Goal: Communication & Community: Answer question/provide support

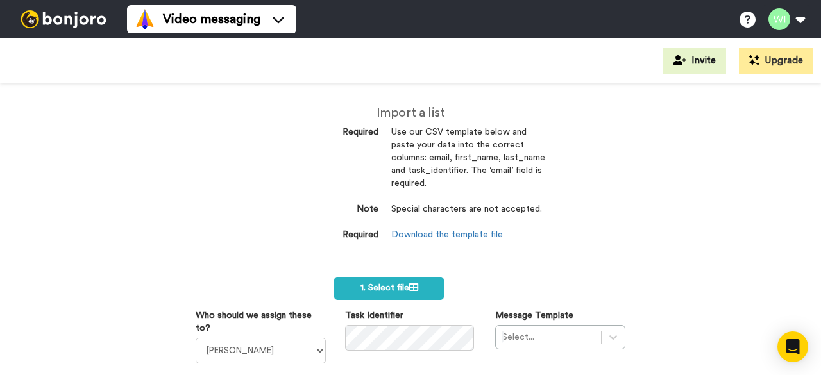
click at [591, 189] on div "Import a list Required Use our CSV template below and paste your data into the …" at bounding box center [410, 229] width 821 height 292
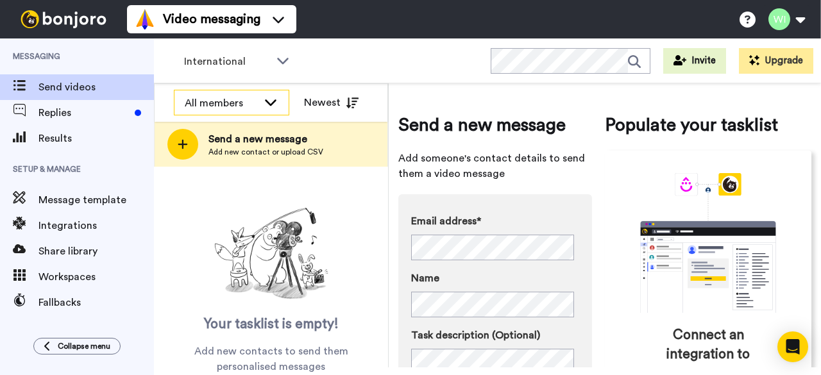
click at [274, 98] on icon at bounding box center [270, 102] width 15 height 13
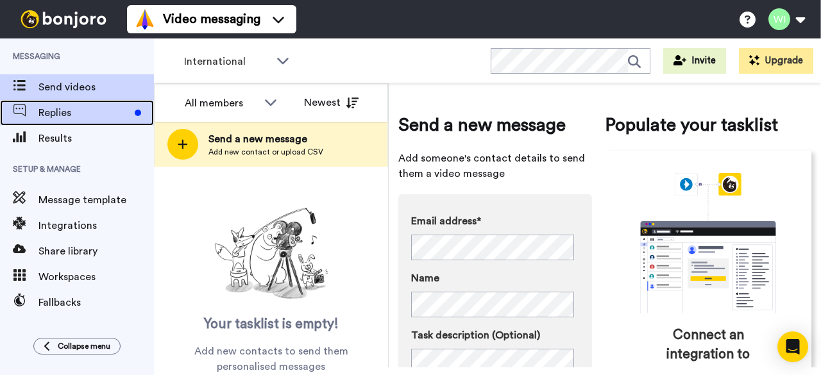
click at [83, 106] on span "Replies" at bounding box center [83, 112] width 91 height 15
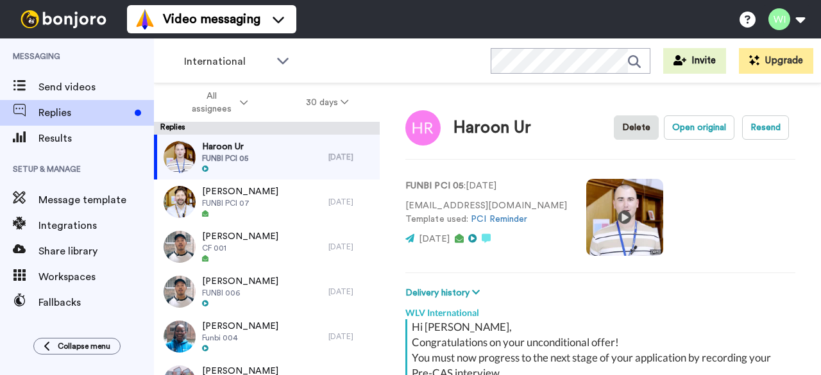
scroll to position [179, 0]
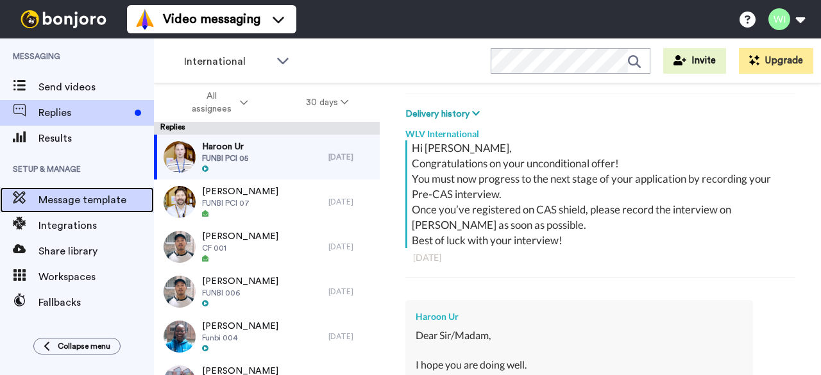
click at [64, 206] on span "Message template" at bounding box center [95, 199] width 115 height 15
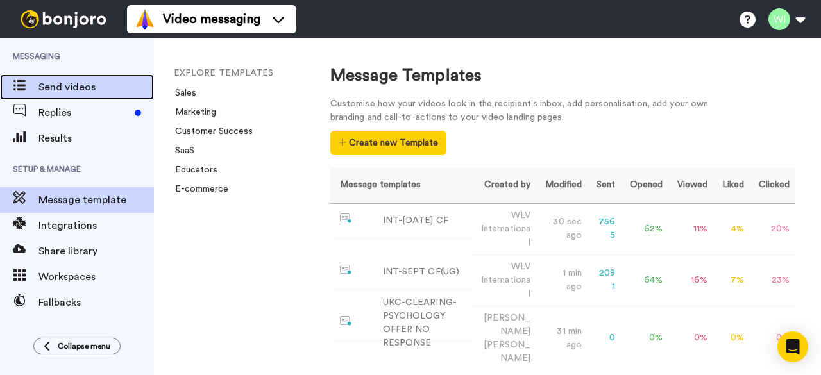
click at [46, 94] on span "Send videos" at bounding box center [95, 87] width 115 height 15
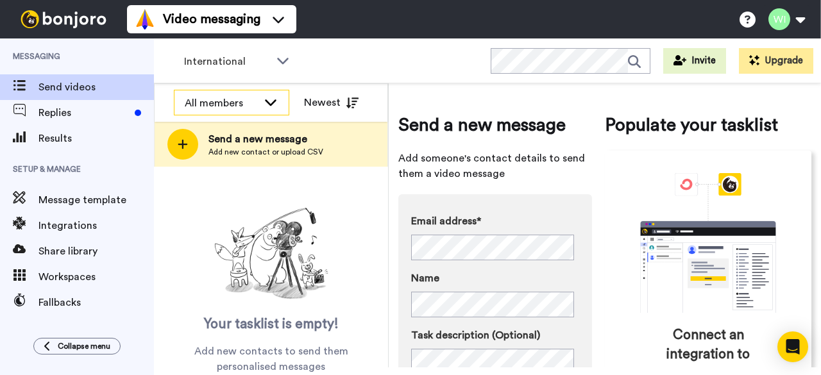
click at [268, 103] on icon at bounding box center [270, 102] width 15 height 13
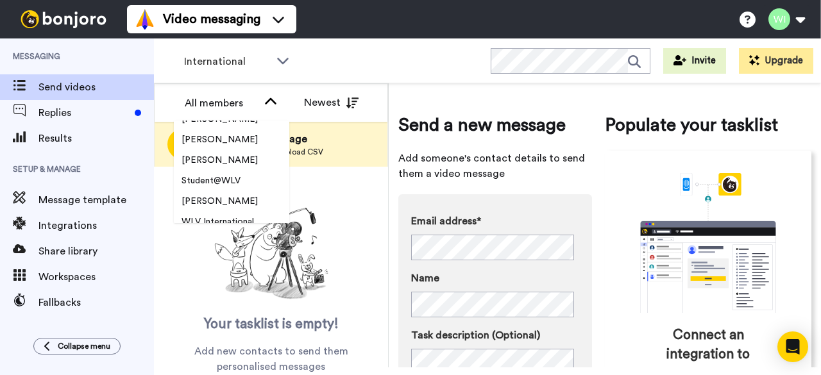
scroll to position [393, 0]
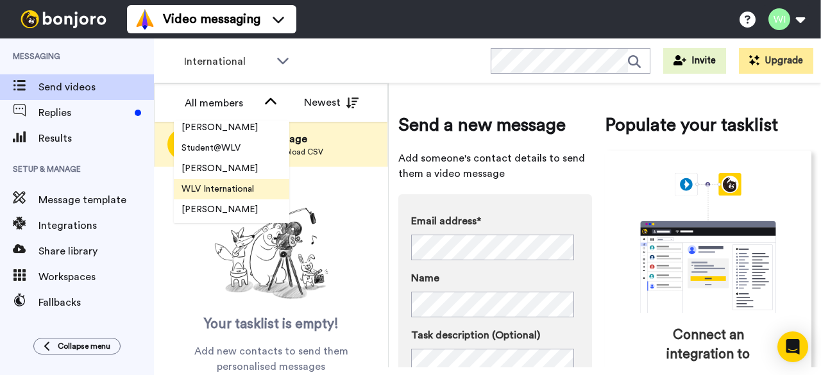
click at [223, 191] on span "WLV International" at bounding box center [218, 189] width 88 height 13
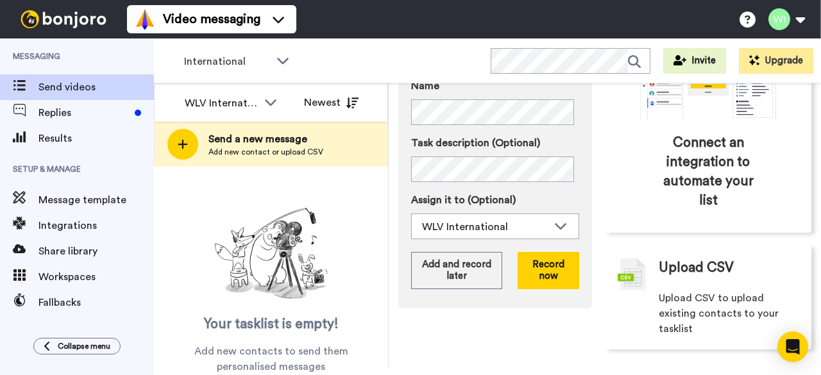
scroll to position [198, 0]
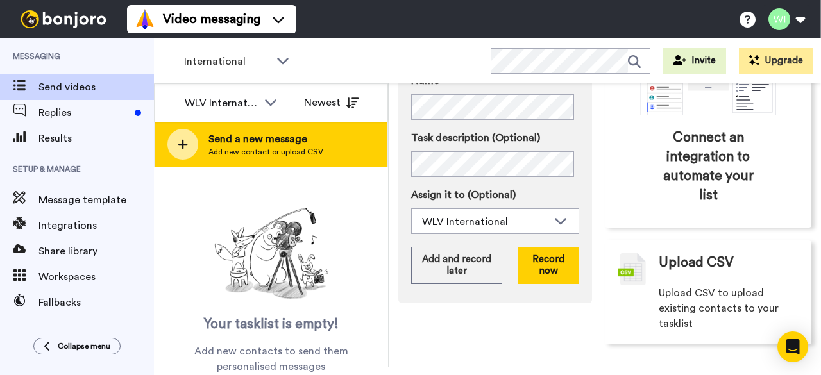
click at [237, 154] on span "Add new contact or upload CSV" at bounding box center [265, 152] width 115 height 10
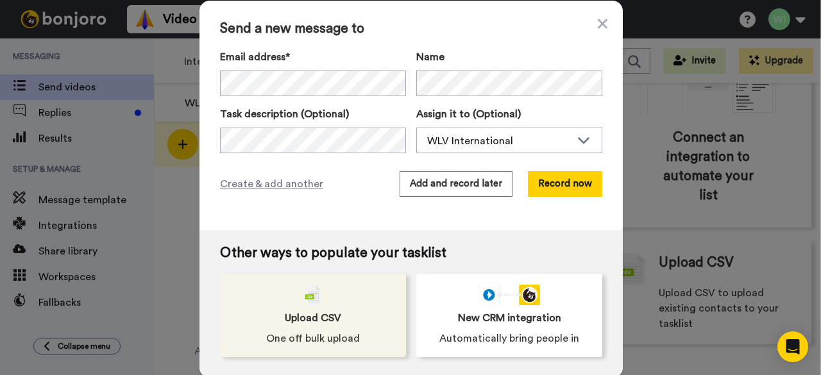
click at [327, 318] on span "Upload CSV" at bounding box center [313, 317] width 56 height 15
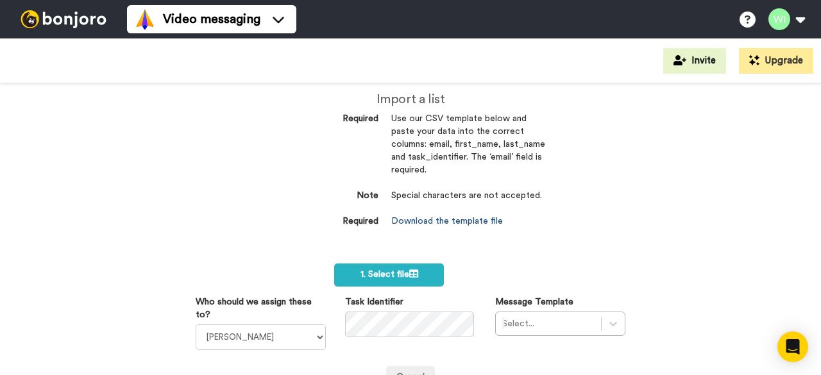
scroll to position [14, 0]
click at [316, 336] on select "Laura Wright Amarjit Duggal WLV Academic (FSE) Divandra Birla Bolutife Ademokoy…" at bounding box center [261, 337] width 130 height 26
select select "d575366b-34de-4d4d-ba6c-d2d11e507584"
click at [196, 324] on select "Laura Wright Amarjit Duggal WLV Academic (FSE) Divandra Birla Bolutife Ademokoy…" at bounding box center [261, 337] width 130 height 26
click at [554, 326] on div "Select..." at bounding box center [560, 323] width 130 height 24
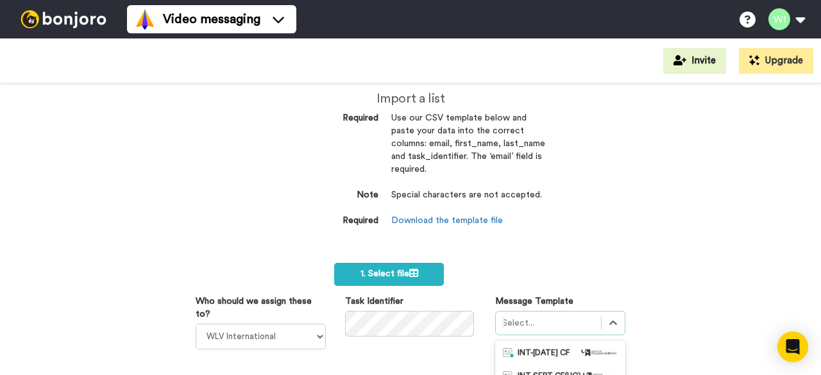
scroll to position [176, 0]
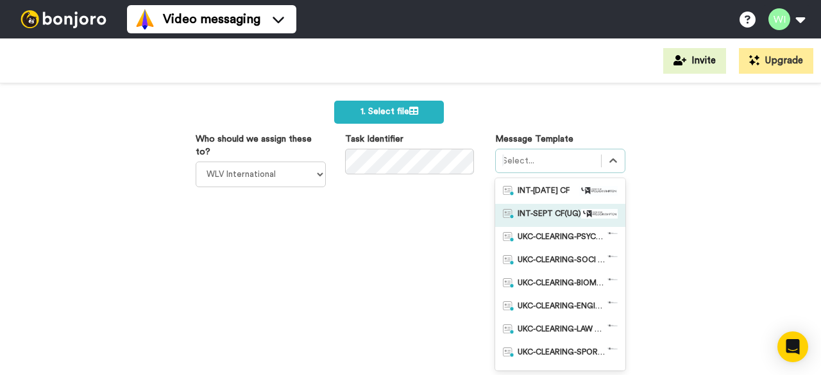
click at [545, 215] on span "INT-SEPT CF(UG)" at bounding box center [550, 215] width 64 height 13
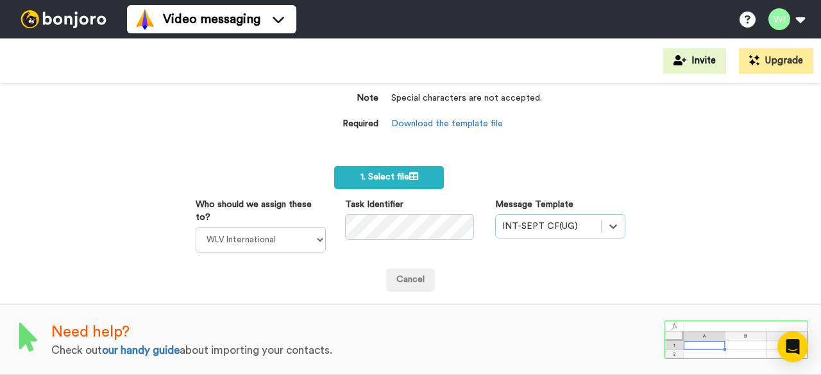
scroll to position [118, 0]
click at [383, 173] on span "1. Select file" at bounding box center [390, 177] width 58 height 9
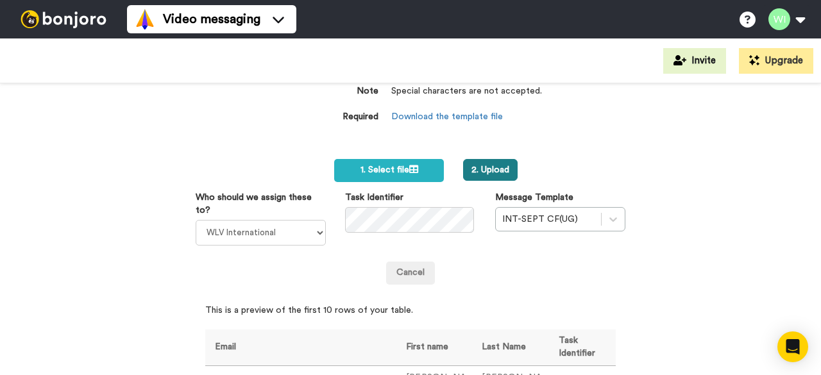
click at [494, 167] on button "2. Upload" at bounding box center [490, 170] width 55 height 22
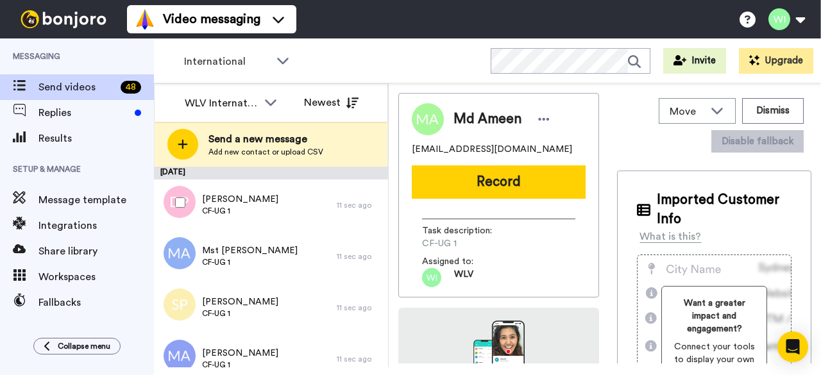
click at [170, 196] on div at bounding box center [178, 202] width 46 height 45
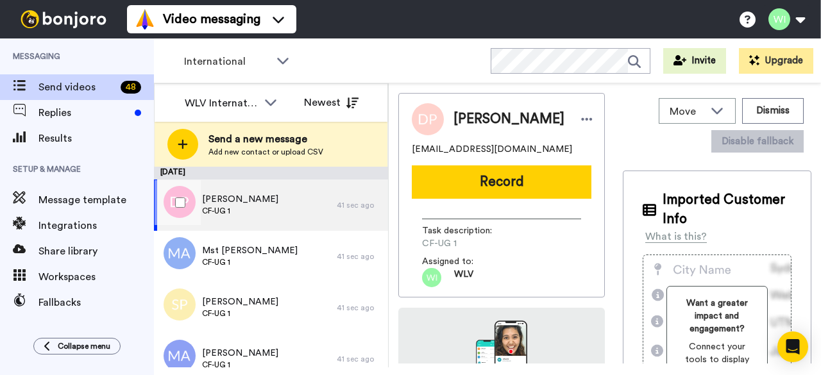
click at [177, 196] on div at bounding box center [178, 202] width 46 height 45
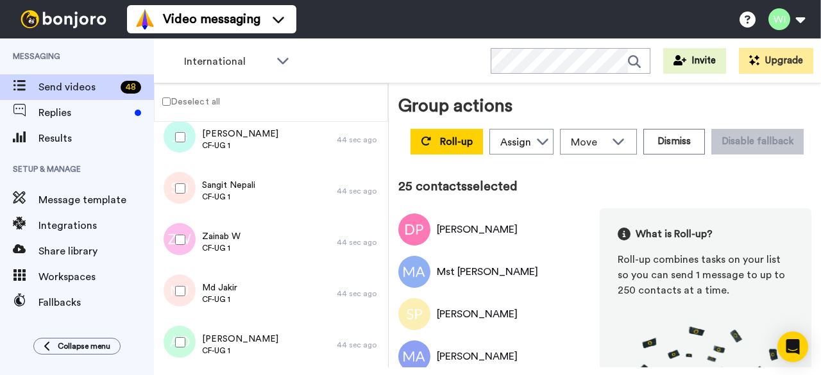
scroll to position [1050, 0]
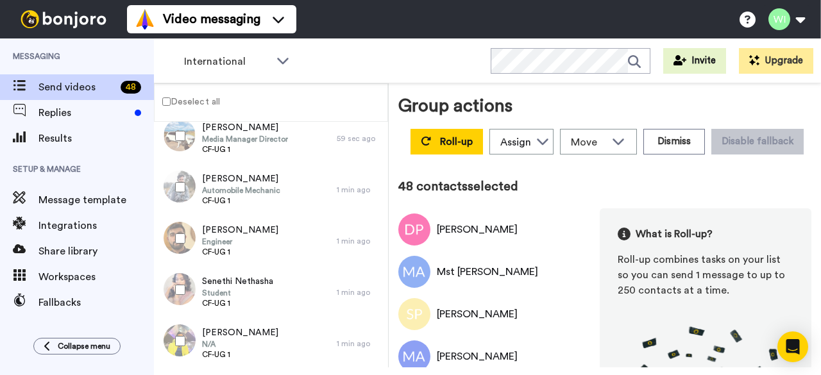
scroll to position [1944, 0]
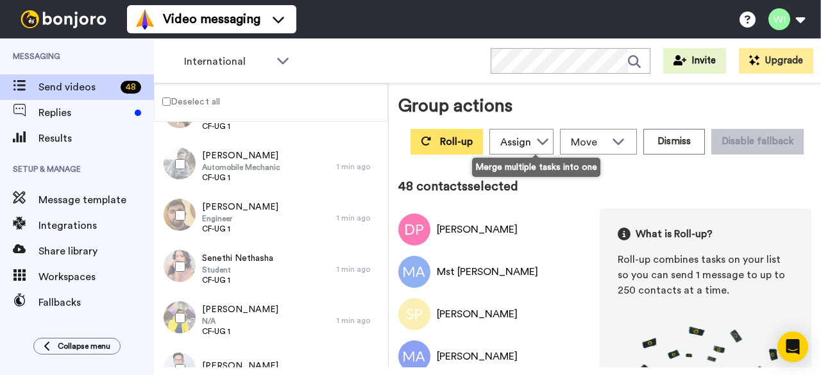
click at [483, 136] on button "Roll-up" at bounding box center [447, 142] width 72 height 26
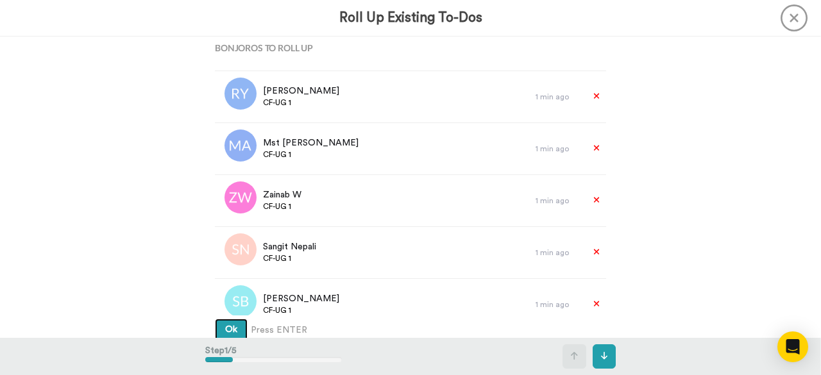
scroll to position [437, 0]
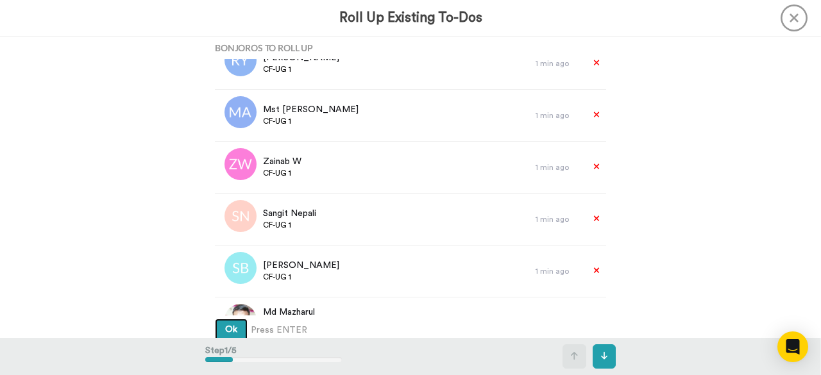
click at [230, 331] on span "Ok" at bounding box center [231, 329] width 12 height 9
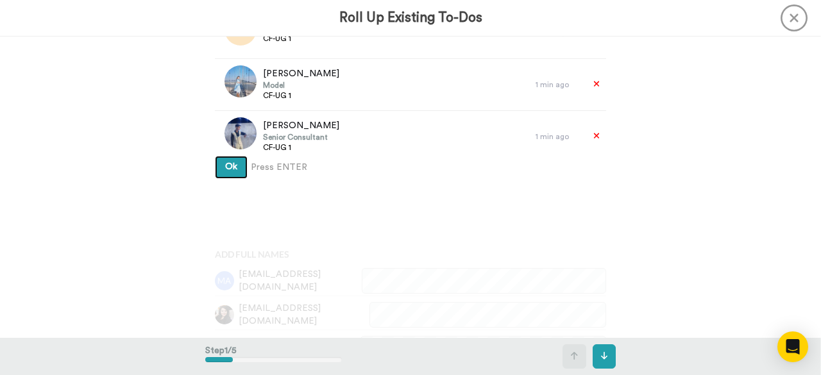
scroll to position [185, 0]
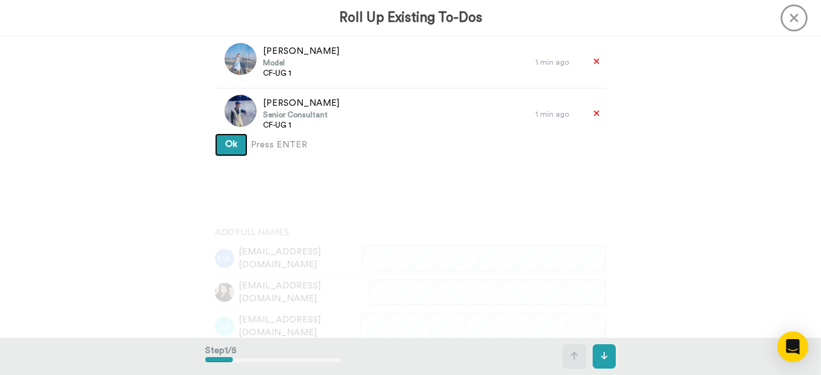
click at [226, 149] on button "Ok" at bounding box center [231, 144] width 33 height 23
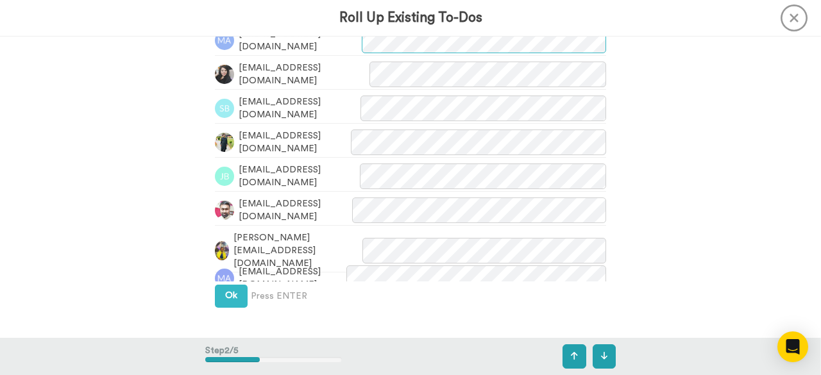
scroll to position [404, 0]
click at [230, 296] on span "Ok" at bounding box center [231, 295] width 12 height 9
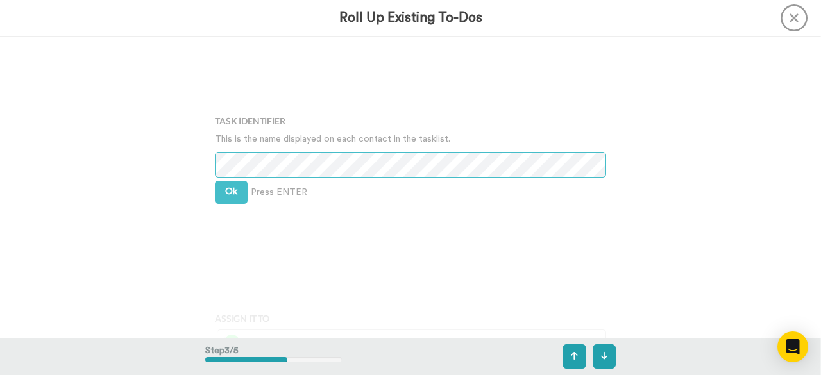
scroll to position [683, 0]
click at [226, 194] on button "Ok" at bounding box center [231, 190] width 33 height 23
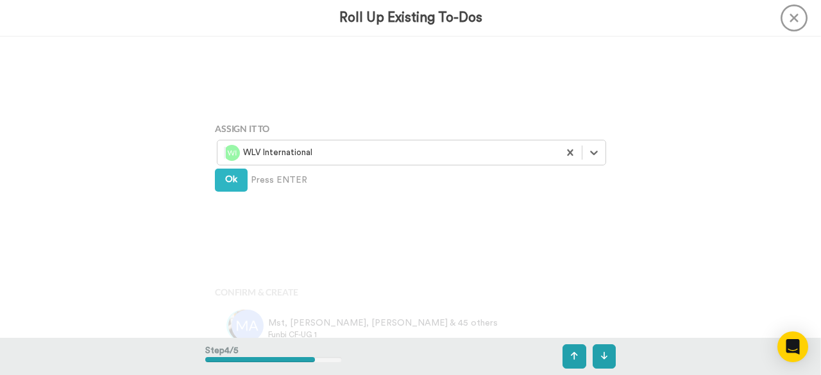
scroll to position [871, 0]
click at [231, 182] on span "Ok" at bounding box center [231, 179] width 12 height 9
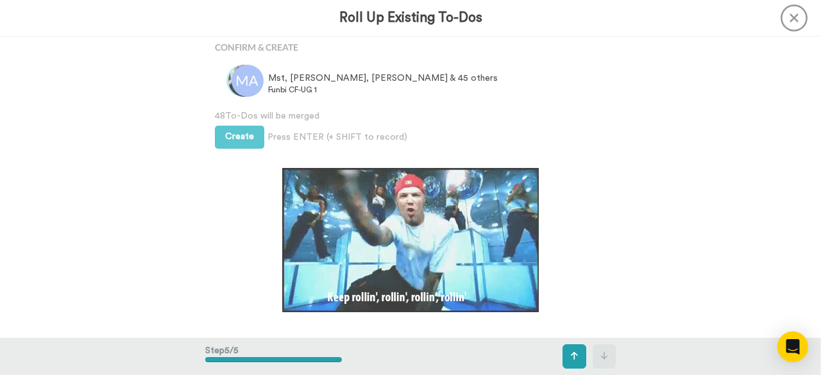
scroll to position [1135, 0]
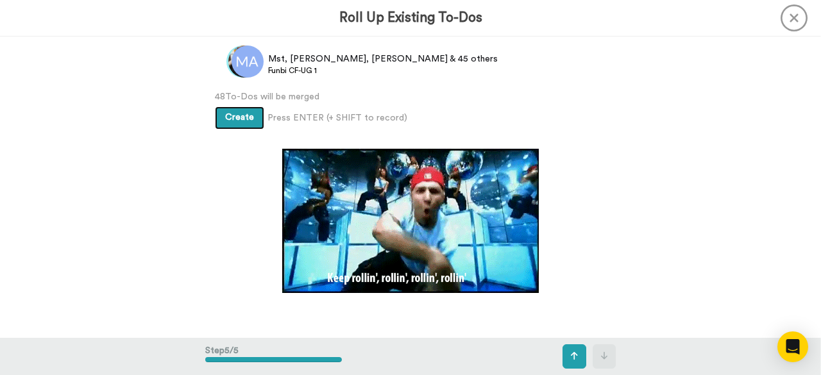
click at [241, 124] on button "Create" at bounding box center [239, 117] width 49 height 23
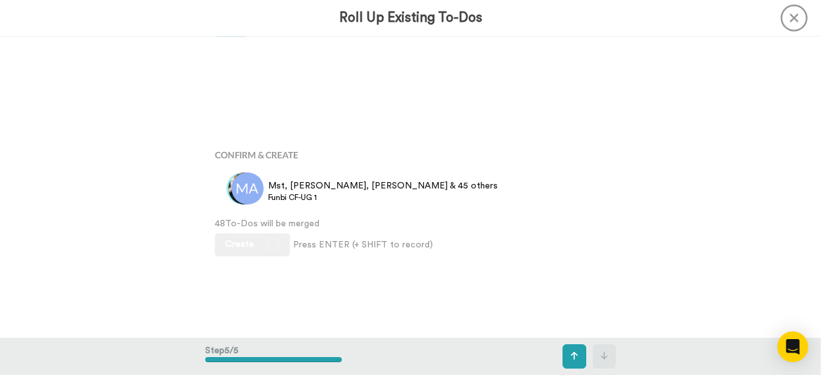
scroll to position [1001, 0]
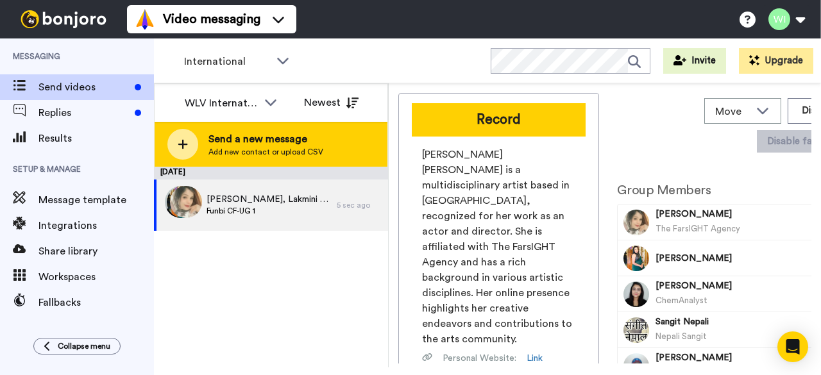
click at [237, 149] on span "Add new contact or upload CSV" at bounding box center [265, 152] width 115 height 10
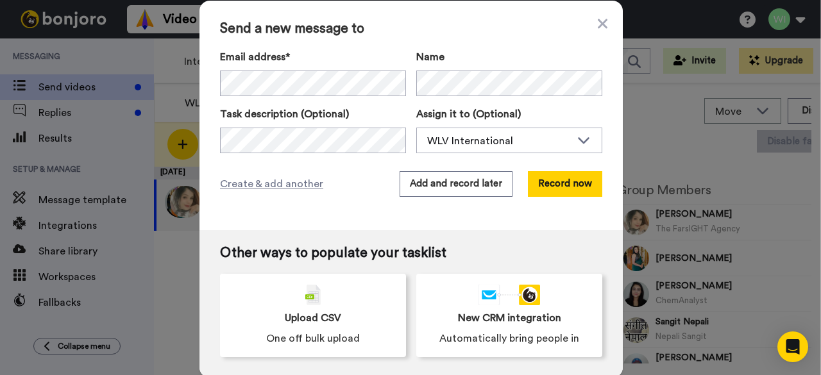
click at [174, 269] on div "Send a new message to Email address* Cornellius Kiprono <cornelliuskiprono@mail…" at bounding box center [410, 187] width 821 height 375
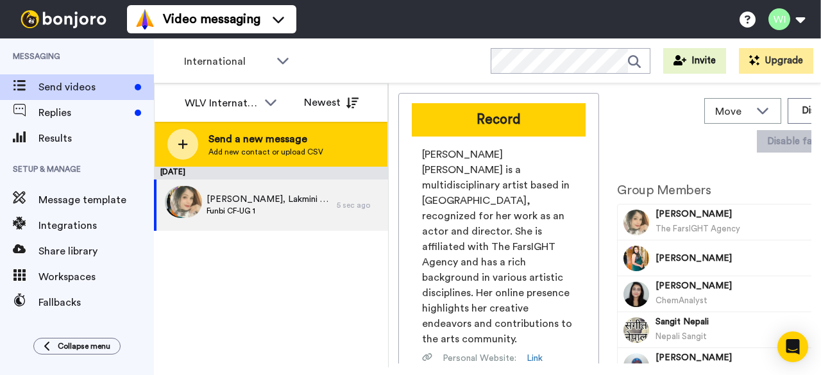
click at [229, 148] on span "Add new contact or upload CSV" at bounding box center [265, 152] width 115 height 10
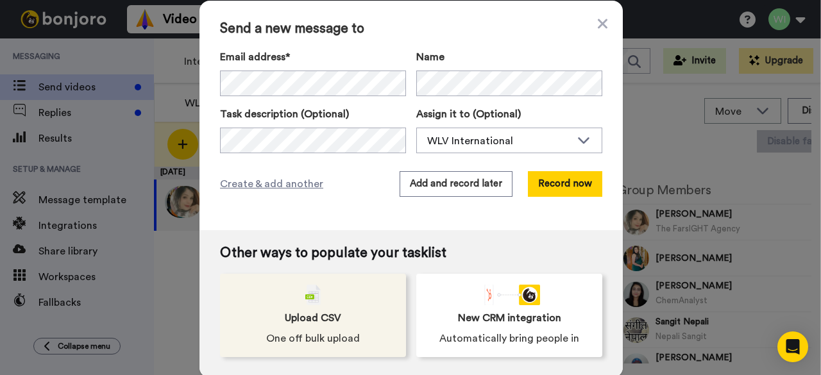
click at [330, 327] on div "Upload CSV One off bulk upload" at bounding box center [313, 315] width 186 height 83
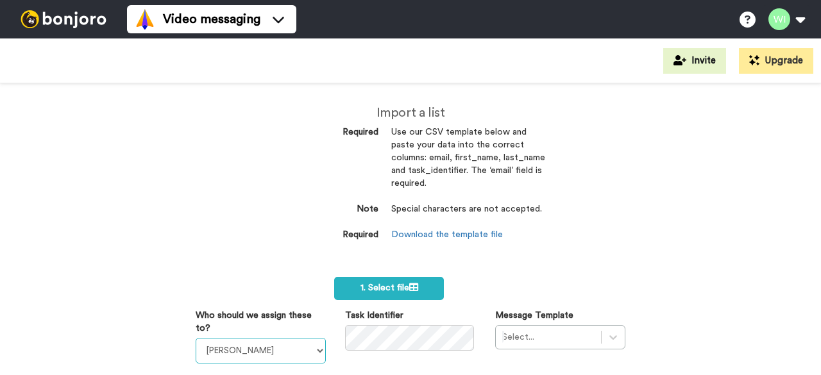
click at [303, 352] on select "Laura Wright Amarjit Duggal WLV Academic (FSE) Divandra Birla Bolutife Ademokoy…" at bounding box center [261, 351] width 130 height 26
select select "d575366b-34de-4d4d-ba6c-d2d11e507584"
click at [196, 338] on select "Laura Wright Amarjit Duggal WLV Academic (FSE) Divandra Birla Bolutife Ademokoy…" at bounding box center [261, 351] width 130 height 26
click at [577, 333] on div "Select..." at bounding box center [560, 337] width 130 height 24
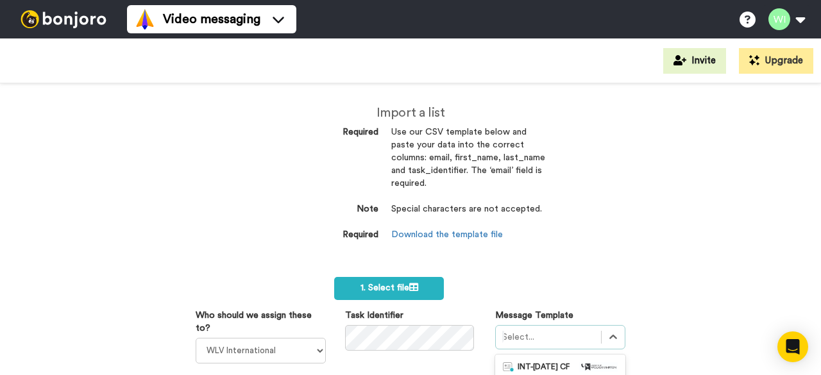
scroll to position [176, 0]
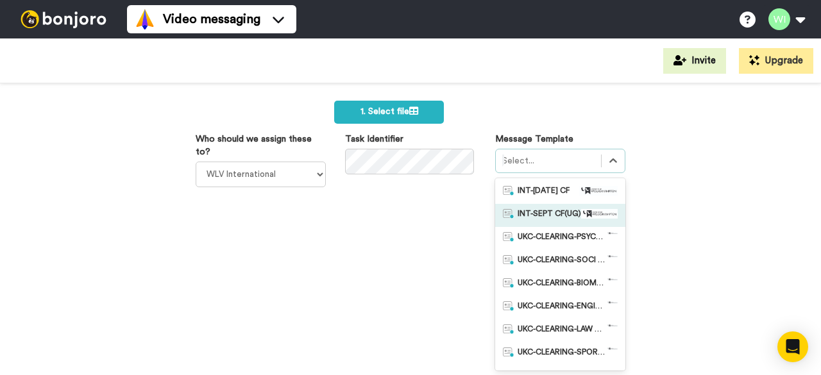
click at [547, 214] on span "INT-SEPT CF(UG)" at bounding box center [550, 215] width 64 height 13
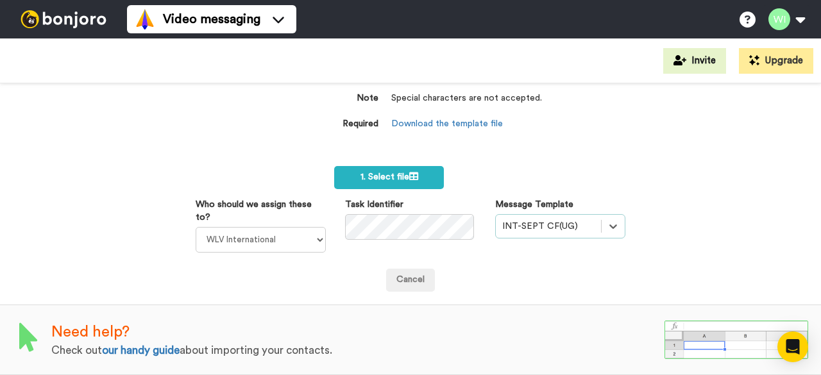
scroll to position [118, 0]
click at [391, 173] on span "1. Select file" at bounding box center [390, 177] width 58 height 9
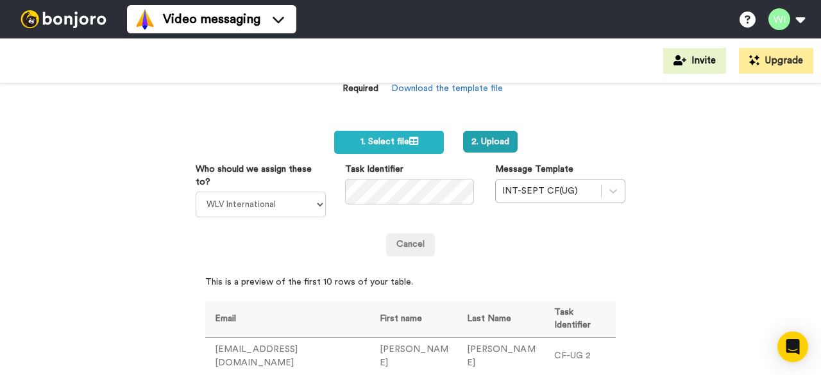
scroll to position [151, 0]
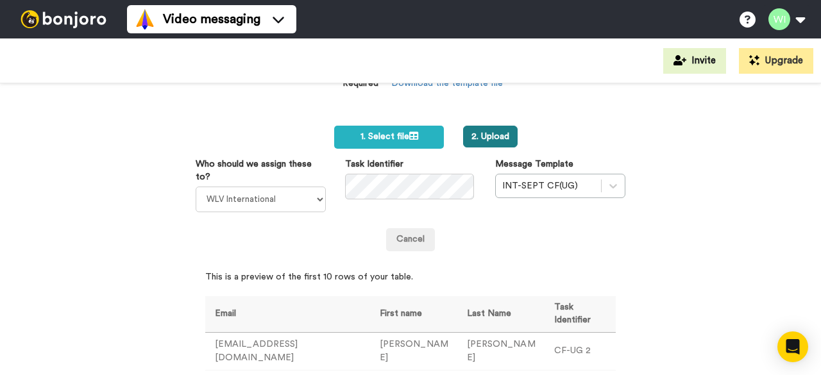
click at [503, 129] on button "2. Upload" at bounding box center [490, 137] width 55 height 22
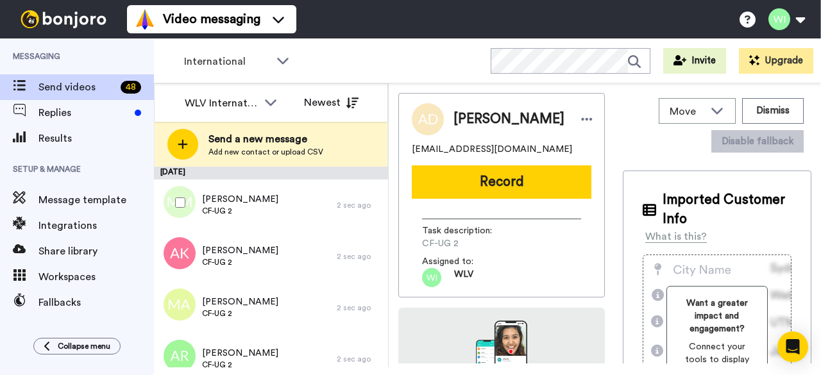
click at [181, 208] on div at bounding box center [178, 202] width 46 height 45
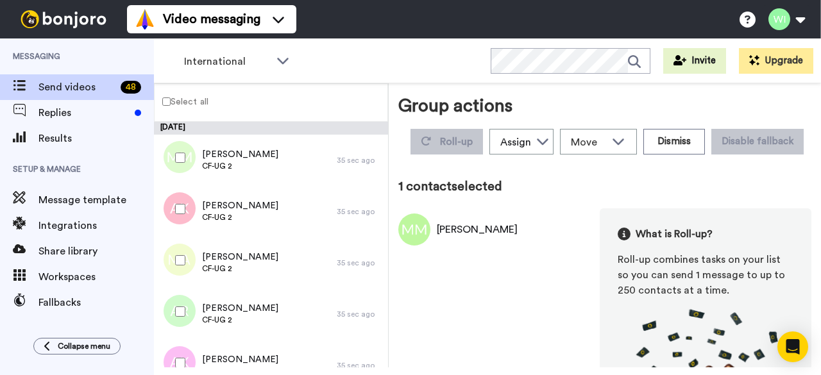
click at [162, 103] on label "Select all" at bounding box center [182, 101] width 54 height 15
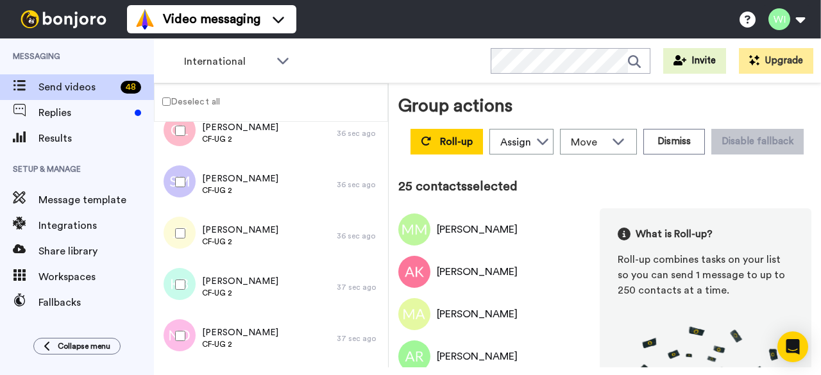
scroll to position [1050, 0]
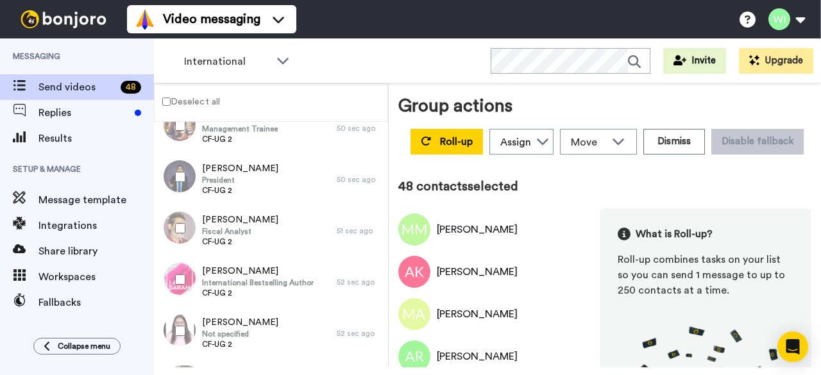
scroll to position [2230, 0]
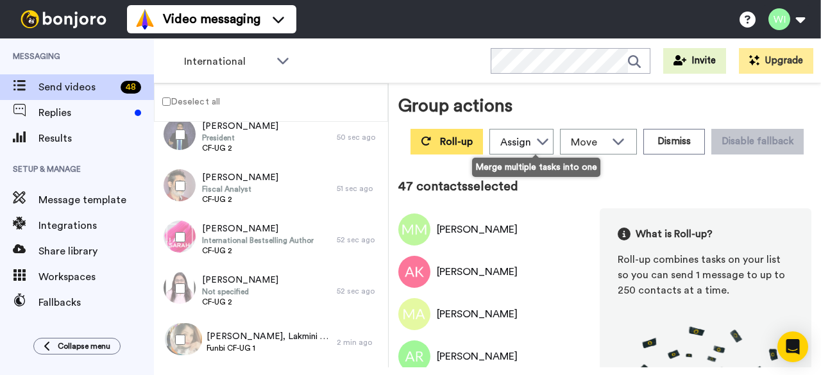
click at [473, 142] on span "Roll-up" at bounding box center [456, 142] width 33 height 10
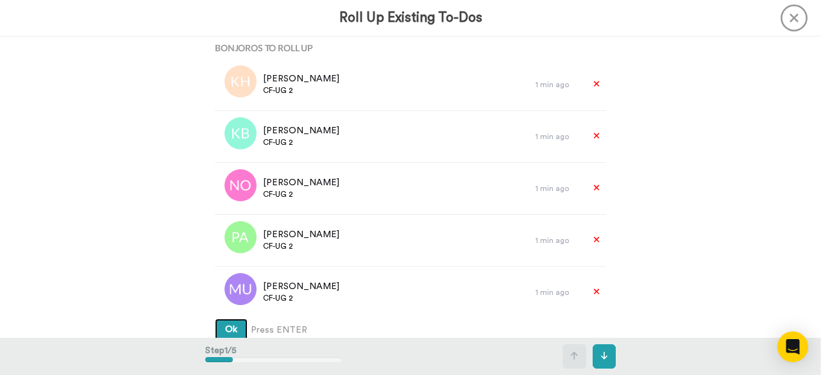
click at [234, 328] on button "Ok" at bounding box center [231, 330] width 33 height 23
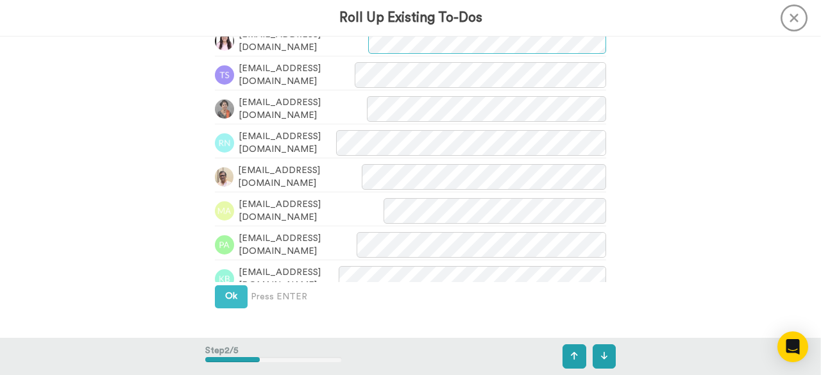
scroll to position [404, 0]
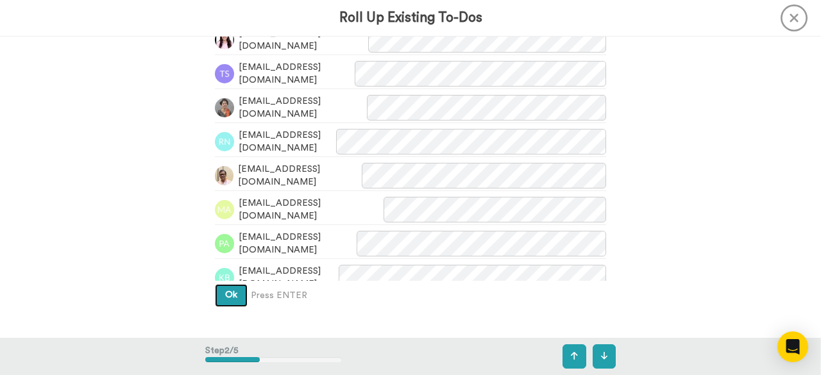
click at [225, 295] on span "Ok" at bounding box center [231, 295] width 12 height 9
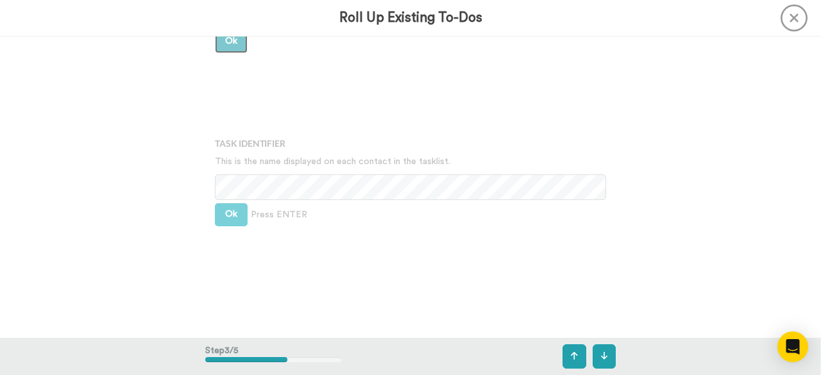
scroll to position [683, 0]
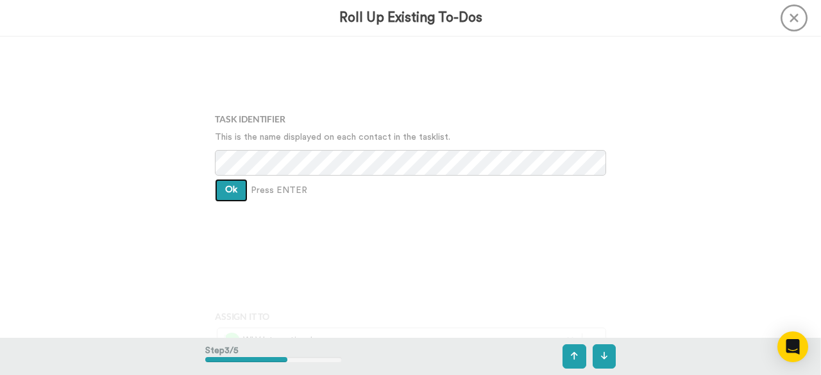
click at [230, 190] on span "Ok" at bounding box center [231, 189] width 12 height 9
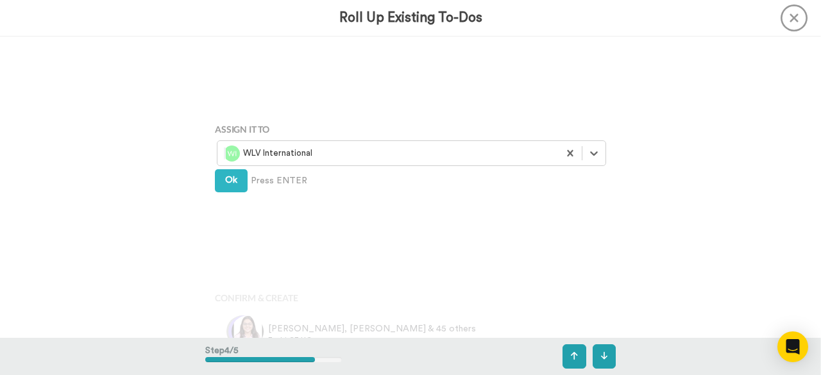
scroll to position [871, 0]
click at [235, 187] on button "Ok" at bounding box center [231, 180] width 33 height 23
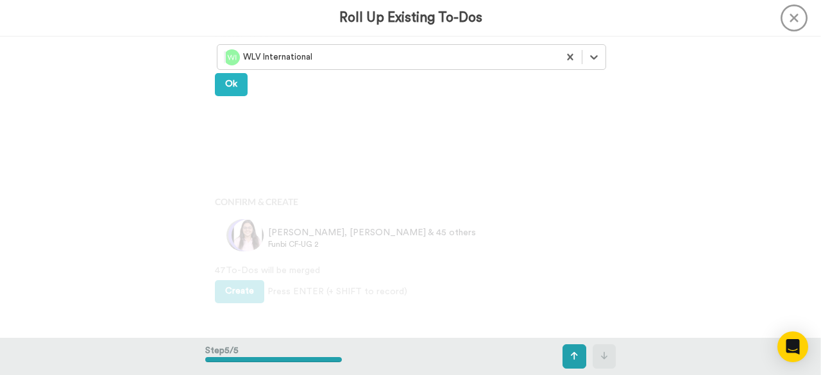
scroll to position [1001, 0]
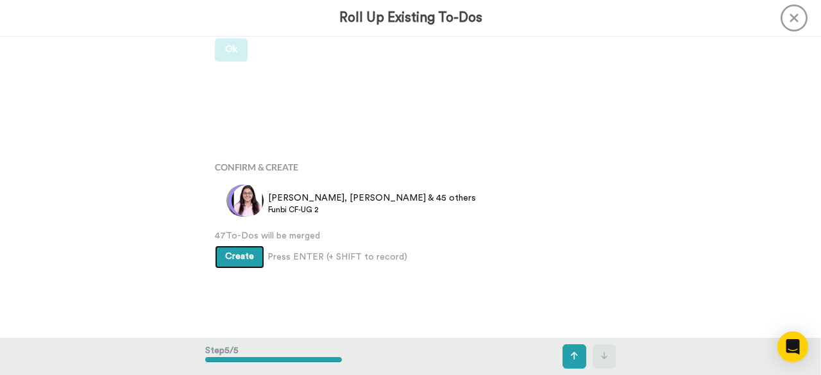
click at [226, 261] on span "Create" at bounding box center [239, 256] width 29 height 9
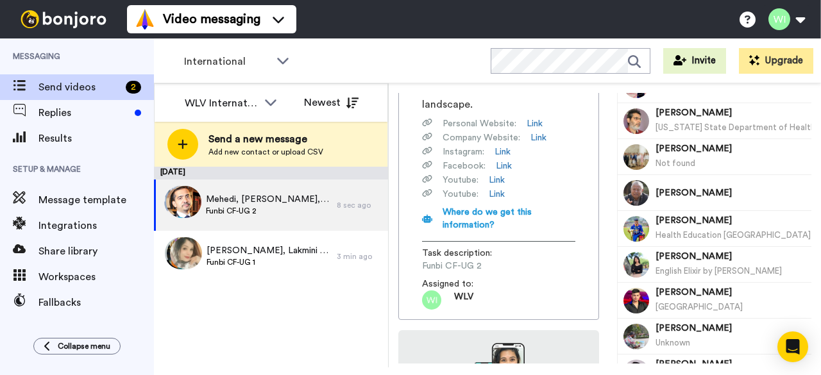
scroll to position [291, 0]
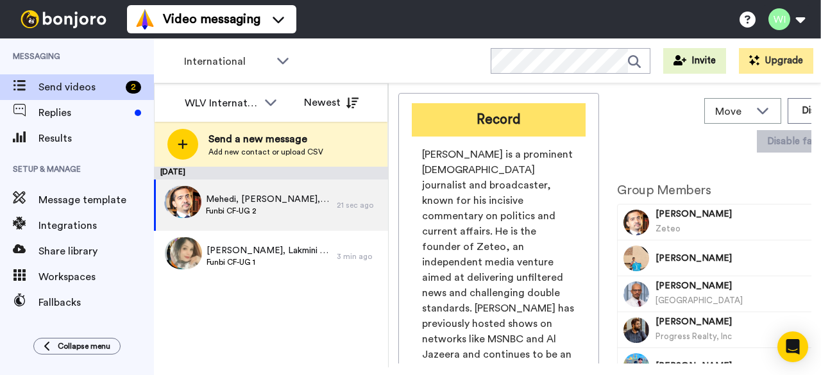
click at [491, 127] on button "Record" at bounding box center [499, 119] width 174 height 33
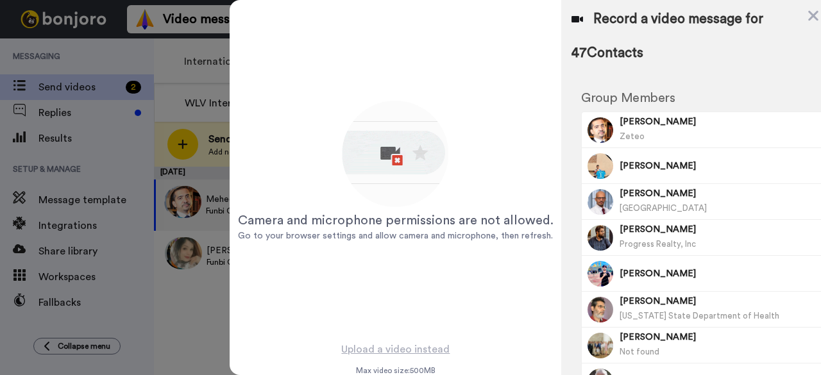
click at [202, 321] on div at bounding box center [410, 187] width 821 height 375
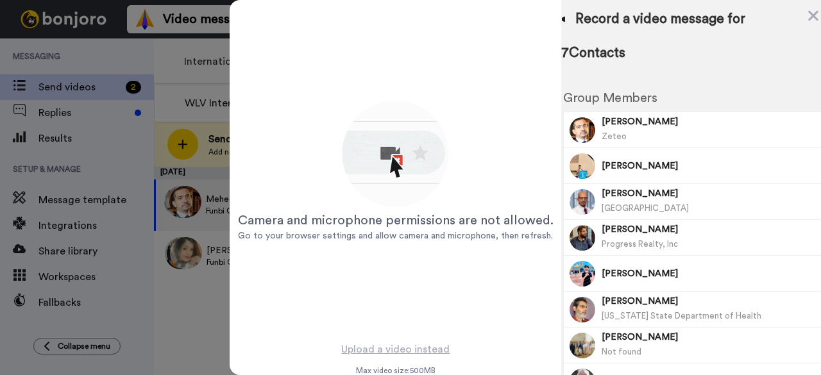
click at [173, 67] on div at bounding box center [410, 187] width 821 height 375
click at [207, 332] on div at bounding box center [410, 187] width 821 height 375
click at [779, 37] on div "Record a video message for 47 Contacts" at bounding box center [679, 36] width 251 height 53
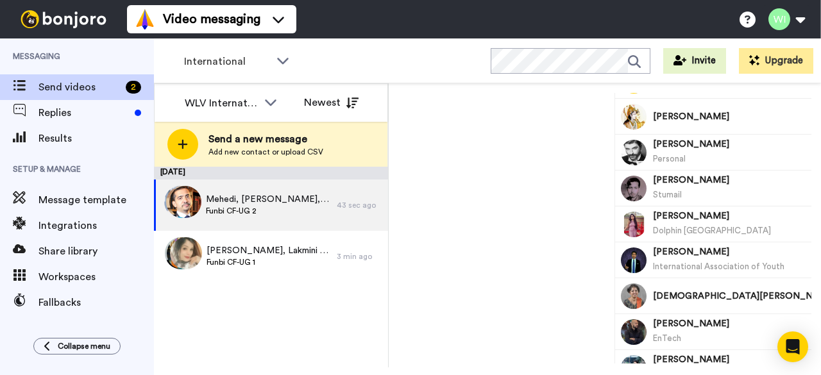
scroll to position [0, 3]
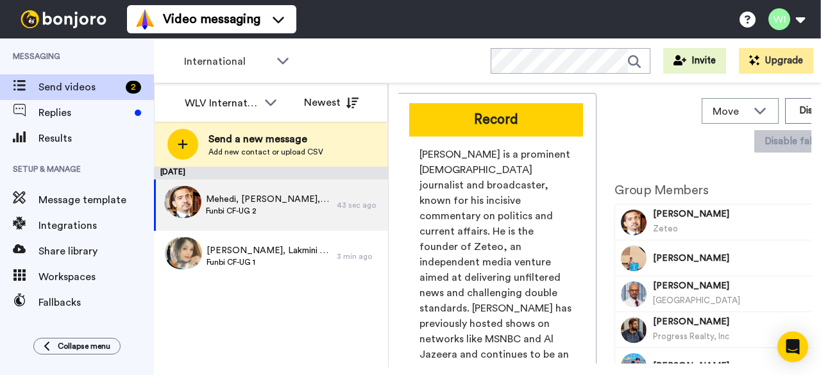
click at [334, 360] on div "August 14 Mehedi, Sujal, Amin & 44 others Funbi CF-UG 2 43 sec ago Simran, Lakm…" at bounding box center [271, 267] width 234 height 201
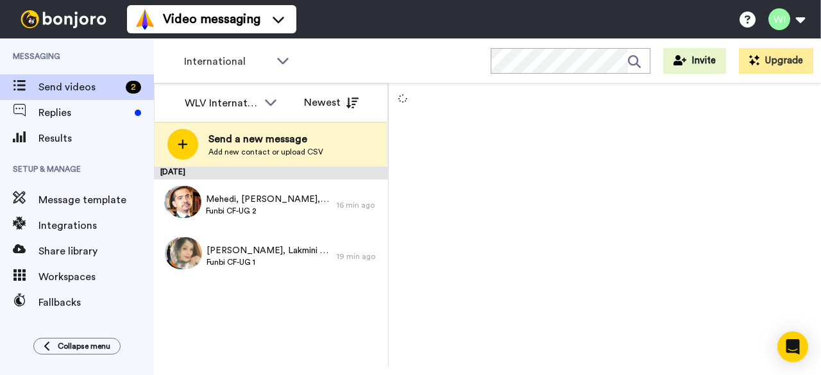
drag, startPoint x: 468, startPoint y: 120, endPoint x: 737, endPoint y: 228, distance: 289.6
click at [664, 228] on div at bounding box center [605, 225] width 432 height 284
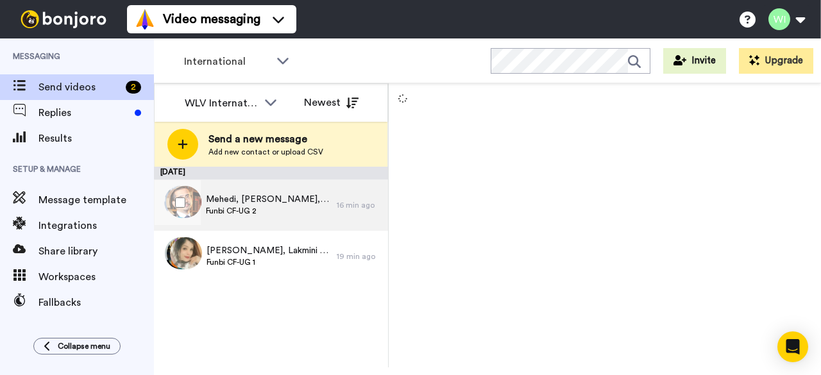
click at [241, 219] on div "Mehedi, Sujal, Amin & 44 others Funbi CF-UG 2" at bounding box center [245, 205] width 183 height 51
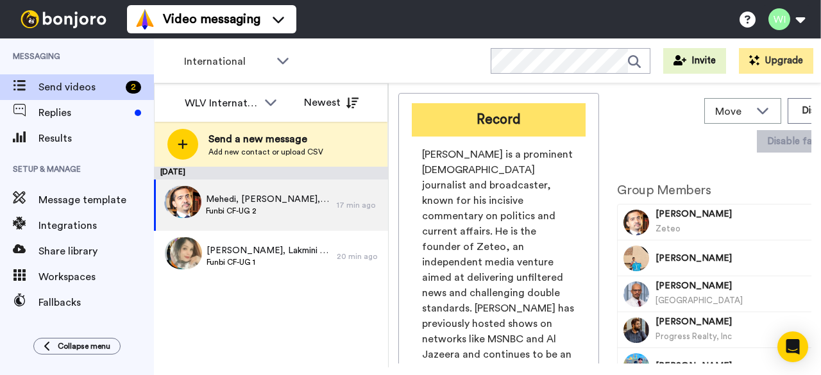
click at [511, 125] on button "Record" at bounding box center [499, 119] width 174 height 33
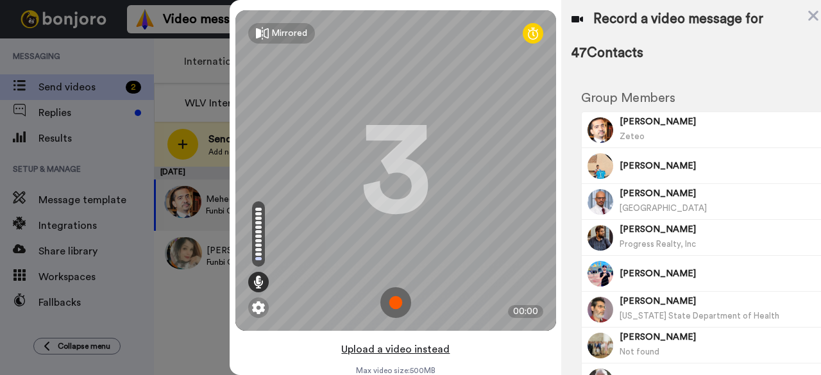
click at [408, 350] on button "Upload a video instead" at bounding box center [395, 349] width 116 height 17
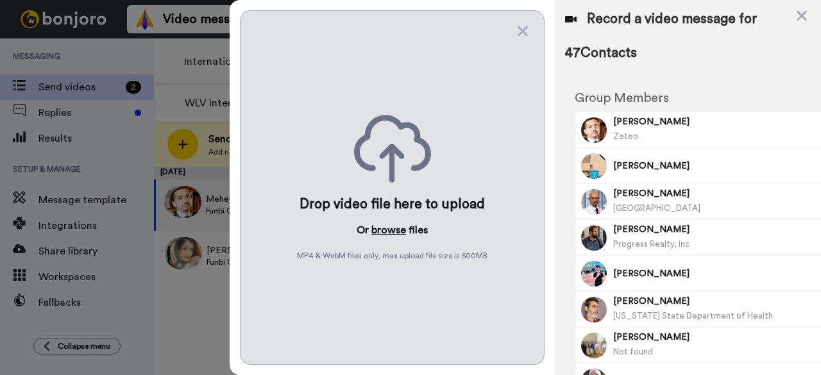
click at [386, 224] on button "browse" at bounding box center [388, 230] width 35 height 15
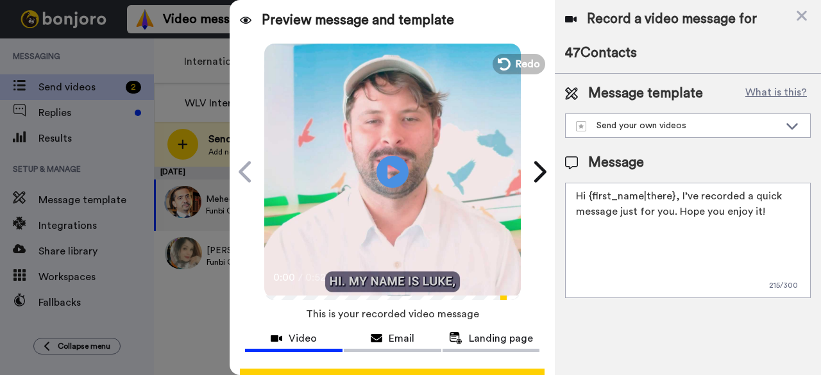
scroll to position [49, 0]
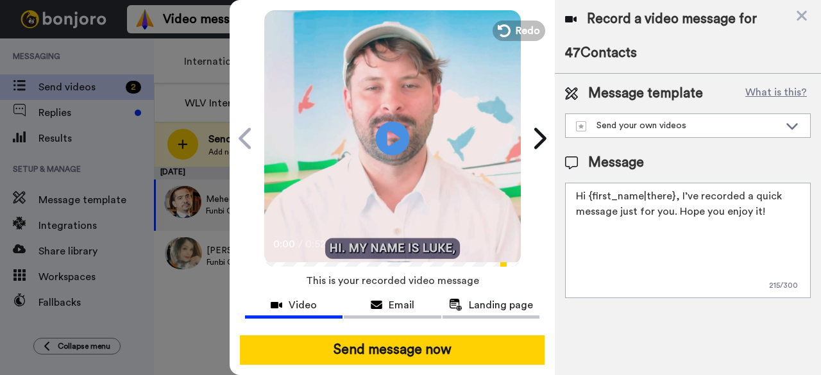
click at [386, 119] on icon "Play/Pause" at bounding box center [393, 138] width 34 height 61
click at [664, 126] on icon at bounding box center [792, 126] width 12 height 6
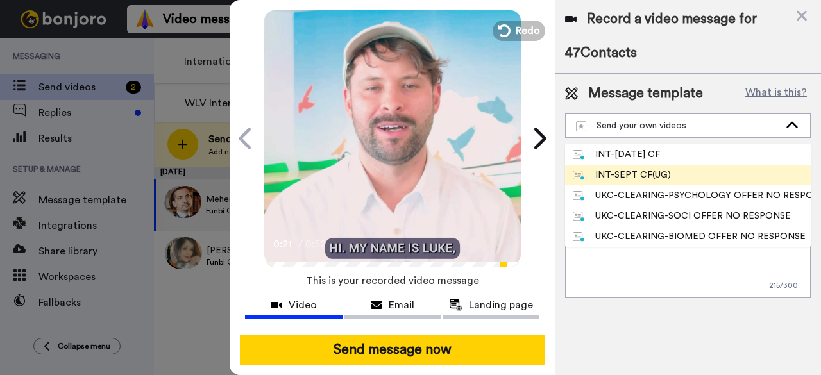
click at [664, 176] on li "INT-SEPT CF(UG)" at bounding box center [688, 175] width 246 height 21
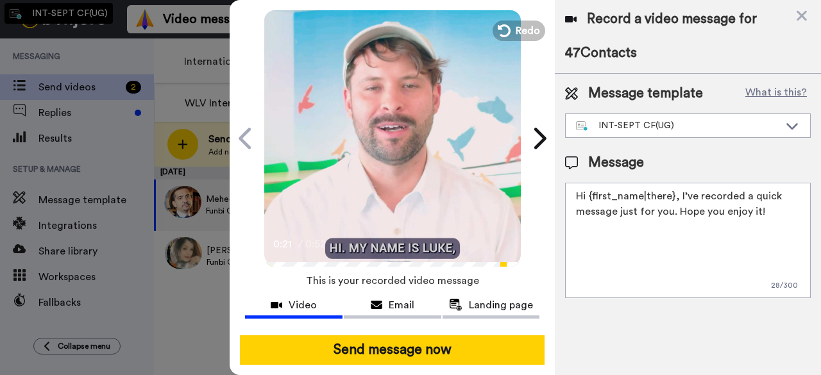
type textarea "Hey {first_name|there}, Thank you for making an application to study an Undergr…"
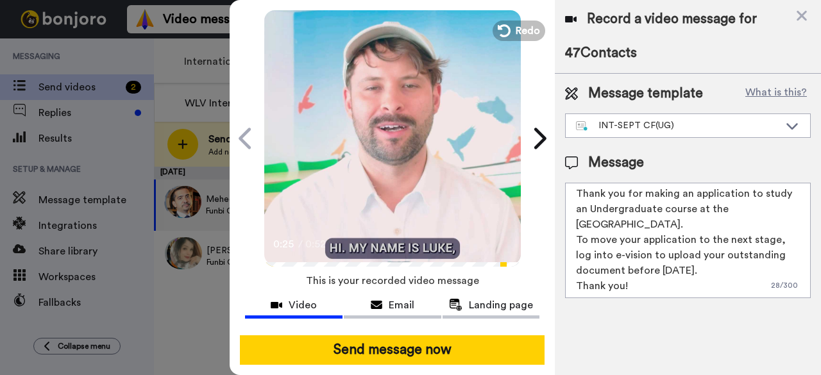
scroll to position [19, 0]
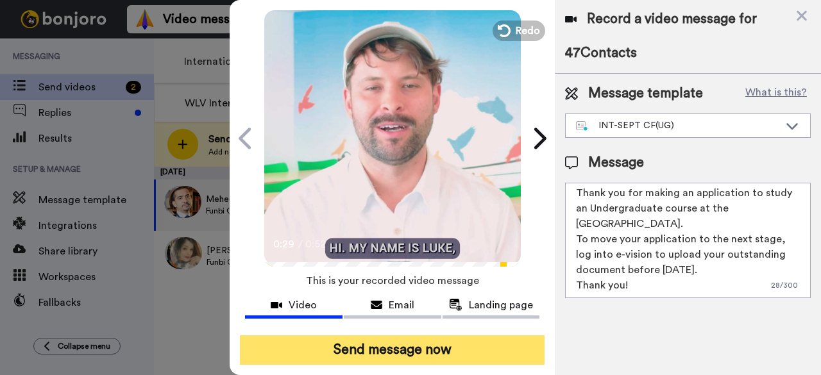
click at [374, 338] on button "Send message now" at bounding box center [392, 351] width 305 height 30
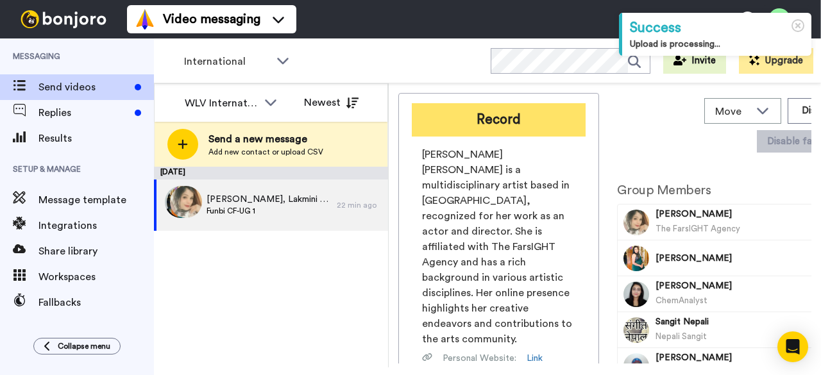
click at [481, 116] on button "Record" at bounding box center [499, 119] width 174 height 33
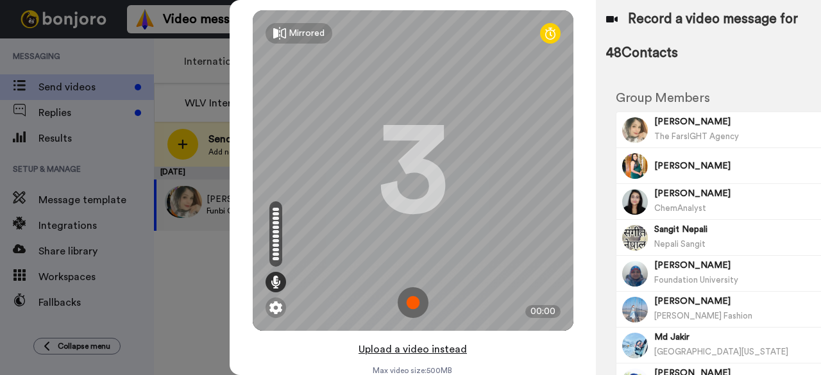
click at [407, 352] on button "Upload a video instead" at bounding box center [413, 349] width 116 height 17
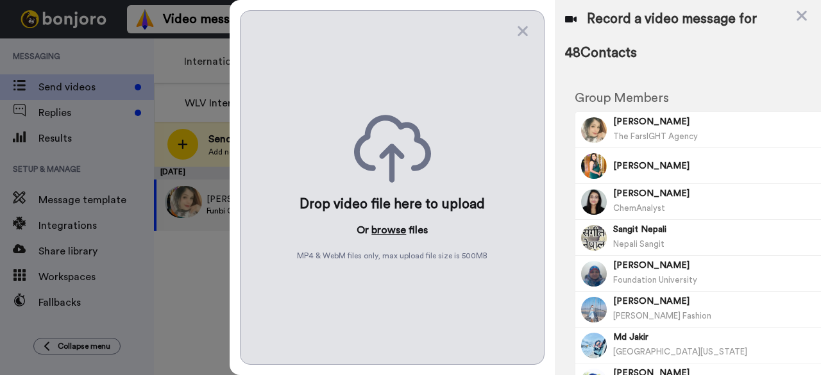
click at [396, 227] on button "browse" at bounding box center [388, 230] width 35 height 15
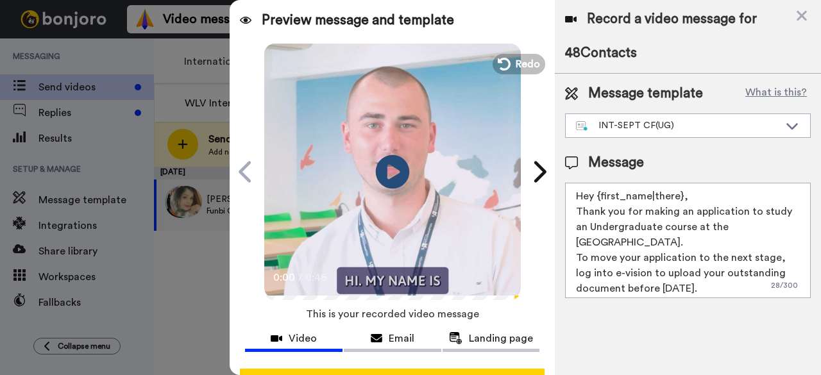
click at [390, 171] on icon "Play/Pause" at bounding box center [393, 171] width 34 height 61
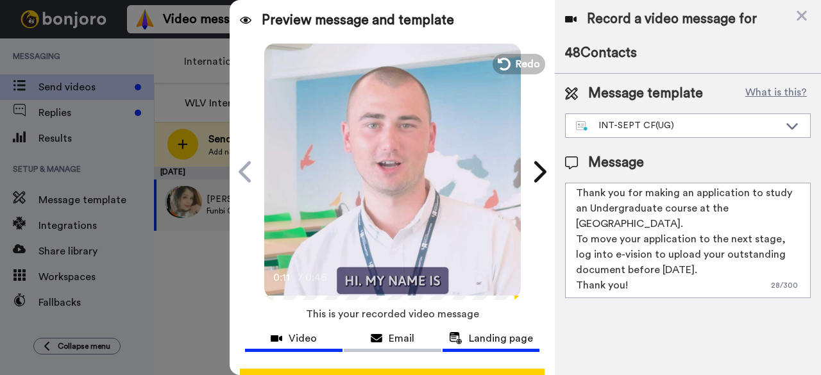
scroll to position [49, 0]
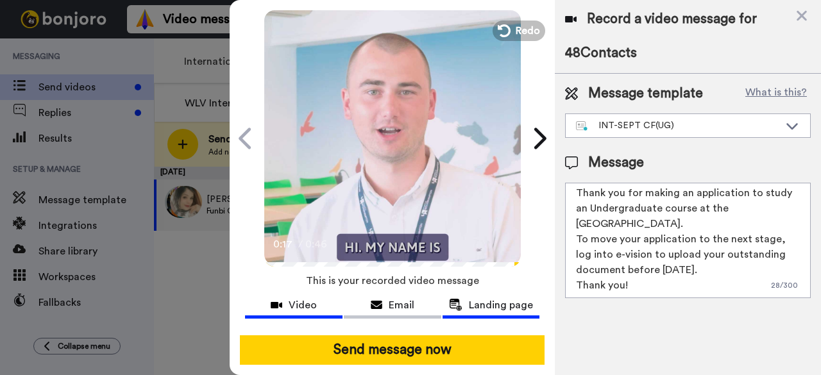
click at [476, 298] on span "Landing page" at bounding box center [501, 305] width 64 height 15
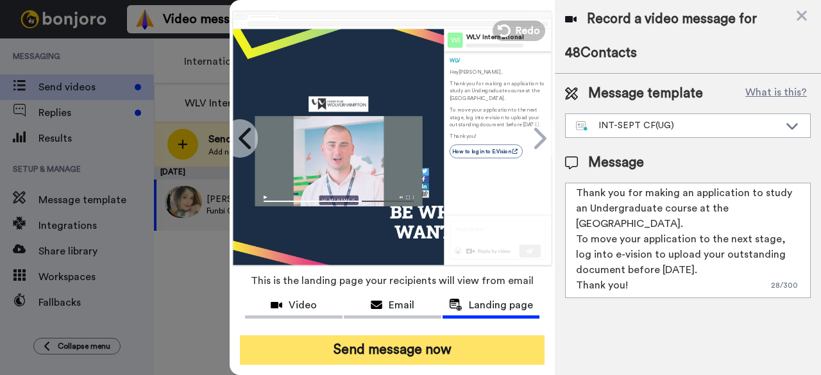
click at [390, 339] on button "Send message now" at bounding box center [392, 351] width 305 height 30
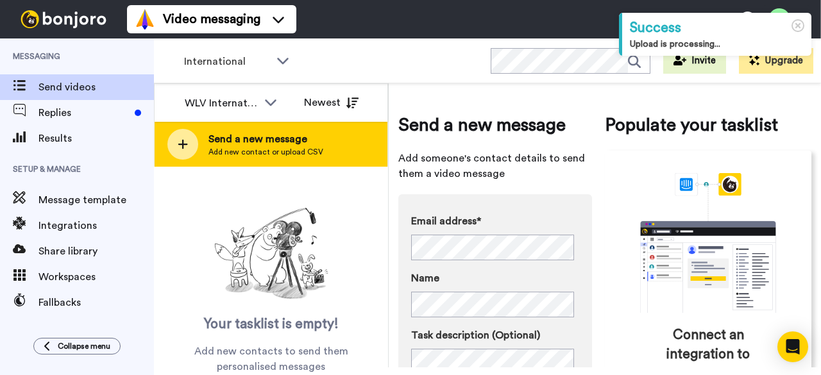
click at [282, 155] on span "Add new contact or upload CSV" at bounding box center [265, 152] width 115 height 10
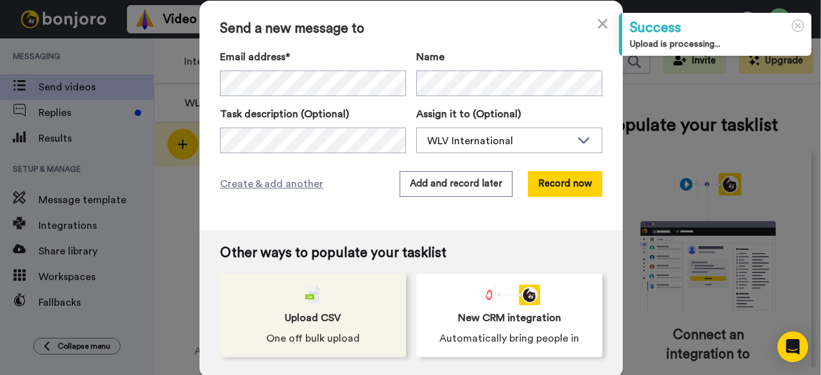
click at [311, 322] on span "Upload CSV" at bounding box center [313, 317] width 56 height 15
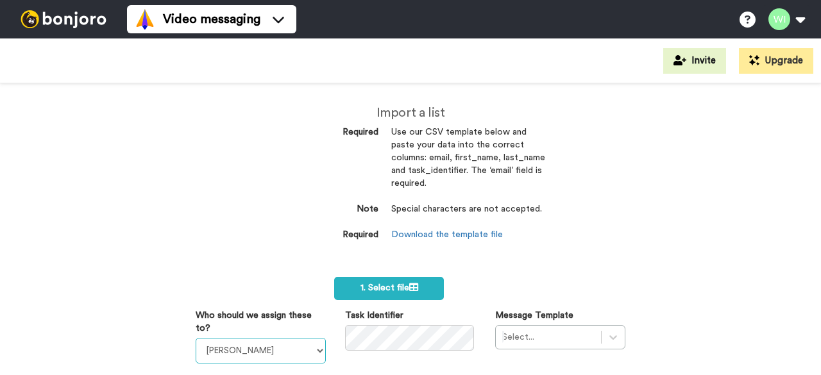
click at [317, 350] on select "[PERSON_NAME] [PERSON_NAME] WLV Academic (FSE) [PERSON_NAME] Ademokoya UK Recru…" at bounding box center [261, 351] width 130 height 26
select select "d575366b-34de-4d4d-ba6c-d2d11e507584"
click at [196, 338] on select "Laura Wright Amarjit Duggal WLV Academic (FSE) Divandra Birla Bolutife Ademokoy…" at bounding box center [261, 351] width 130 height 26
click at [600, 338] on div "Select..." at bounding box center [560, 337] width 130 height 24
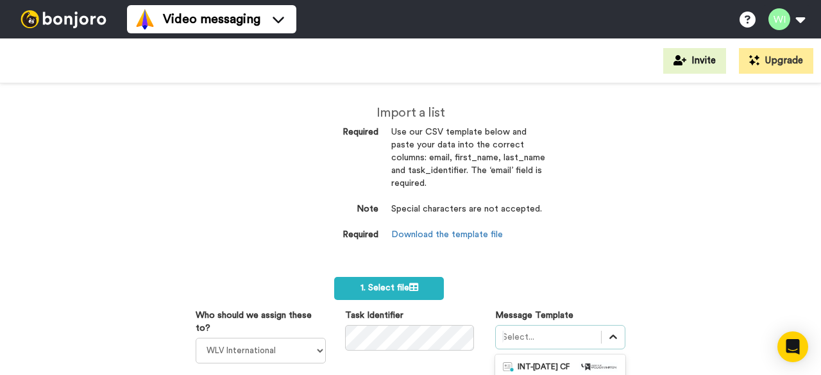
scroll to position [176, 0]
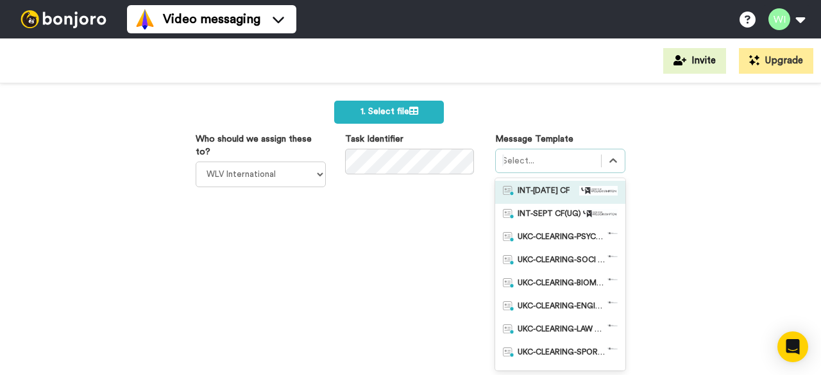
click at [530, 192] on span "INT-Sept 25 CF" at bounding box center [544, 192] width 52 height 13
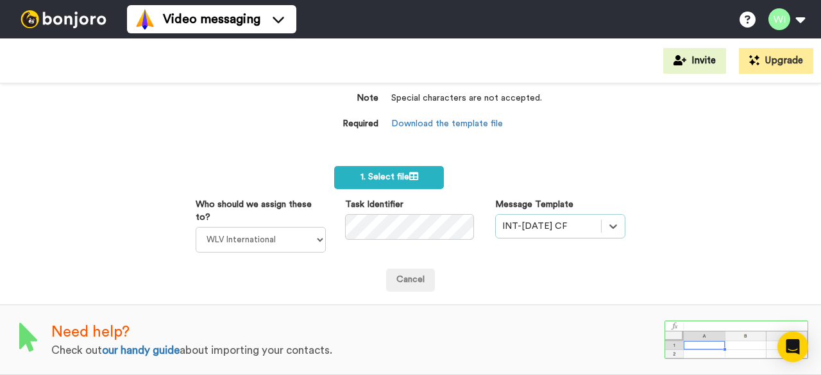
scroll to position [118, 0]
click at [377, 173] on span "1. Select file" at bounding box center [390, 177] width 58 height 9
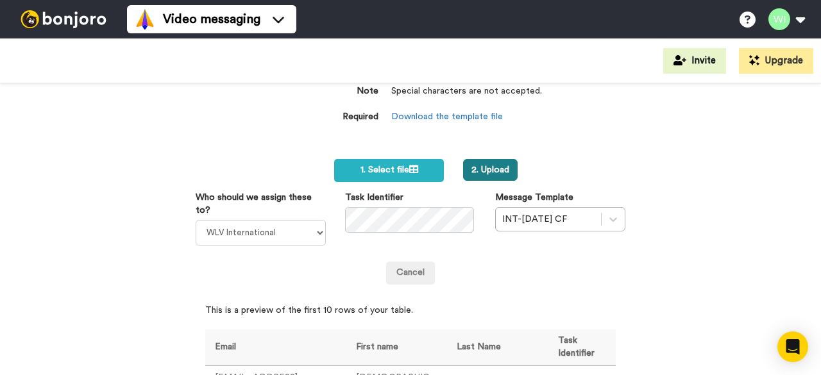
click at [495, 169] on button "2. Upload" at bounding box center [490, 170] width 55 height 22
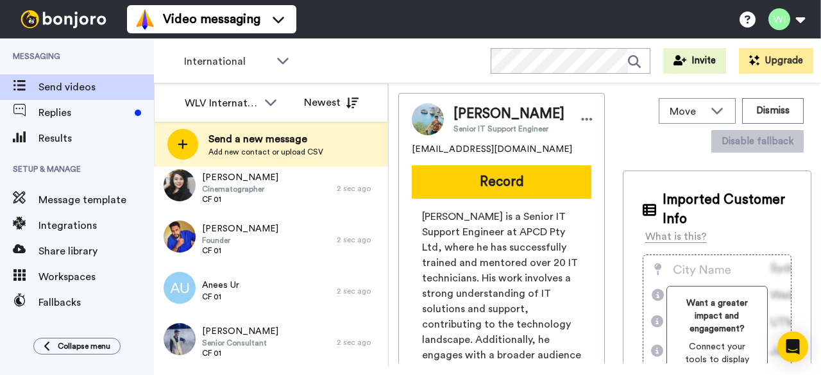
scroll to position [566, 0]
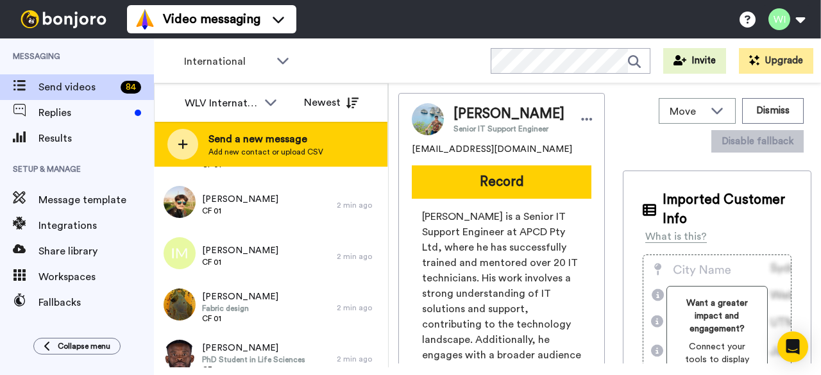
scroll to position [1609, 0]
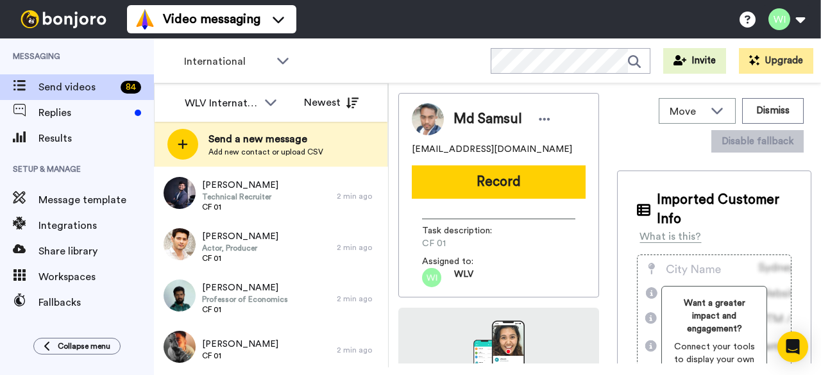
scroll to position [2377, 0]
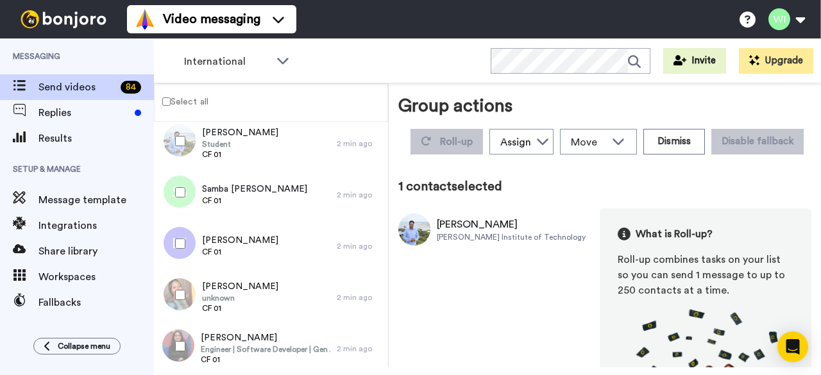
click at [168, 106] on label "Select all" at bounding box center [182, 101] width 54 height 15
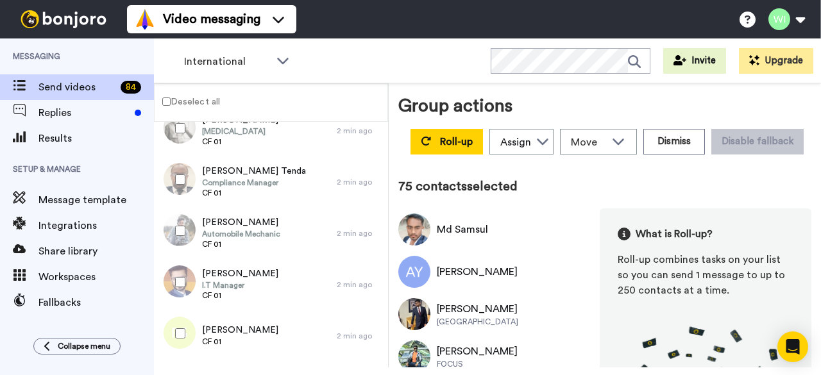
scroll to position [3773, 0]
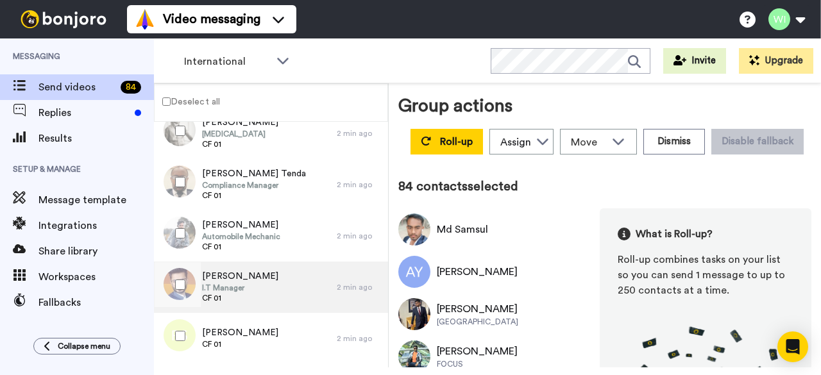
scroll to position [4077, 0]
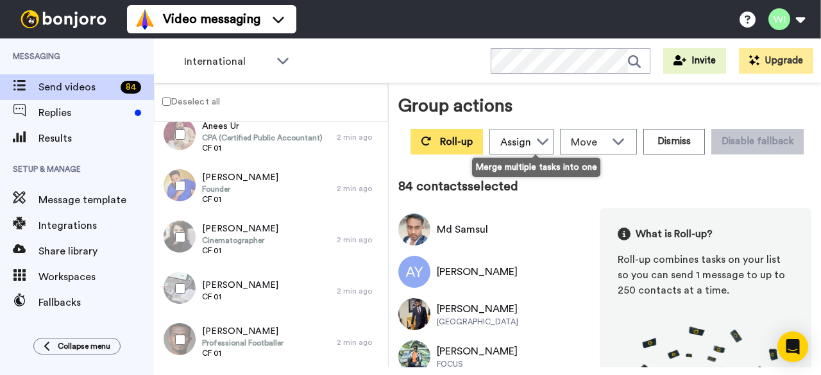
click at [483, 148] on button "Roll-up" at bounding box center [447, 142] width 72 height 26
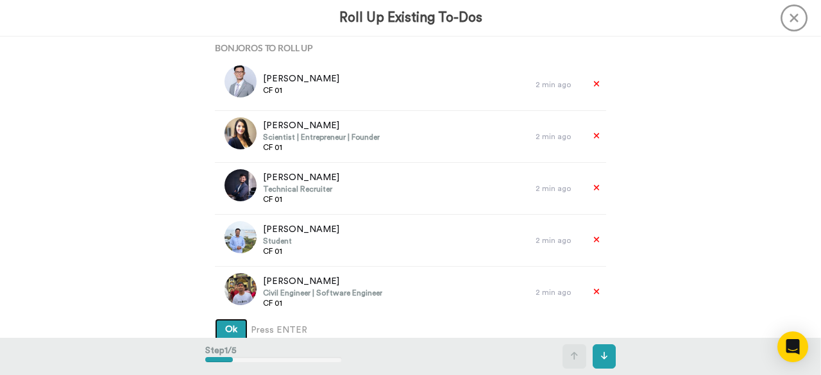
click at [234, 328] on button "Ok" at bounding box center [231, 330] width 33 height 23
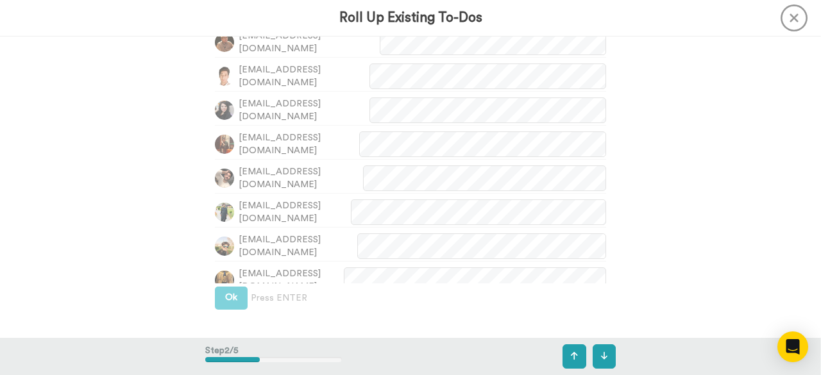
scroll to position [404, 0]
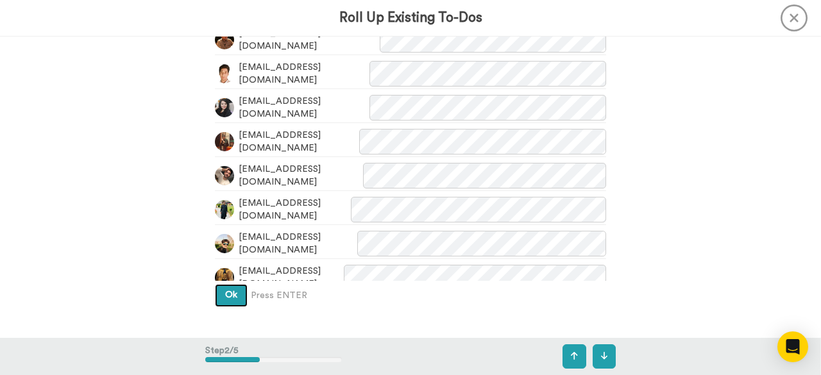
click at [220, 303] on button "Ok" at bounding box center [231, 295] width 33 height 23
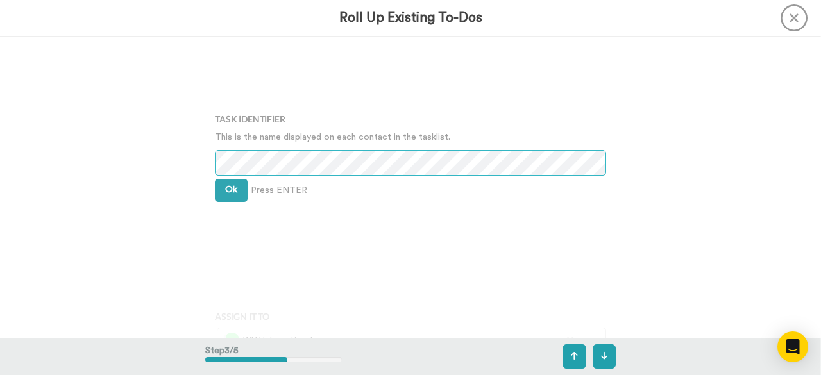
scroll to position [683, 0]
click at [228, 192] on span "Ok" at bounding box center [231, 189] width 12 height 9
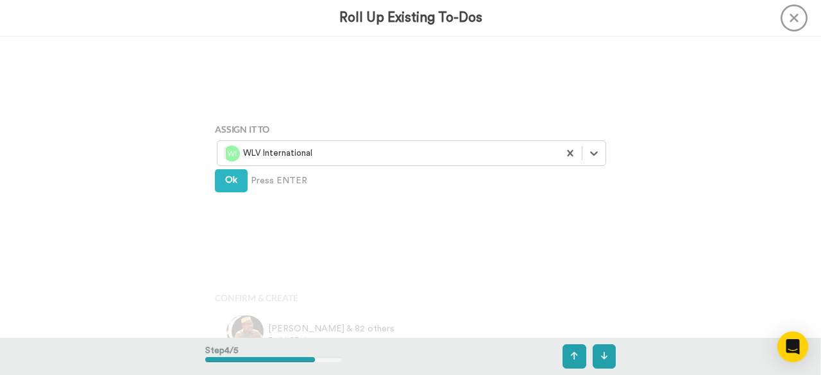
scroll to position [871, 0]
click at [225, 175] on span "Ok" at bounding box center [231, 179] width 12 height 9
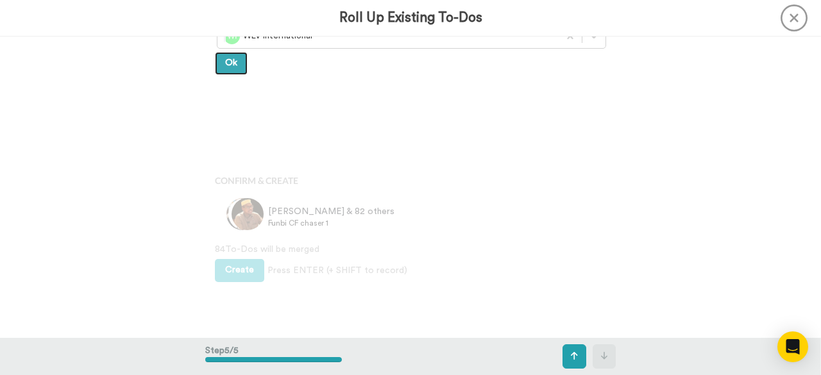
scroll to position [1001, 0]
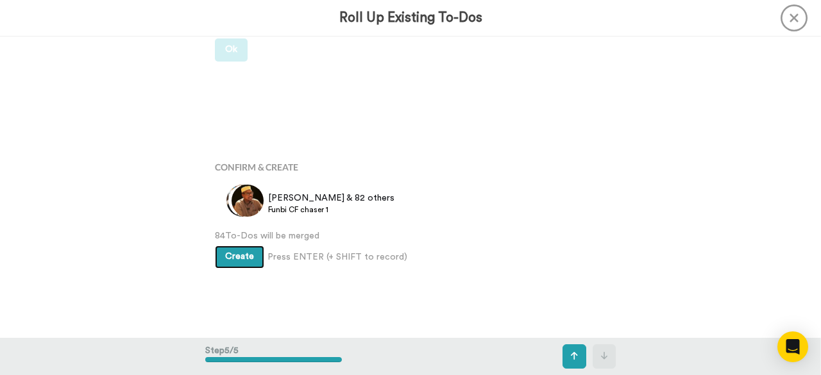
click at [234, 257] on span "Create" at bounding box center [239, 256] width 29 height 9
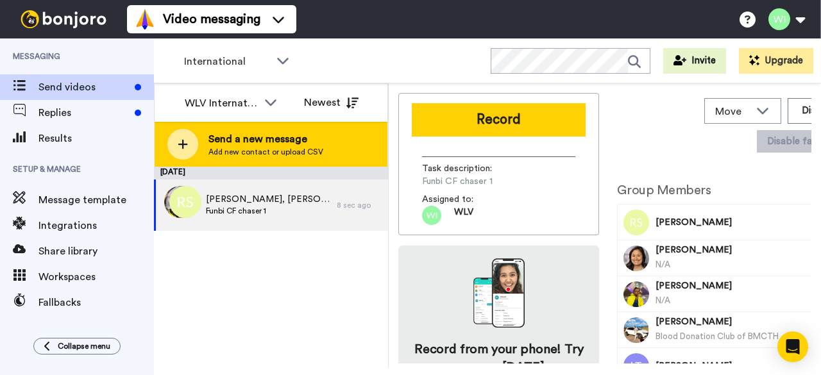
click at [259, 149] on span "Add new contact or upload CSV" at bounding box center [265, 152] width 115 height 10
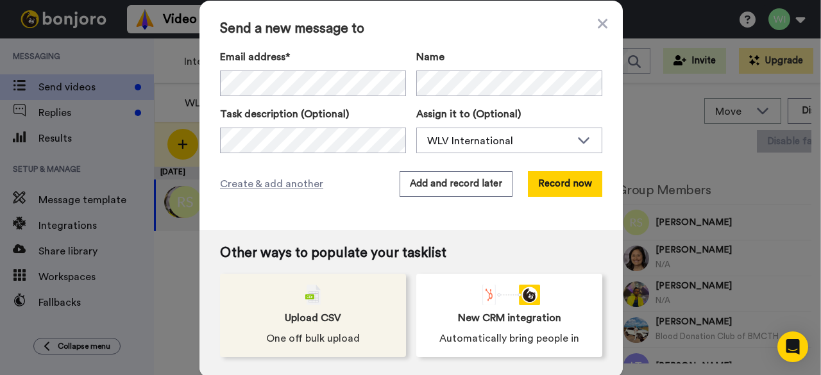
click at [327, 316] on span "Upload CSV" at bounding box center [313, 317] width 56 height 15
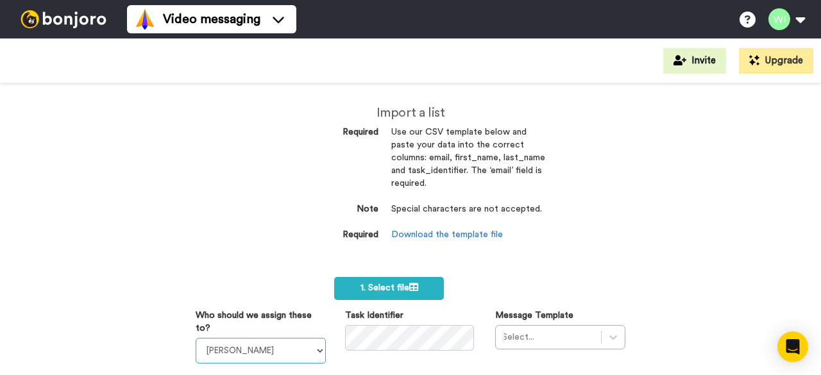
click at [314, 355] on select "[PERSON_NAME] [PERSON_NAME] WLV Academic (FSE) [PERSON_NAME] Ademokoya UK Recru…" at bounding box center [261, 351] width 130 height 26
select select "d575366b-34de-4d4d-ba6c-d2d11e507584"
click at [196, 338] on select "[PERSON_NAME] [PERSON_NAME] WLV Academic (FSE) [PERSON_NAME] Ademokoya UK Recru…" at bounding box center [261, 351] width 130 height 26
click at [515, 339] on div "Select..." at bounding box center [560, 337] width 130 height 24
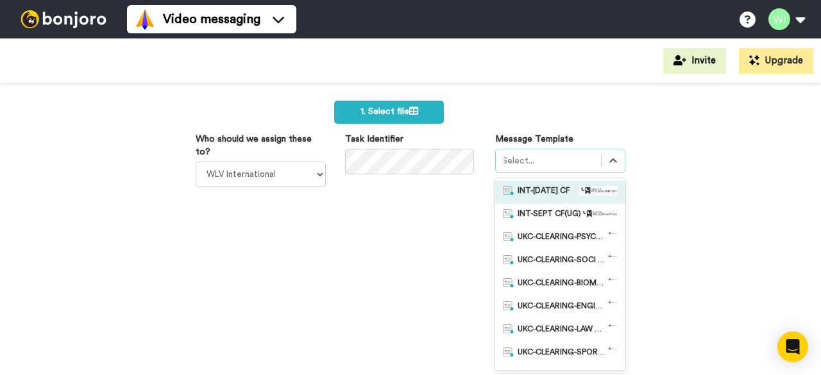
click at [536, 196] on span "INT-Sept 25 CF" at bounding box center [544, 192] width 52 height 13
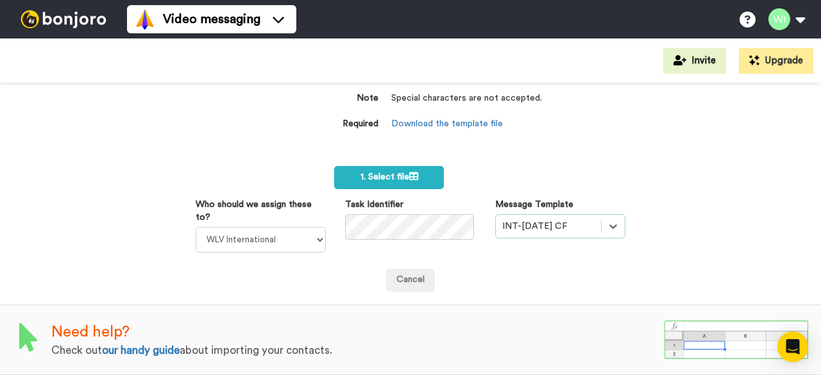
scroll to position [118, 0]
click at [390, 179] on label "1. Select file" at bounding box center [389, 177] width 110 height 23
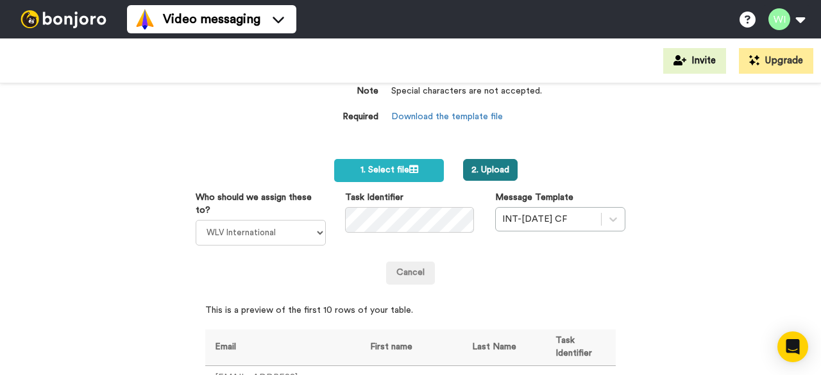
click at [482, 169] on button "2. Upload" at bounding box center [490, 170] width 55 height 22
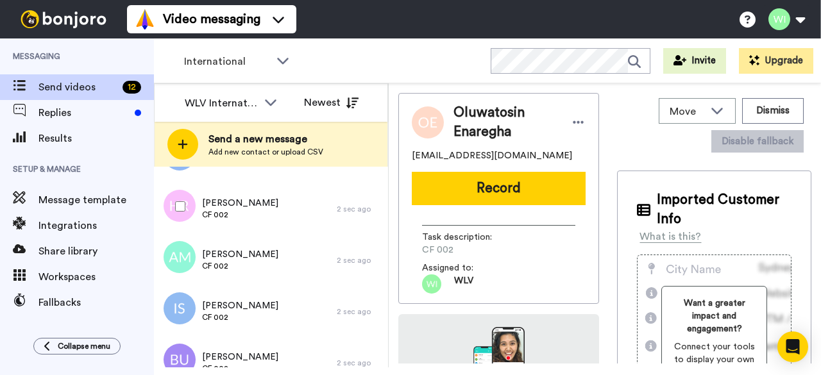
scroll to position [633, 0]
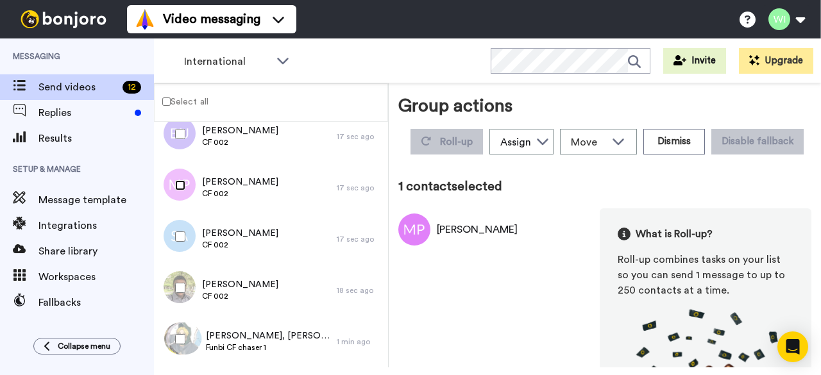
scroll to position [588, 0]
click at [165, 106] on label "Select all" at bounding box center [182, 101] width 54 height 15
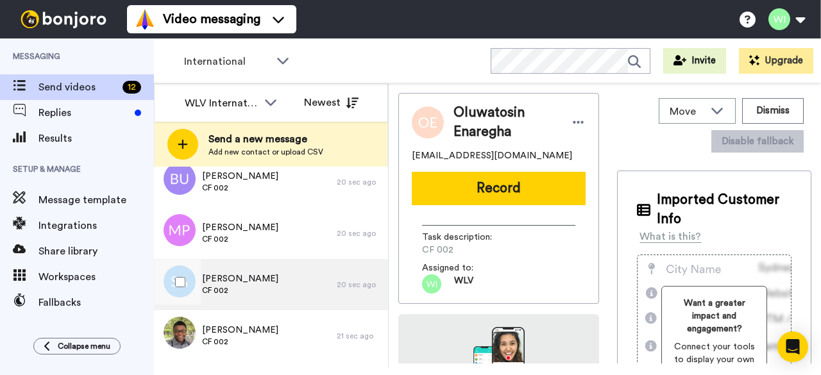
scroll to position [633, 0]
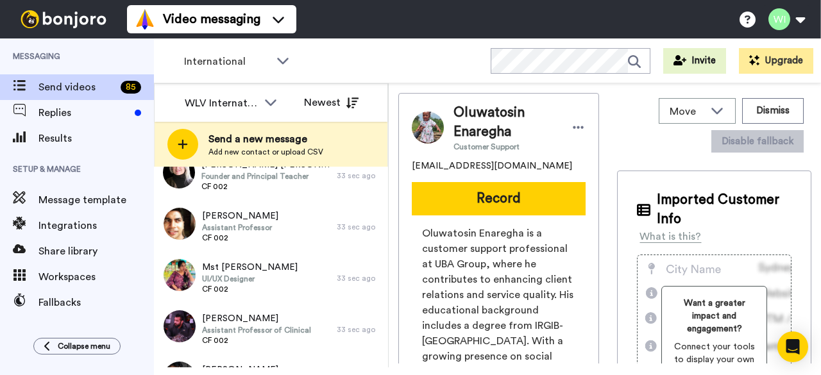
scroll to position [3469, 0]
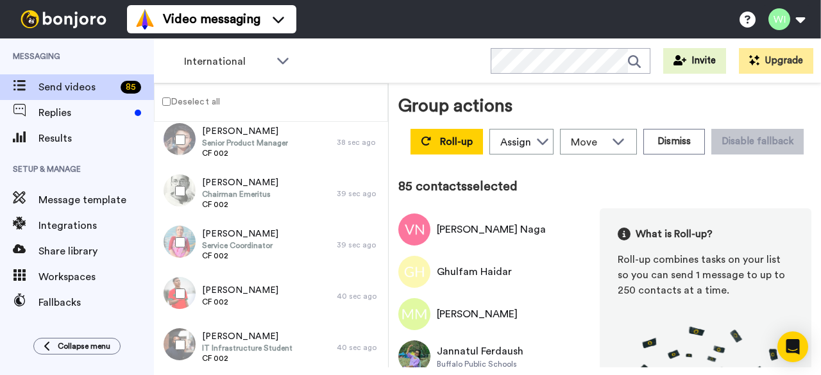
scroll to position [4129, 0]
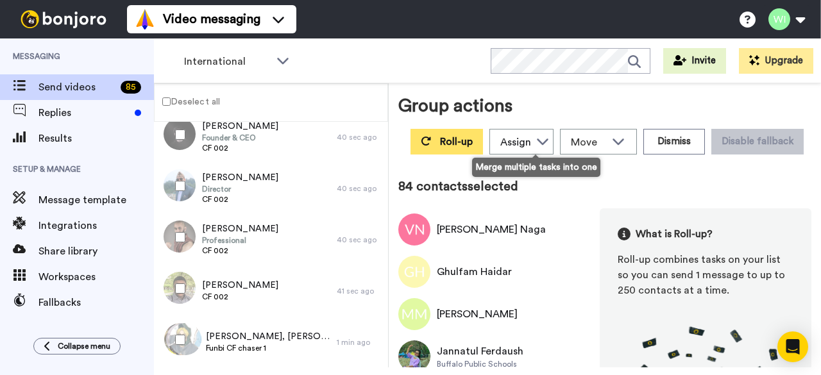
click at [473, 145] on span "Roll-up" at bounding box center [456, 142] width 33 height 10
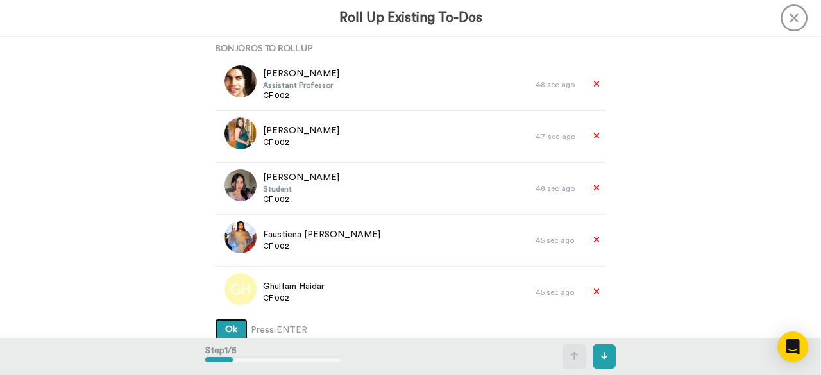
click at [229, 331] on span "Ok" at bounding box center [231, 329] width 12 height 9
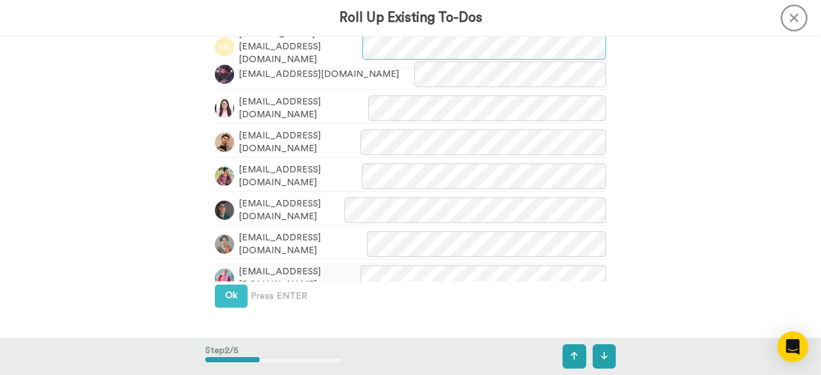
scroll to position [404, 0]
click at [225, 296] on span "Ok" at bounding box center [231, 295] width 12 height 9
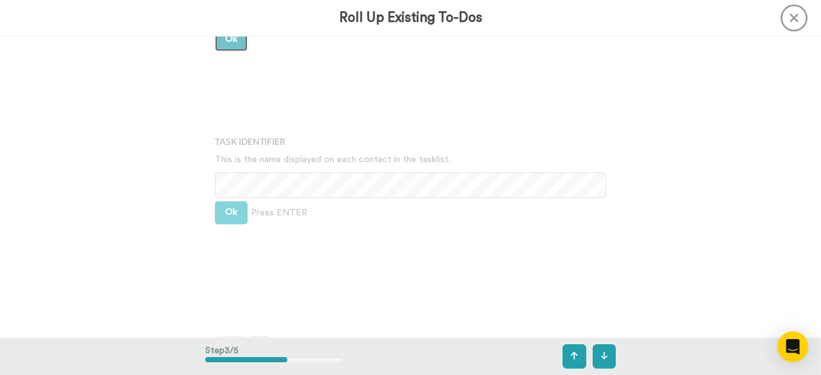
scroll to position [683, 0]
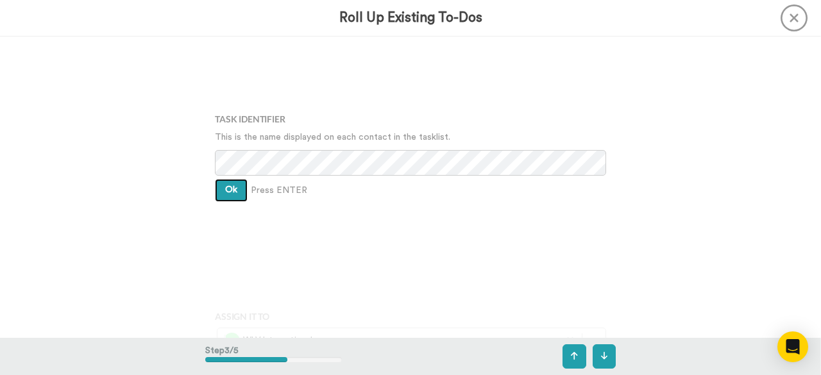
click at [226, 193] on span "Ok" at bounding box center [231, 189] width 12 height 9
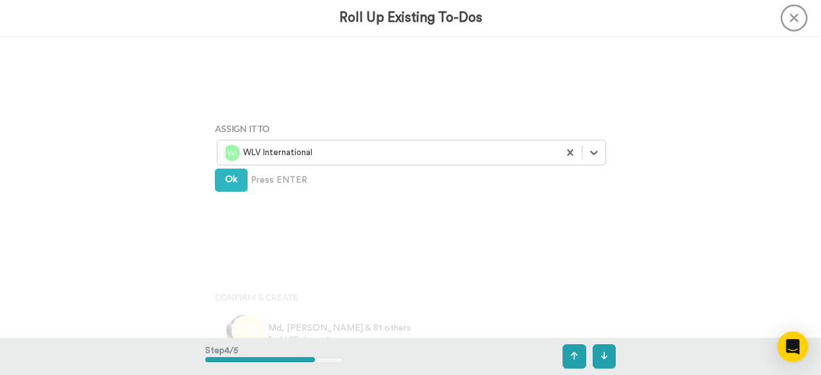
scroll to position [871, 0]
click at [231, 179] on span "Ok" at bounding box center [231, 179] width 12 height 9
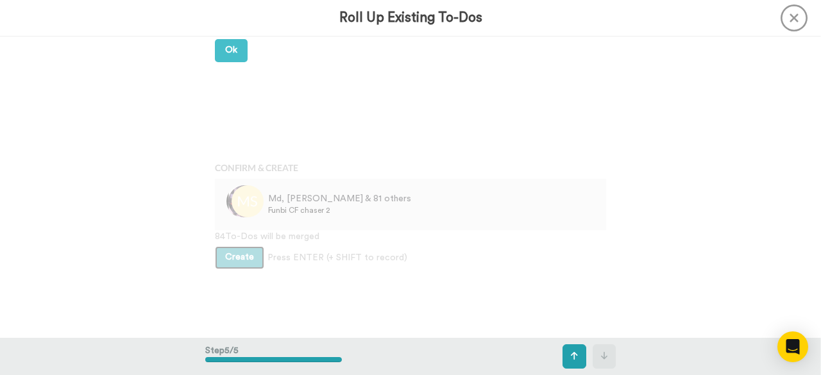
scroll to position [1001, 0]
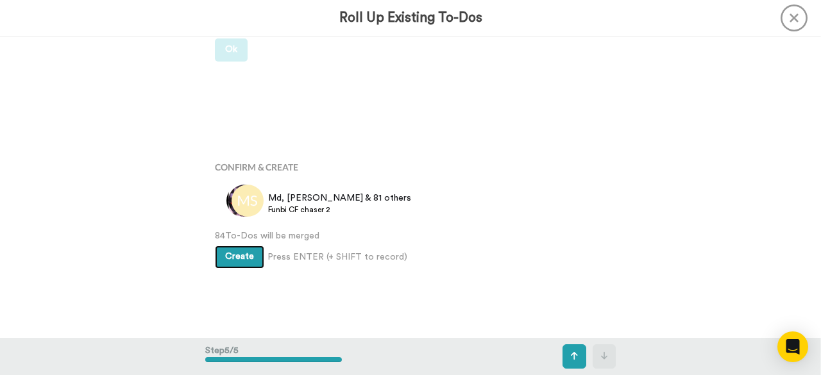
click at [234, 255] on span "Create" at bounding box center [239, 256] width 29 height 9
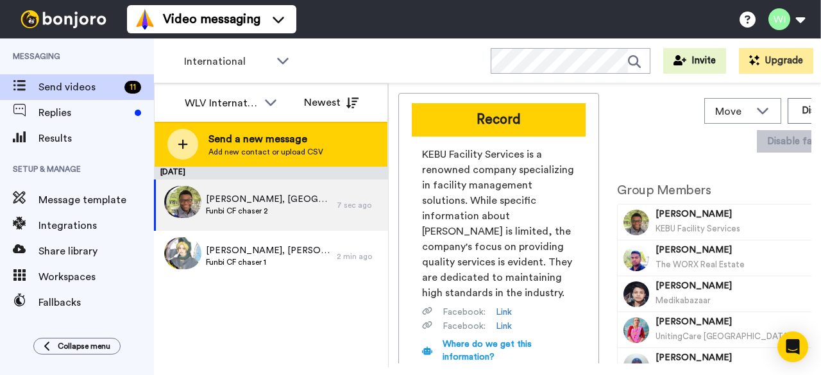
click at [216, 138] on span "Send a new message" at bounding box center [265, 139] width 115 height 15
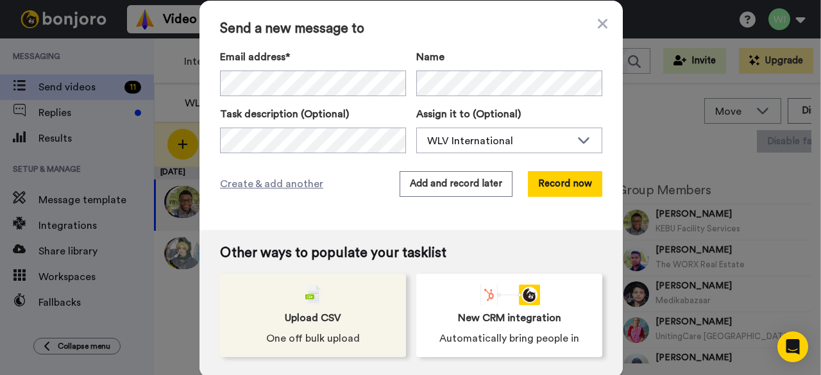
click at [317, 313] on span "Upload CSV" at bounding box center [313, 317] width 56 height 15
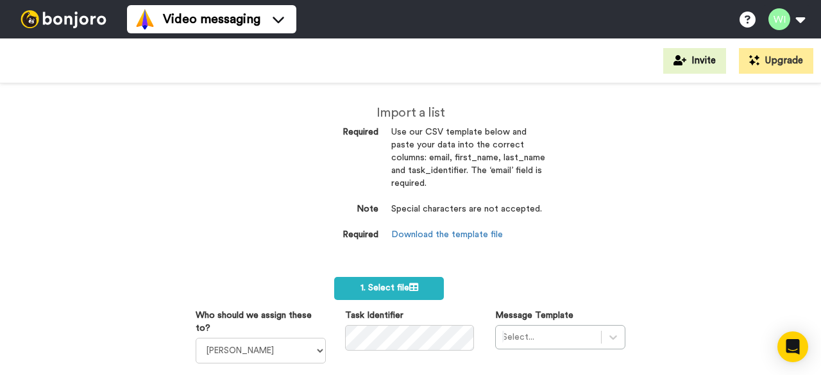
click at [727, 191] on div "Import a list Required Use our CSV template below and paste your data into the …" at bounding box center [410, 229] width 821 height 292
click at [316, 350] on select "[PERSON_NAME] [PERSON_NAME] WLV Academic (FSE) [PERSON_NAME] Ademokoya UK Recru…" at bounding box center [261, 351] width 130 height 26
select select "d575366b-34de-4d4d-ba6c-d2d11e507584"
click at [196, 338] on select "[PERSON_NAME] [PERSON_NAME] WLV Academic (FSE) [PERSON_NAME] Ademokoya UK Recru…" at bounding box center [261, 351] width 130 height 26
click at [542, 337] on div "Select..." at bounding box center [560, 337] width 130 height 24
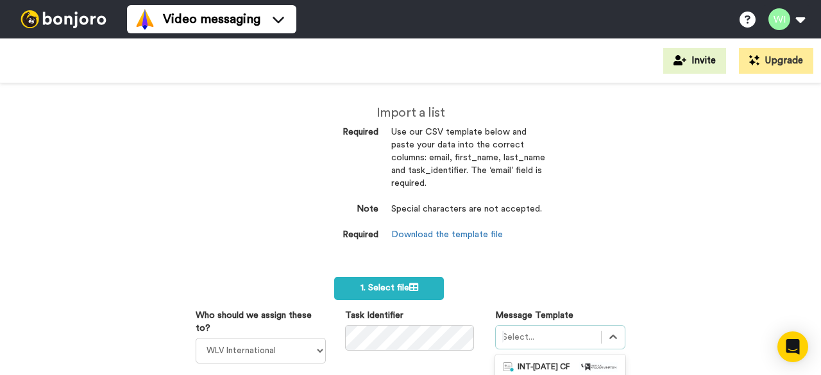
scroll to position [176, 0]
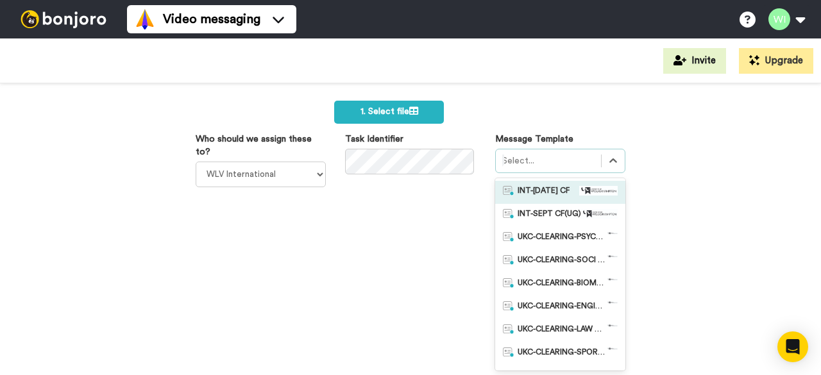
click at [528, 196] on span "INT-Sept 25 CF" at bounding box center [544, 192] width 52 height 13
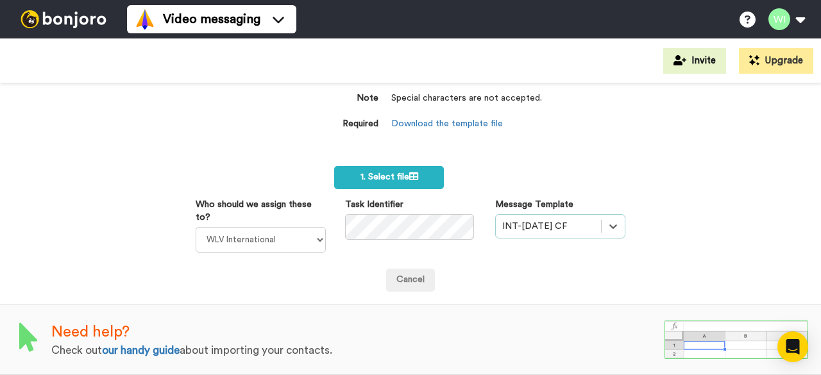
scroll to position [118, 0]
click at [388, 173] on span "1. Select file" at bounding box center [390, 177] width 58 height 9
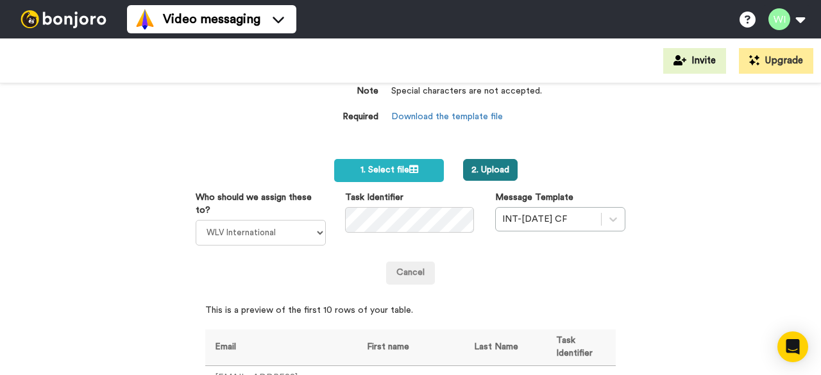
click at [486, 166] on button "2. Upload" at bounding box center [490, 170] width 55 height 22
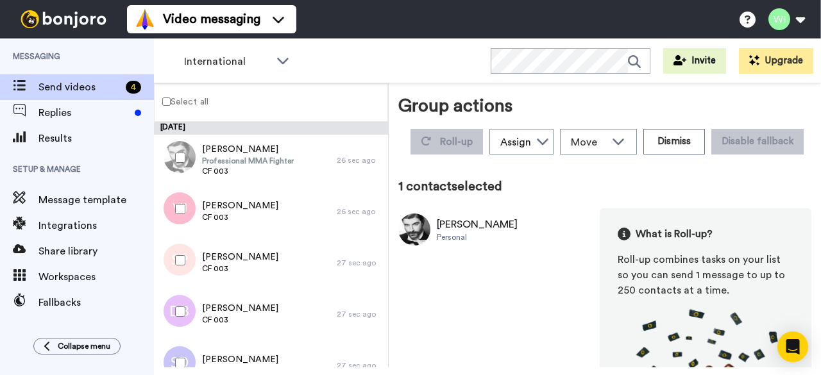
click at [163, 95] on label "Select all" at bounding box center [182, 101] width 54 height 15
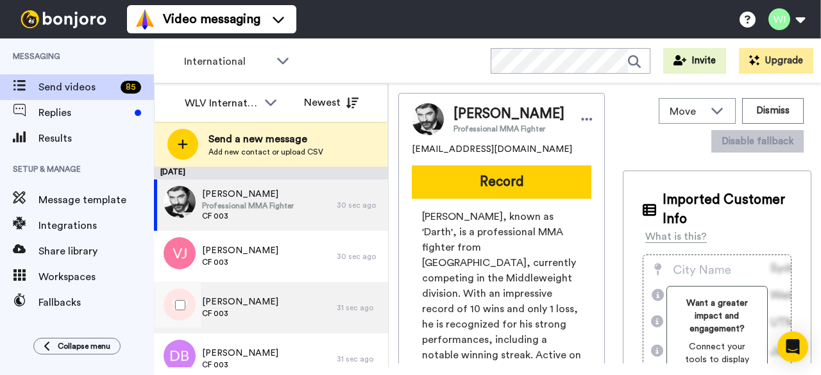
scroll to position [171, 0]
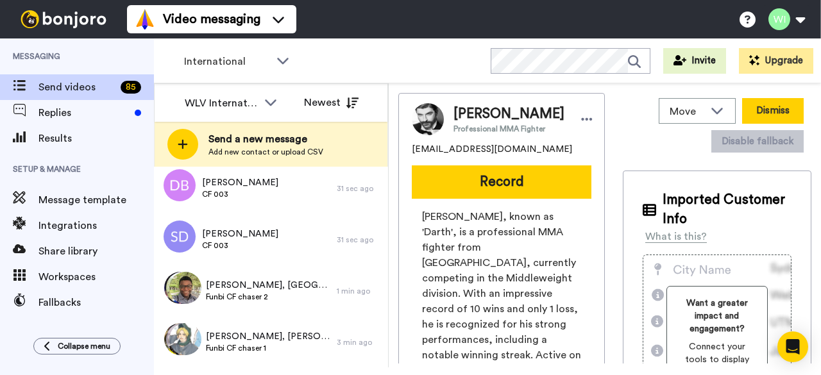
click at [759, 114] on button "Dismiss" at bounding box center [773, 111] width 62 height 26
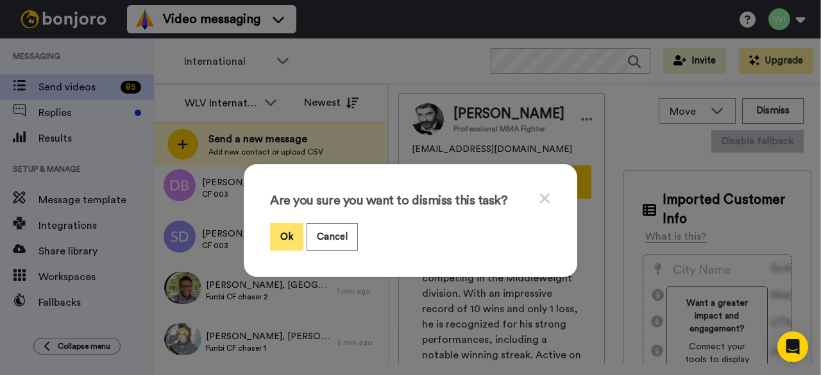
click at [286, 239] on button "Ok" at bounding box center [286, 237] width 33 height 28
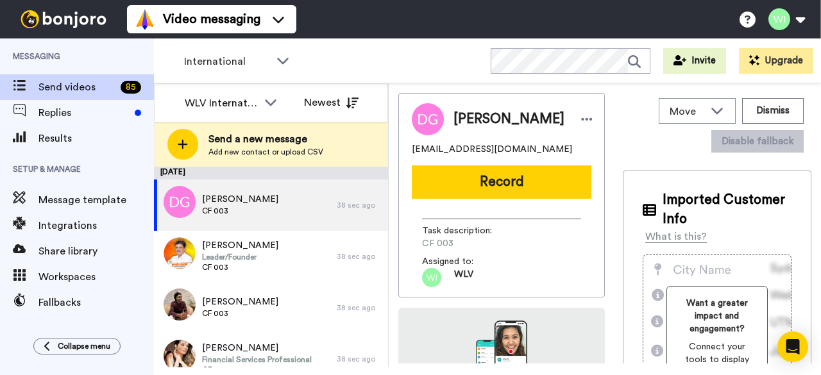
click at [348, 63] on div "International WORKSPACES View all All Default Task List Default International +…" at bounding box center [487, 60] width 667 height 45
click at [762, 119] on button "Dismiss" at bounding box center [773, 111] width 62 height 26
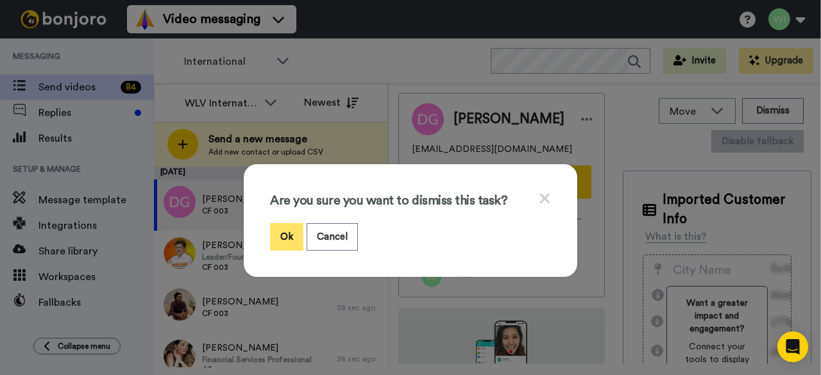
click at [282, 242] on button "Ok" at bounding box center [286, 237] width 33 height 28
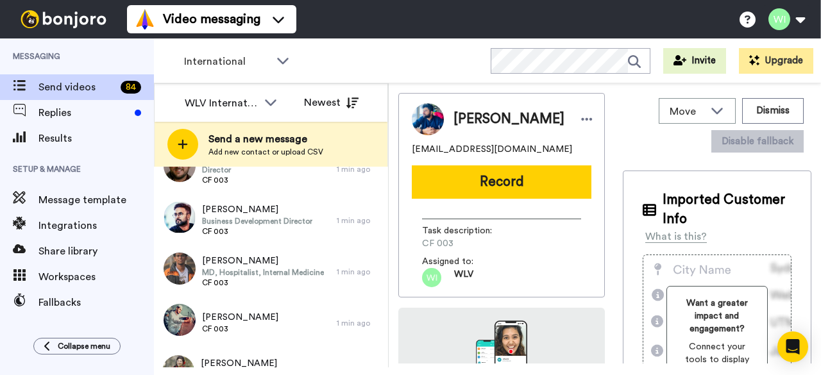
scroll to position [3660, 0]
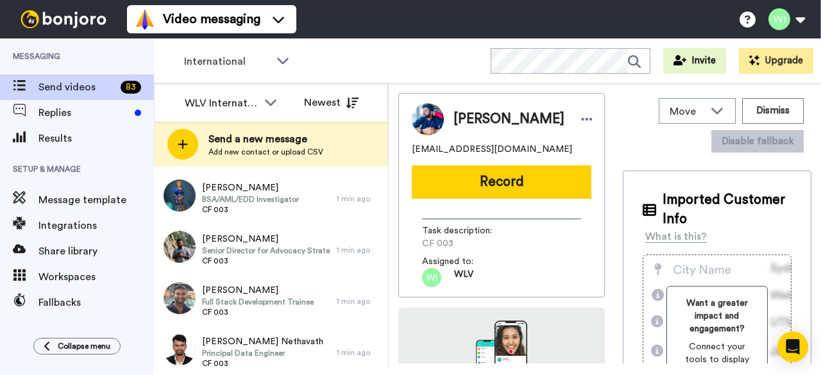
scroll to position [2377, 0]
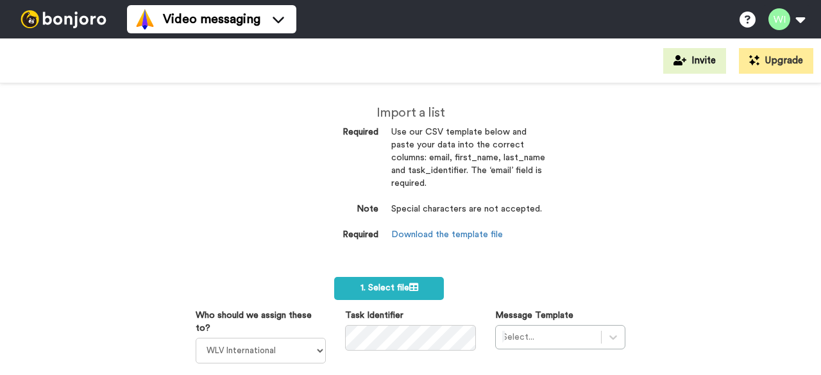
select select "d575366b-34de-4d4d-ba6c-d2d11e507584"
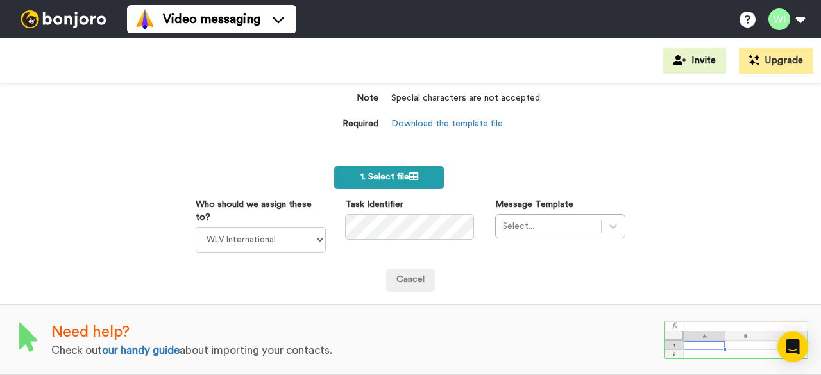
click at [384, 173] on span "1. Select file" at bounding box center [390, 177] width 58 height 9
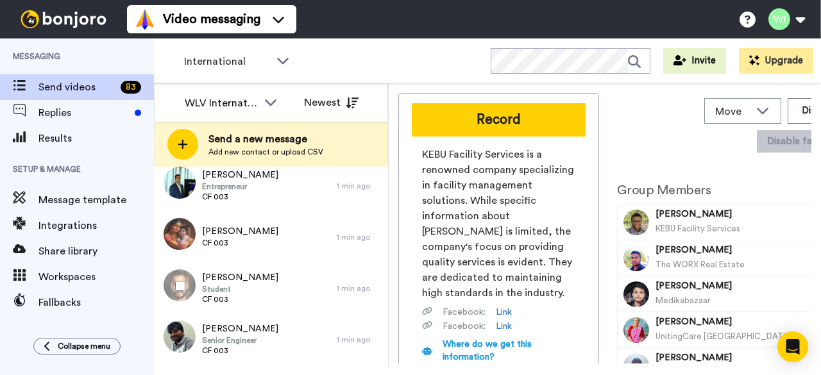
scroll to position [1094, 0]
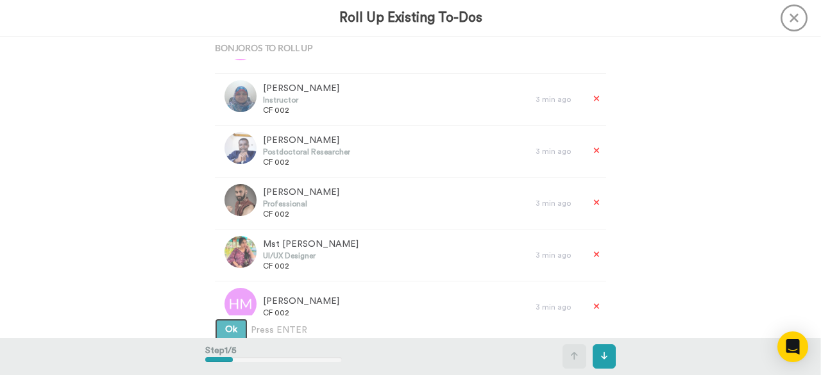
scroll to position [6, 0]
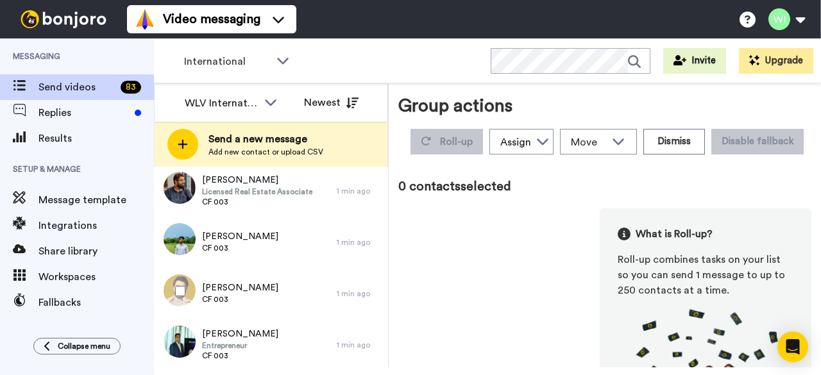
scroll to position [785, 0]
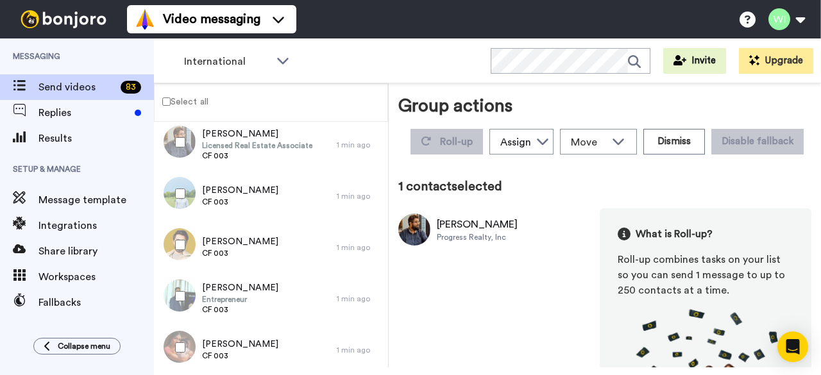
click at [168, 97] on label "Select all" at bounding box center [182, 101] width 54 height 15
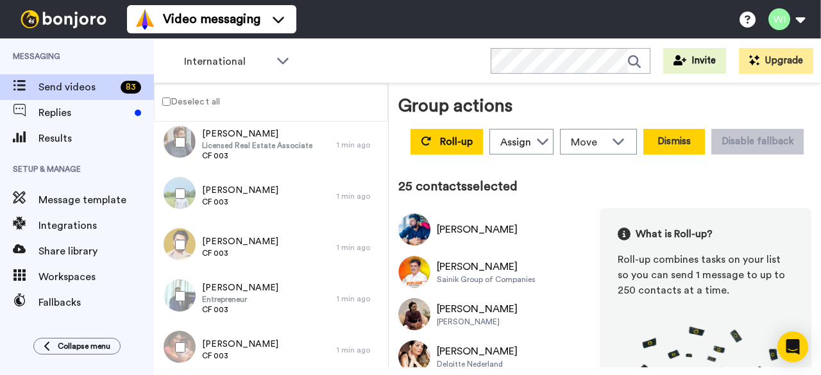
click at [705, 140] on button "Dismiss" at bounding box center [674, 142] width 62 height 26
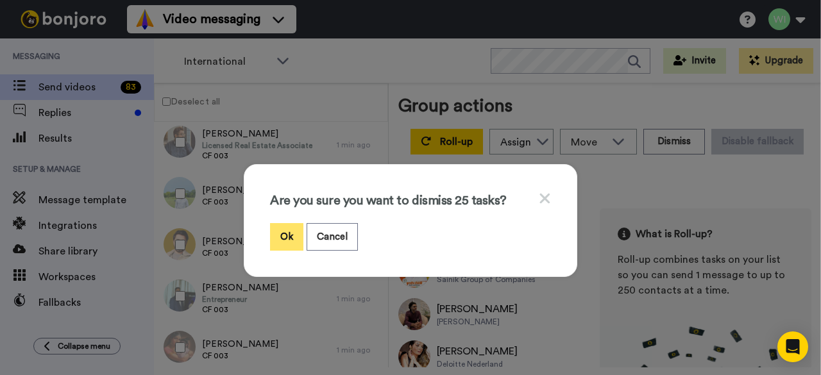
click at [278, 229] on button "Ok" at bounding box center [286, 237] width 33 height 28
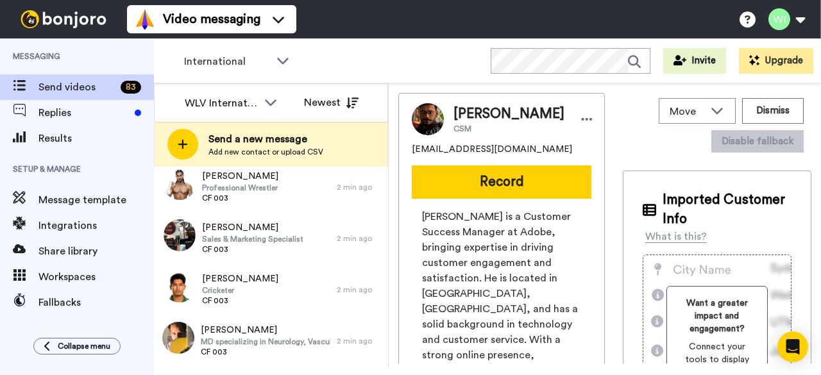
scroll to position [1722, 0]
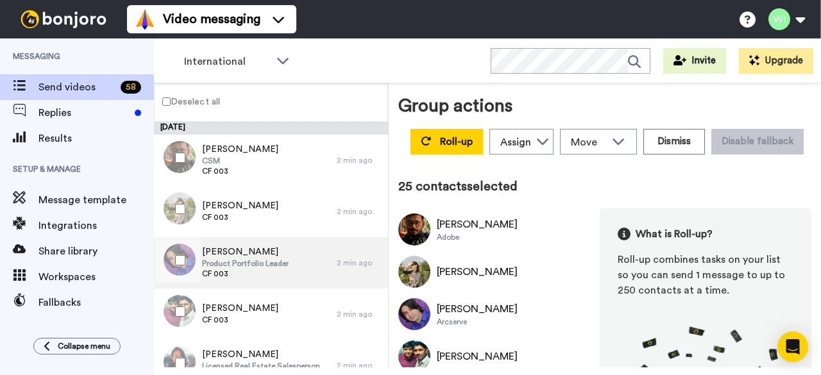
scroll to position [7, 0]
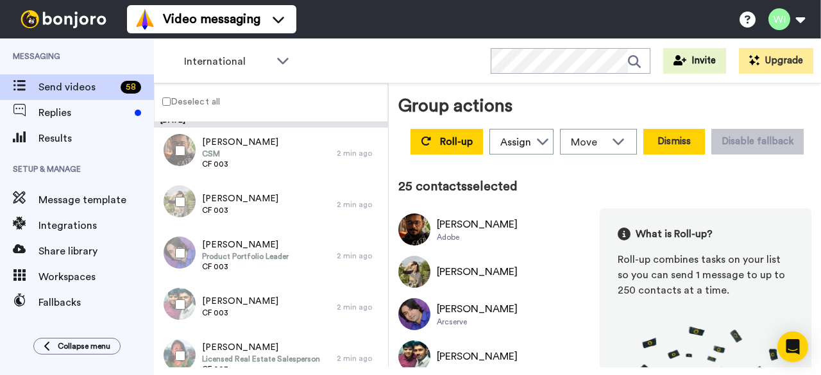
click at [705, 139] on button "Dismiss" at bounding box center [674, 142] width 62 height 26
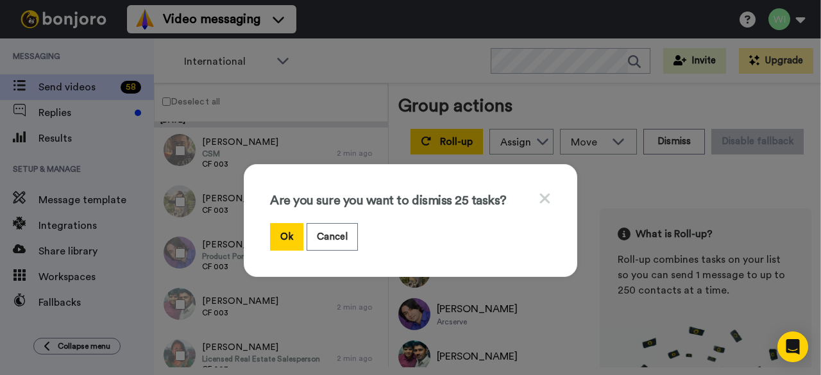
click at [540, 196] on icon at bounding box center [545, 199] width 10 height 10
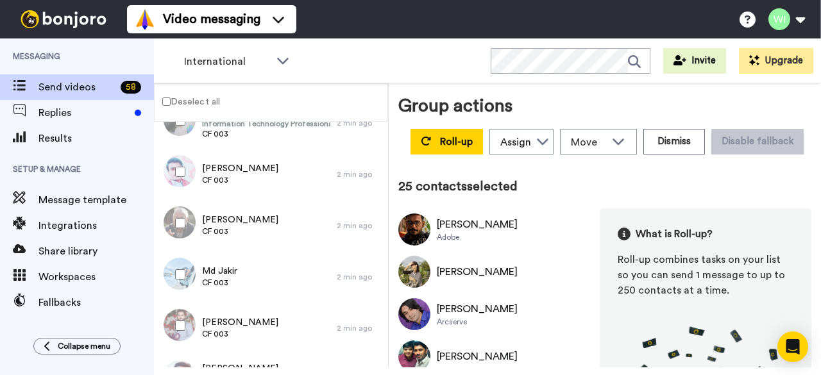
scroll to position [2333, 0]
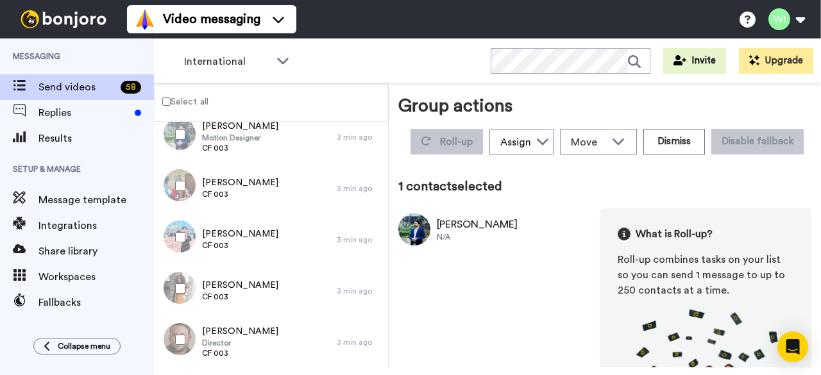
click at [160, 98] on label "Select all" at bounding box center [182, 101] width 54 height 15
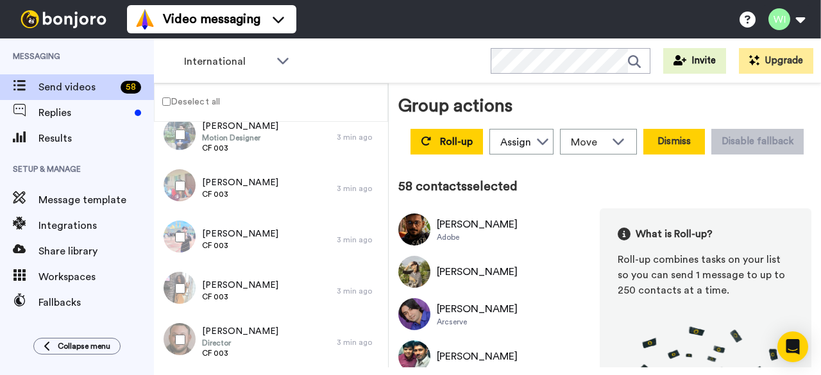
click at [705, 143] on button "Dismiss" at bounding box center [674, 142] width 62 height 26
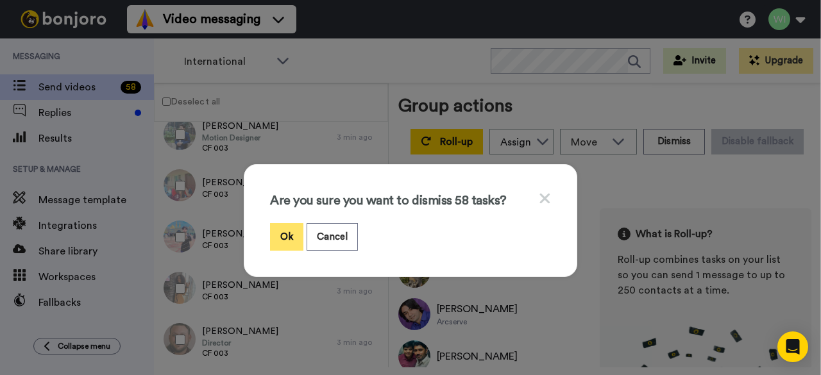
click at [270, 235] on button "Ok" at bounding box center [286, 237] width 33 height 28
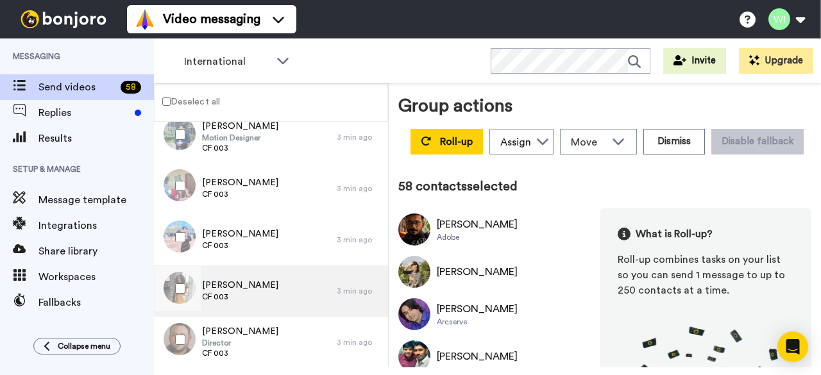
scroll to position [2743, 0]
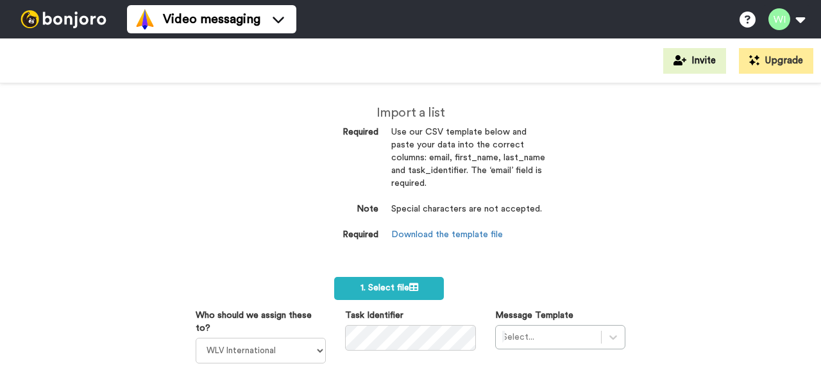
select select "d575366b-34de-4d4d-ba6c-d2d11e507584"
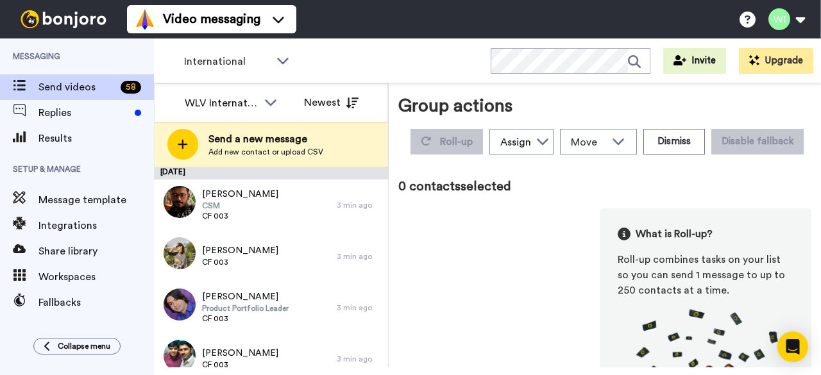
scroll to position [1094, 0]
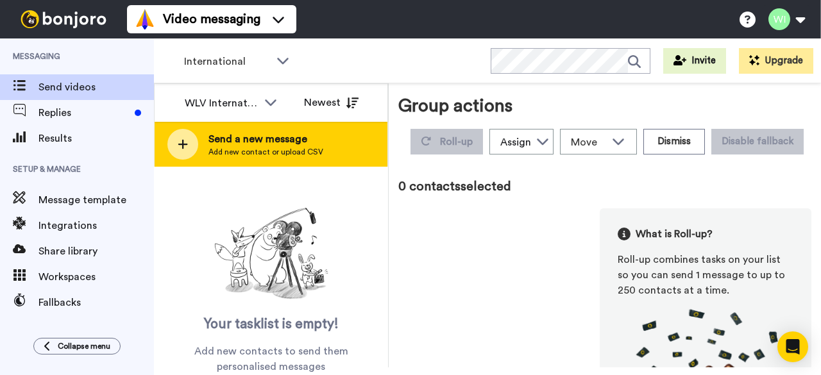
click at [285, 147] on span "Add new contact or upload CSV" at bounding box center [265, 152] width 115 height 10
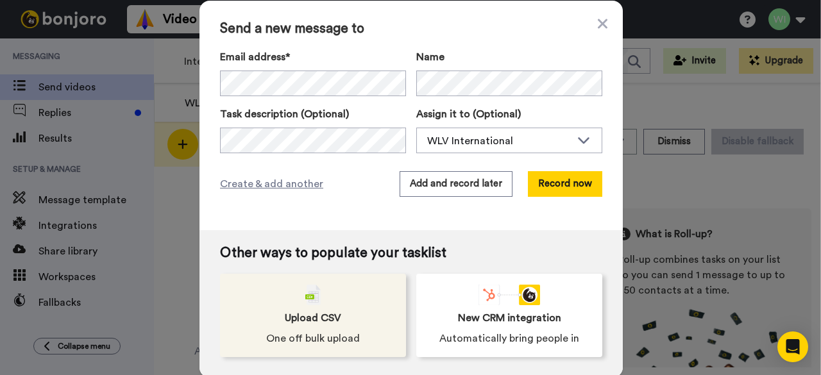
click at [309, 325] on span "Upload CSV" at bounding box center [313, 317] width 56 height 15
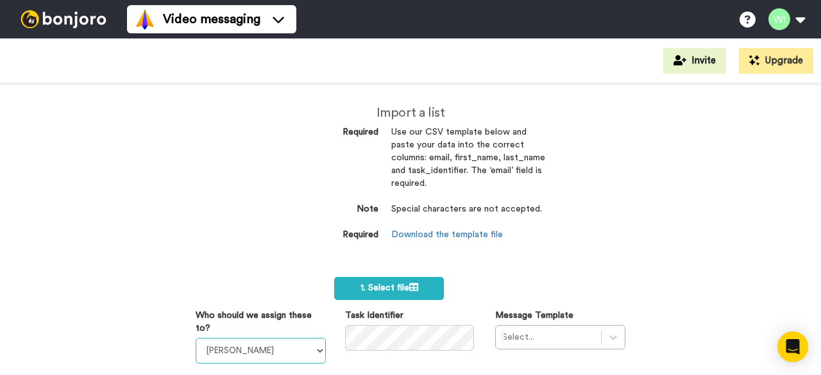
click at [316, 346] on select "[PERSON_NAME] [PERSON_NAME] WLV Academic (FSE) [PERSON_NAME] Ademokoya UK Recru…" at bounding box center [261, 351] width 130 height 26
select select "d575366b-34de-4d4d-ba6c-d2d11e507584"
click at [196, 338] on select "[PERSON_NAME] [PERSON_NAME] WLV Academic (FSE) [PERSON_NAME] Ademokoya UK Recru…" at bounding box center [261, 351] width 130 height 26
click at [522, 338] on div "Select..." at bounding box center [560, 337] width 130 height 24
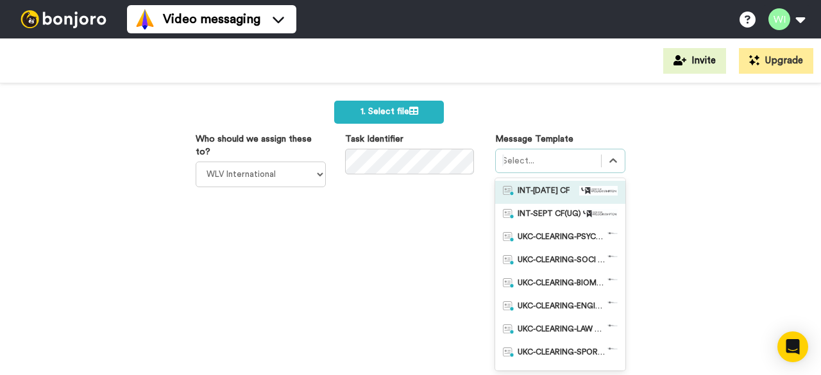
click at [550, 192] on span "INT-[DATE] CF" at bounding box center [544, 192] width 52 height 13
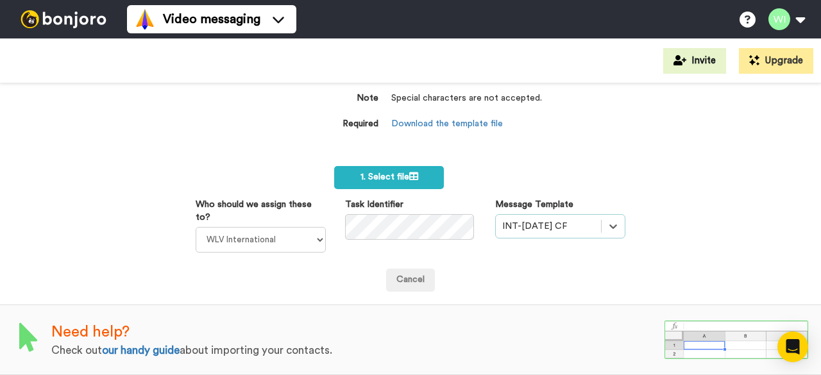
scroll to position [118, 0]
click at [382, 174] on span "1. Select file" at bounding box center [390, 177] width 58 height 9
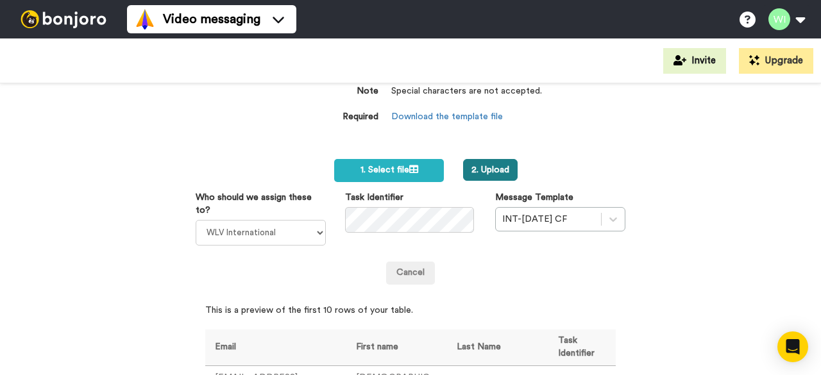
click at [488, 171] on button "2. Upload" at bounding box center [490, 170] width 55 height 22
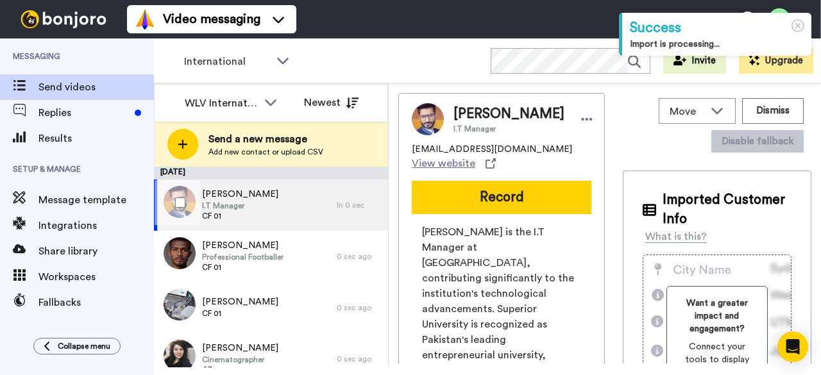
scroll to position [171, 0]
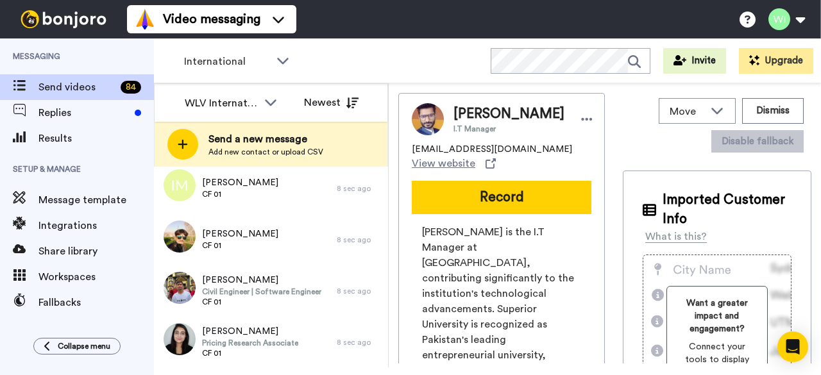
scroll to position [2377, 0]
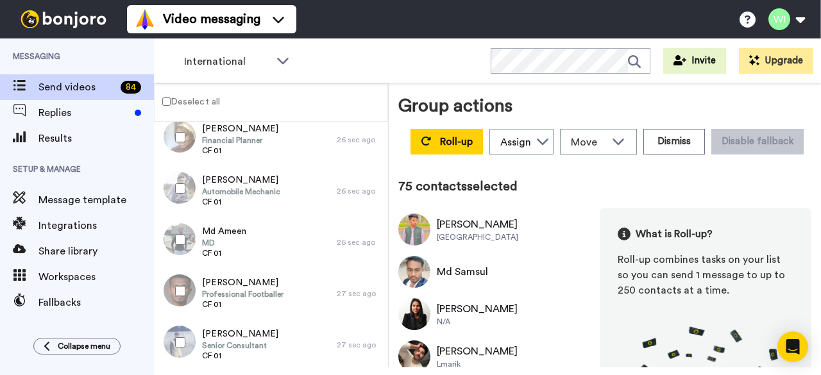
scroll to position [3875, 0]
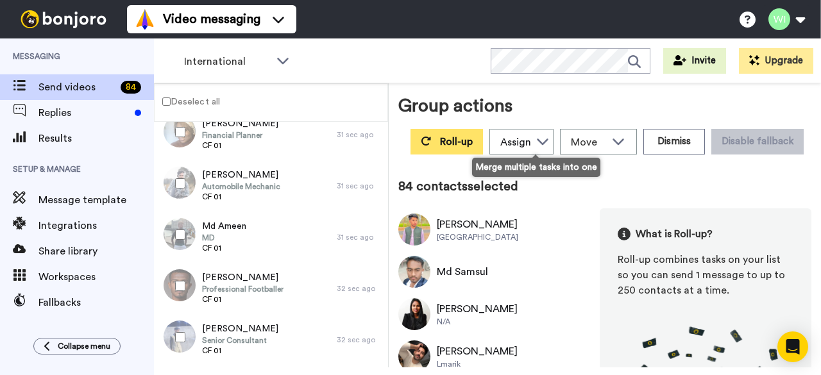
click at [473, 140] on span "Roll-up" at bounding box center [456, 142] width 33 height 10
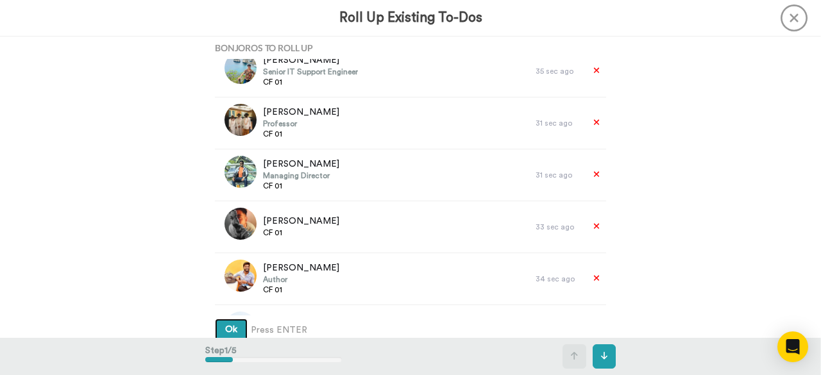
scroll to position [441, 0]
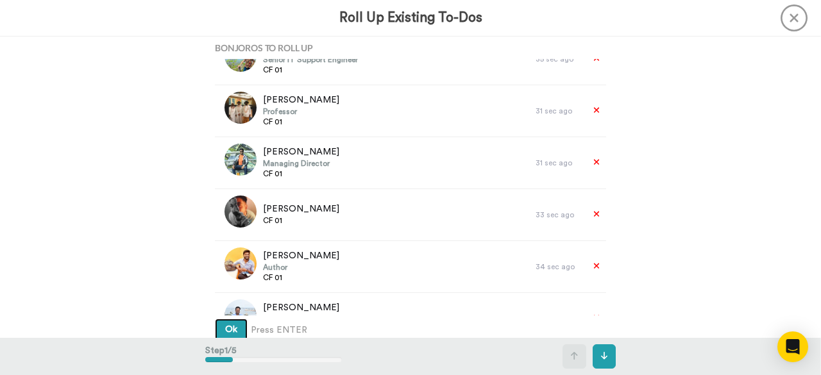
click at [225, 329] on span "Ok" at bounding box center [231, 329] width 12 height 9
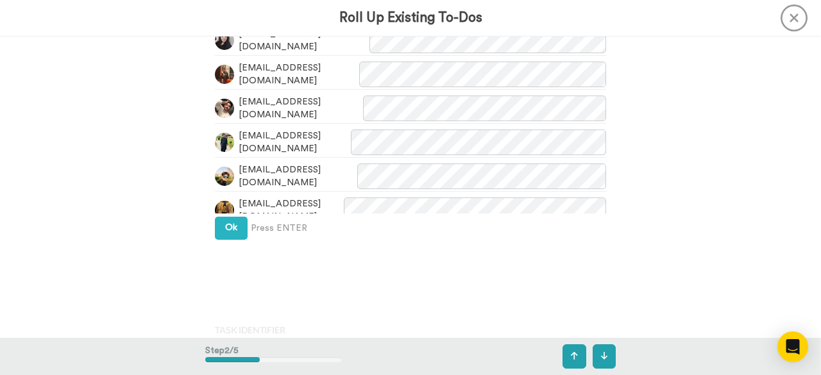
scroll to position [489, 0]
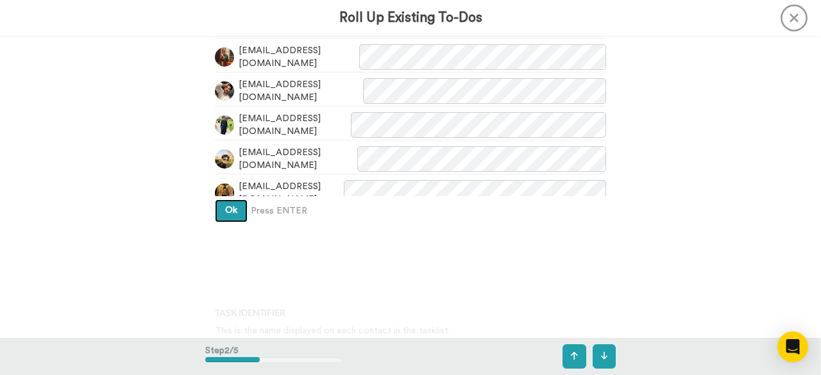
click at [232, 211] on span "Ok" at bounding box center [231, 210] width 12 height 9
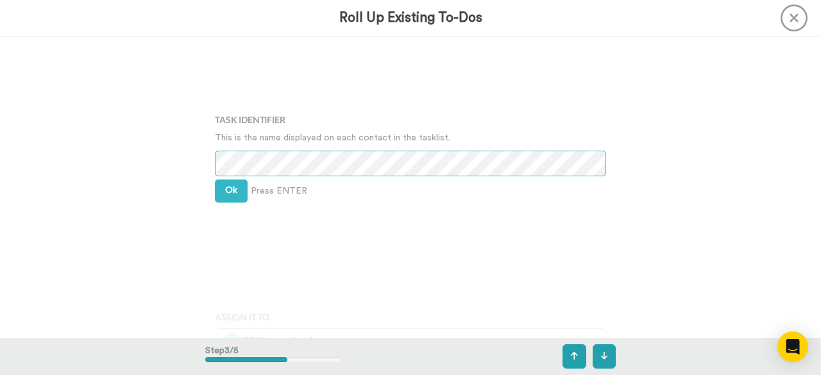
scroll to position [683, 0]
click at [232, 187] on span "Ok" at bounding box center [231, 189] width 12 height 9
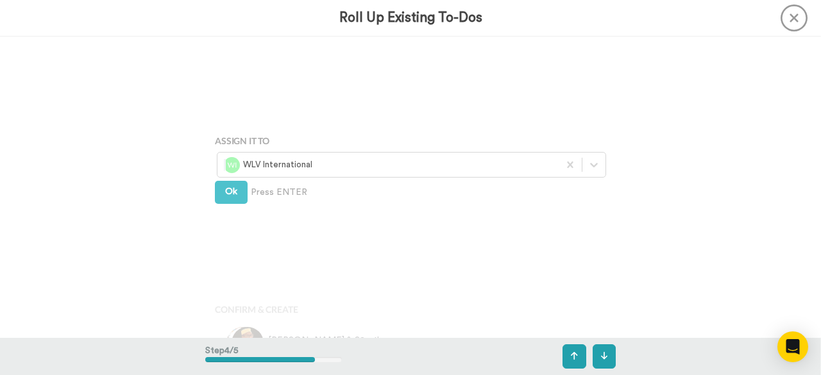
scroll to position [871, 0]
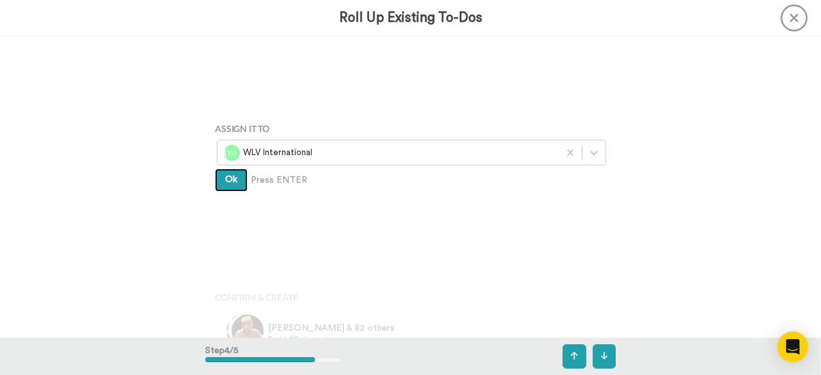
click at [219, 179] on button "Ok" at bounding box center [231, 180] width 33 height 23
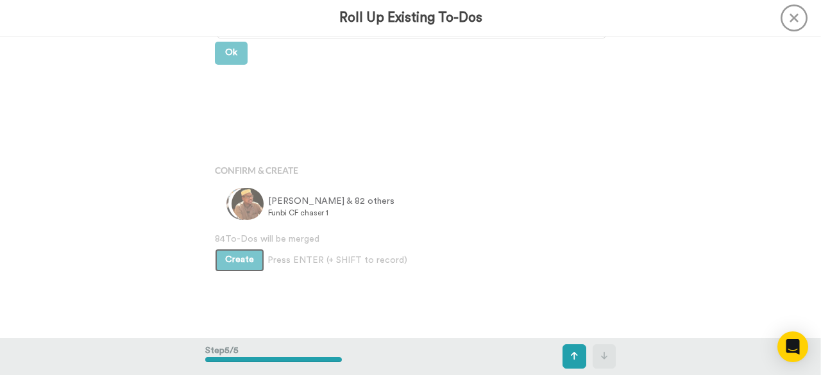
scroll to position [1001, 0]
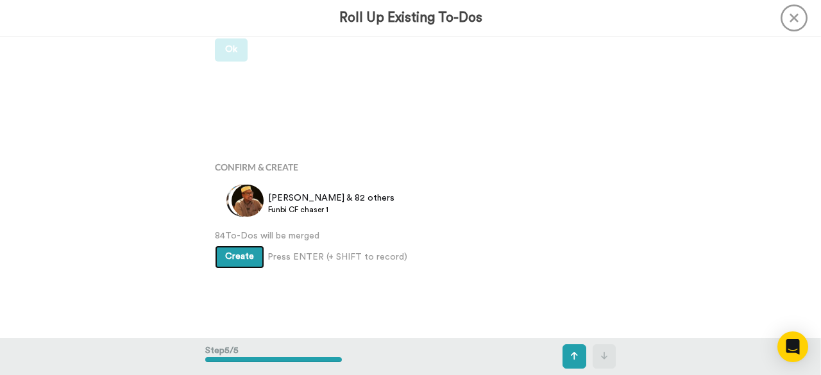
click at [241, 256] on span "Create" at bounding box center [239, 256] width 29 height 9
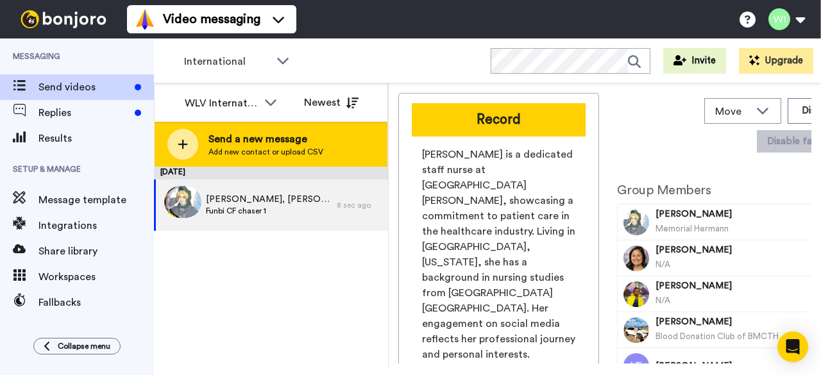
click at [235, 138] on span "Send a new message" at bounding box center [265, 139] width 115 height 15
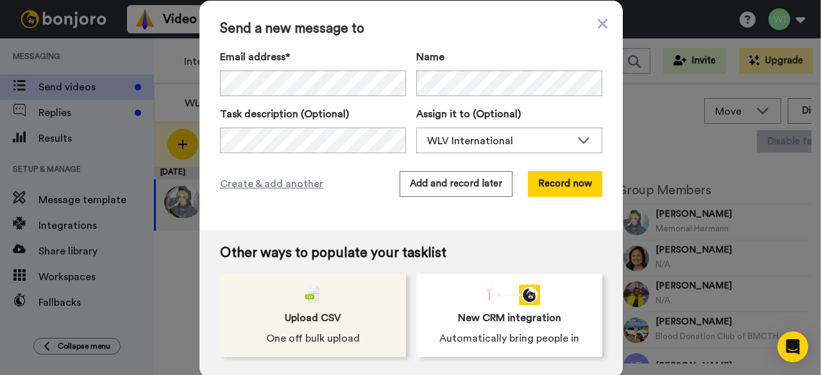
click at [307, 312] on span "Upload CSV" at bounding box center [313, 317] width 56 height 15
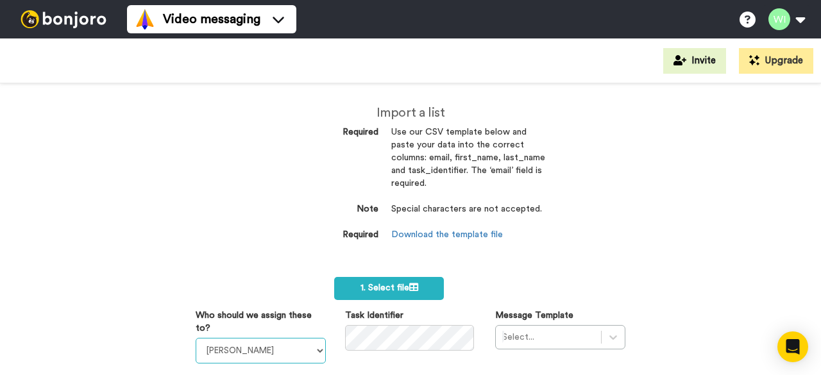
click at [314, 361] on select "Laura Wright Amarjit Duggal WLV Academic (FSE) Divandra Birla Bolutife Ademokoy…" at bounding box center [261, 351] width 130 height 26
select select "d575366b-34de-4d4d-ba6c-d2d11e507584"
click at [196, 338] on select "Laura Wright Amarjit Duggal WLV Academic (FSE) Divandra Birla Bolutife Ademokoy…" at bounding box center [261, 351] width 130 height 26
click at [531, 343] on div "Select..." at bounding box center [560, 337] width 130 height 24
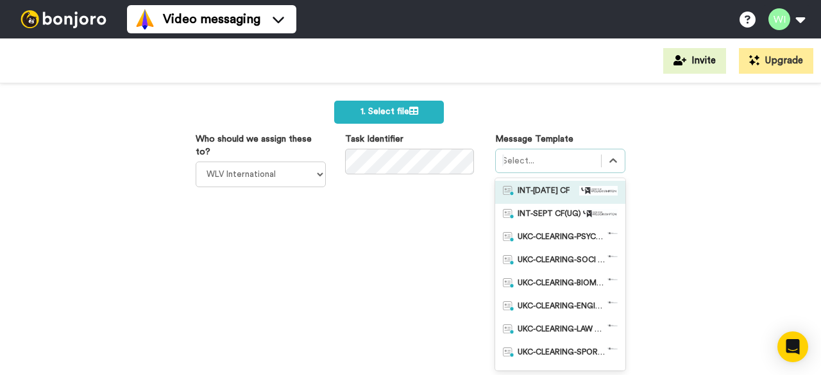
click at [549, 196] on span "INT-Sept 25 CF" at bounding box center [544, 192] width 52 height 13
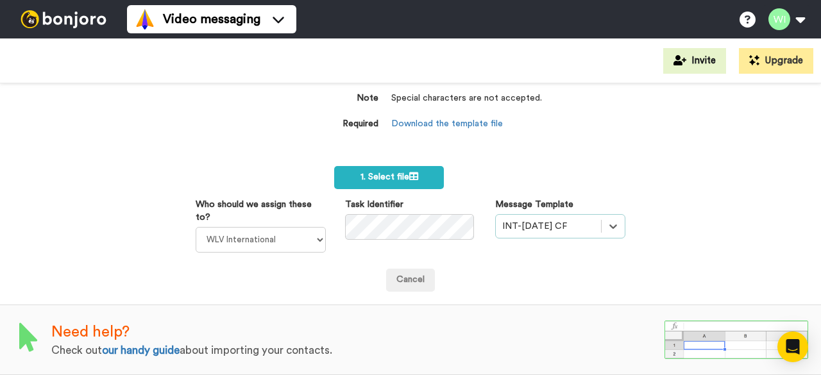
scroll to position [118, 0]
click at [367, 173] on span "1. Select file" at bounding box center [390, 177] width 58 height 9
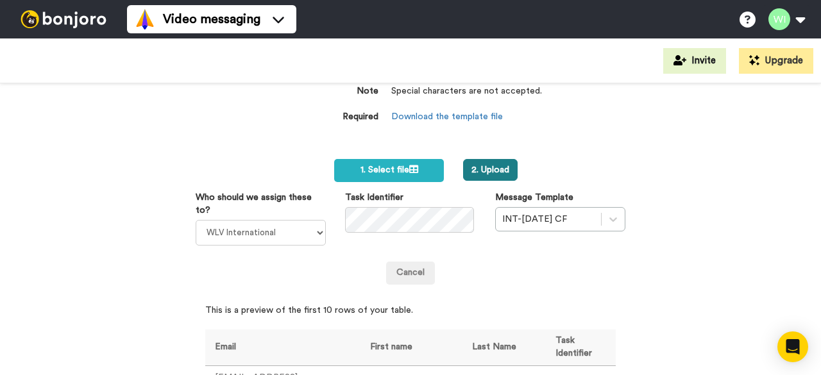
click at [488, 171] on button "2. Upload" at bounding box center [490, 170] width 55 height 22
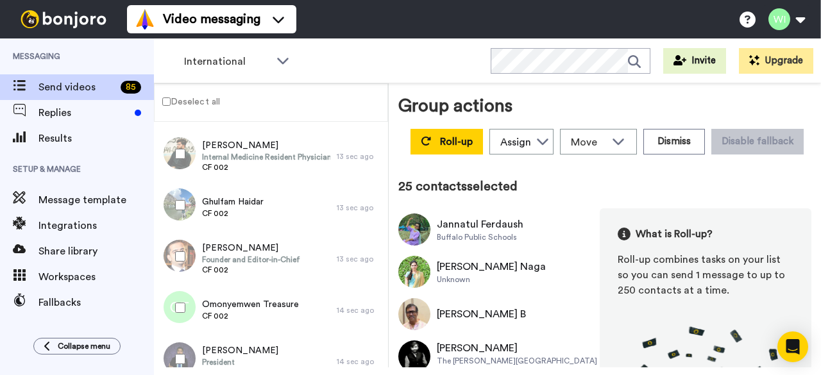
scroll to position [1050, 0]
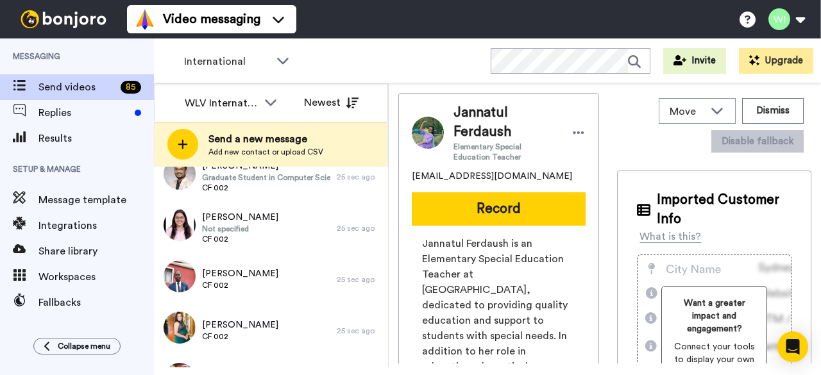
scroll to position [2377, 0]
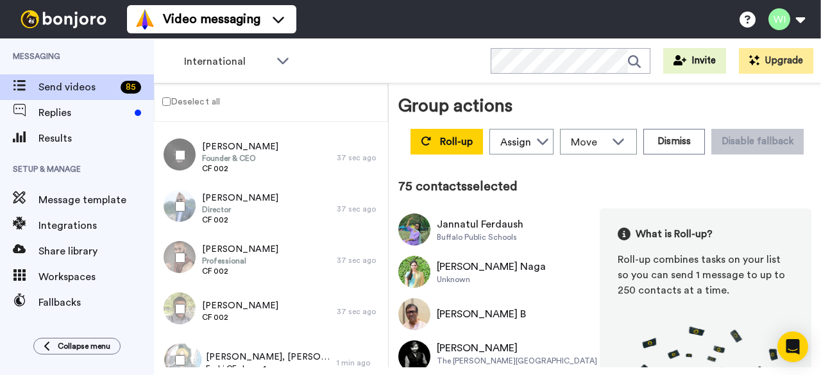
scroll to position [4129, 0]
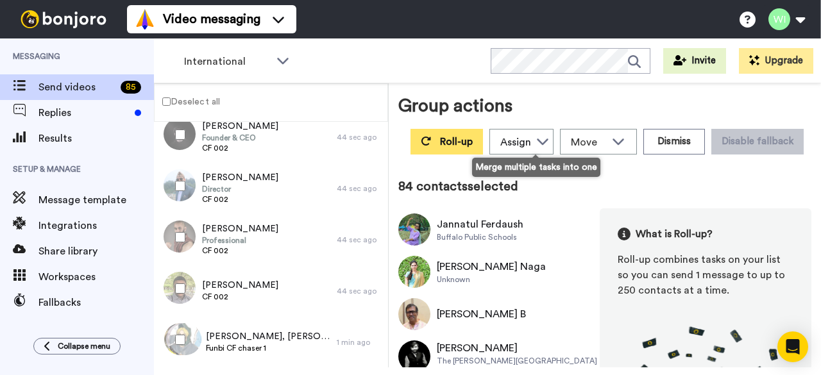
click at [483, 135] on button "Roll-up" at bounding box center [447, 142] width 72 height 26
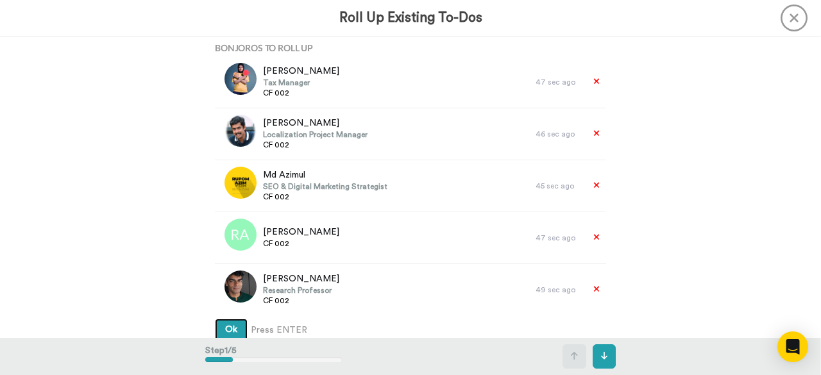
scroll to position [1351, 0]
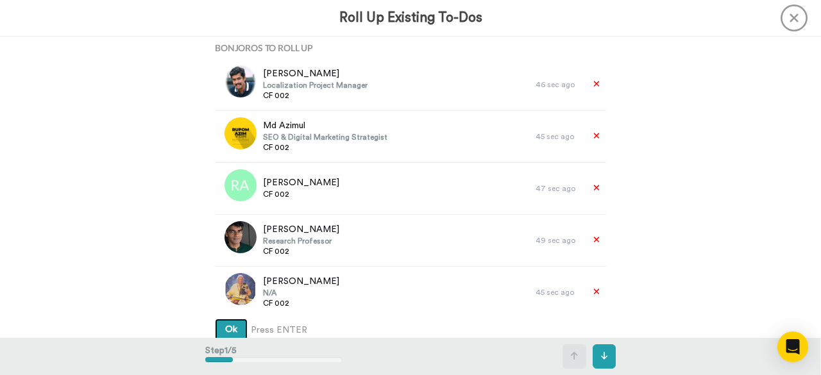
click at [236, 328] on button "Ok" at bounding box center [231, 330] width 33 height 23
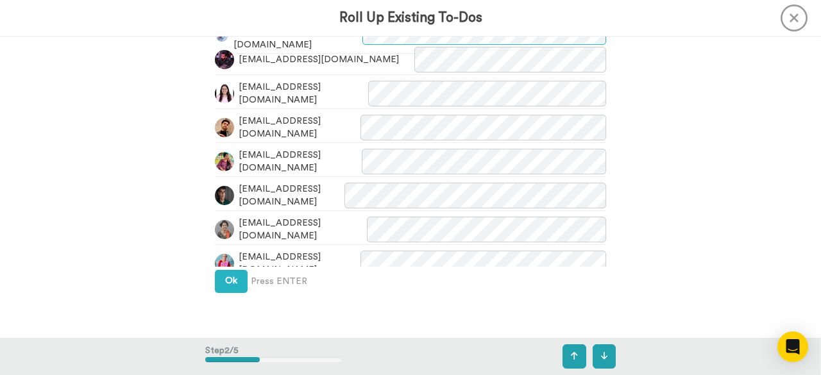
scroll to position [420, 0]
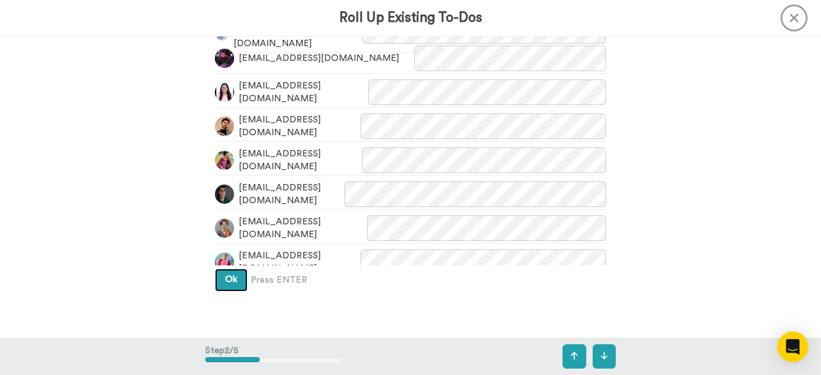
click at [228, 278] on span "Ok" at bounding box center [231, 279] width 12 height 9
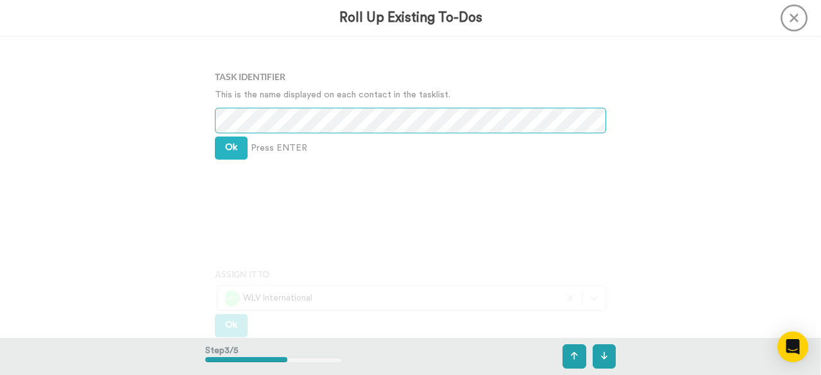
scroll to position [748, 0]
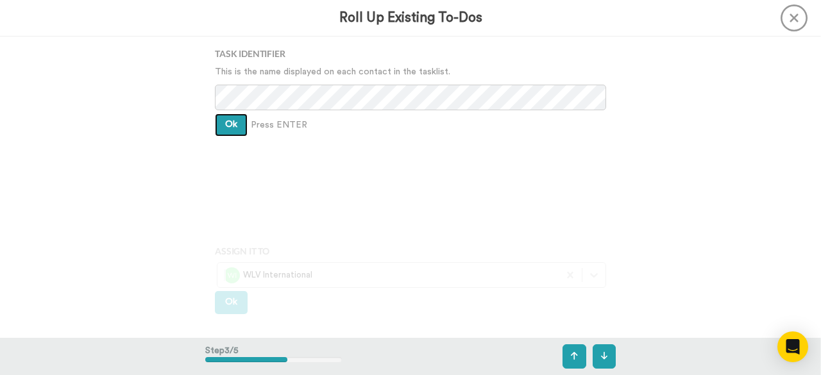
click at [239, 121] on button "Ok" at bounding box center [231, 125] width 33 height 23
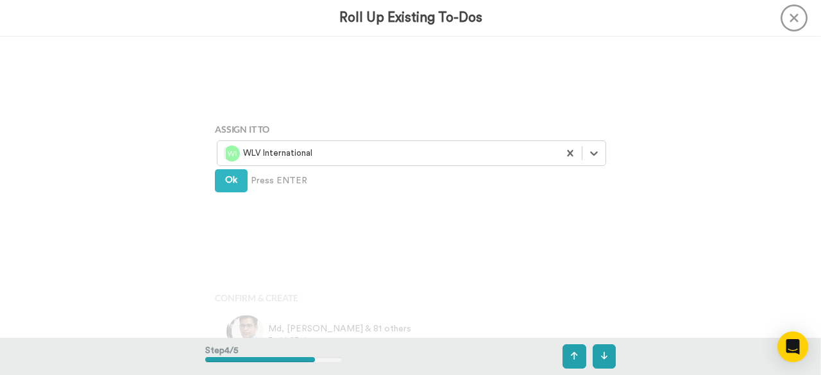
scroll to position [871, 0]
click at [225, 182] on span "Ok" at bounding box center [231, 179] width 12 height 9
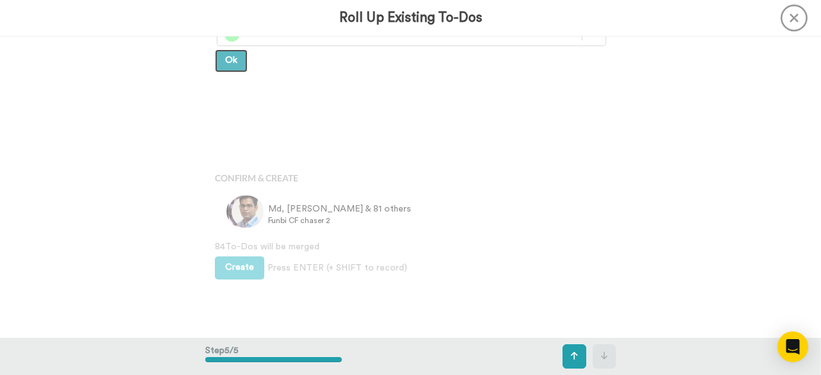
scroll to position [1001, 0]
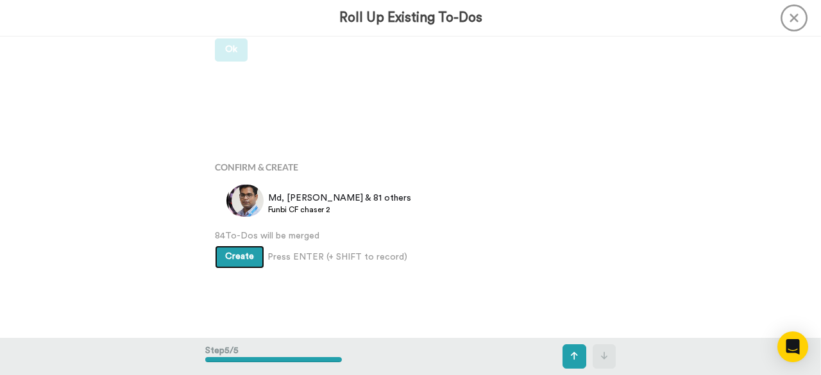
click at [232, 250] on button "Create" at bounding box center [239, 257] width 49 height 23
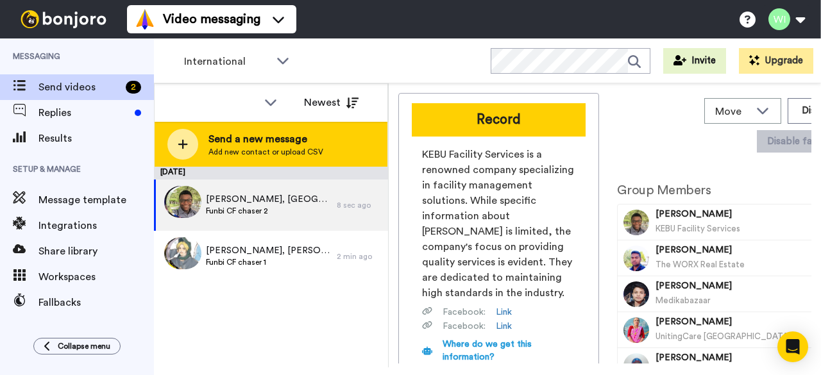
click at [266, 142] on span "Send a new message" at bounding box center [265, 139] width 115 height 15
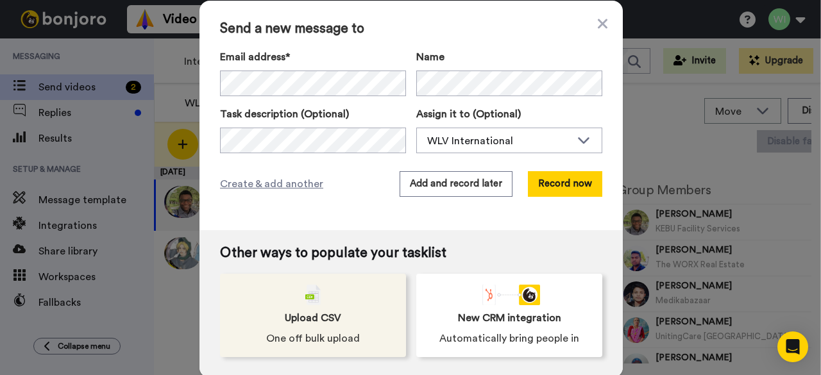
click at [327, 323] on span "Upload CSV" at bounding box center [313, 317] width 56 height 15
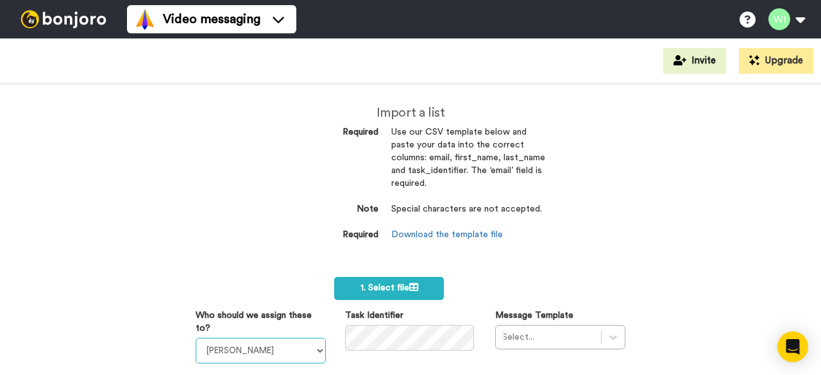
click at [312, 351] on select "[PERSON_NAME] [PERSON_NAME] WLV Academic (FSE) [PERSON_NAME] Ademokoya UK Recru…" at bounding box center [261, 351] width 130 height 26
select select "d575366b-34de-4d4d-ba6c-d2d11e507584"
click at [196, 338] on select "[PERSON_NAME] [PERSON_NAME] WLV Academic (FSE) [PERSON_NAME] Ademokoya UK Recru…" at bounding box center [261, 351] width 130 height 26
click at [558, 343] on div "Select..." at bounding box center [560, 337] width 130 height 24
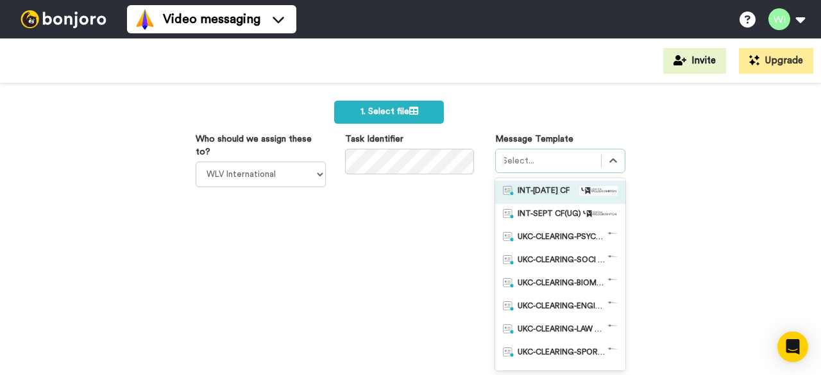
click at [560, 188] on span "INT-[DATE] CF" at bounding box center [544, 192] width 52 height 13
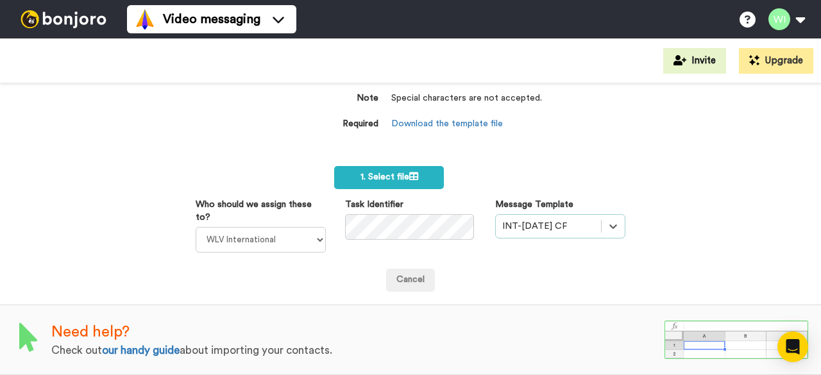
scroll to position [118, 0]
click at [372, 174] on span "1. Select file" at bounding box center [390, 177] width 58 height 9
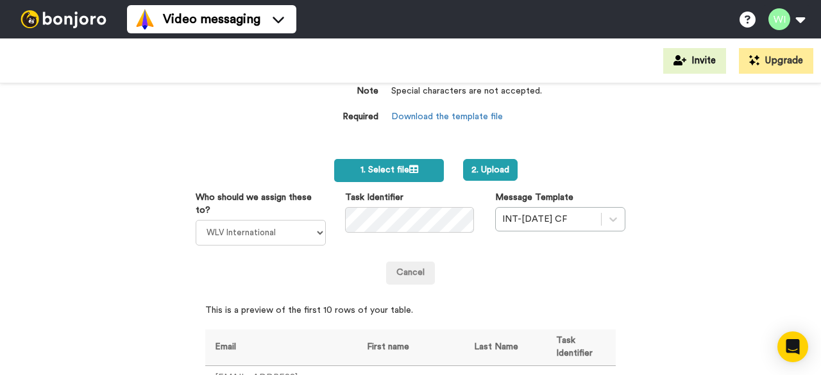
click at [379, 166] on span "1. Select file" at bounding box center [390, 170] width 58 height 9
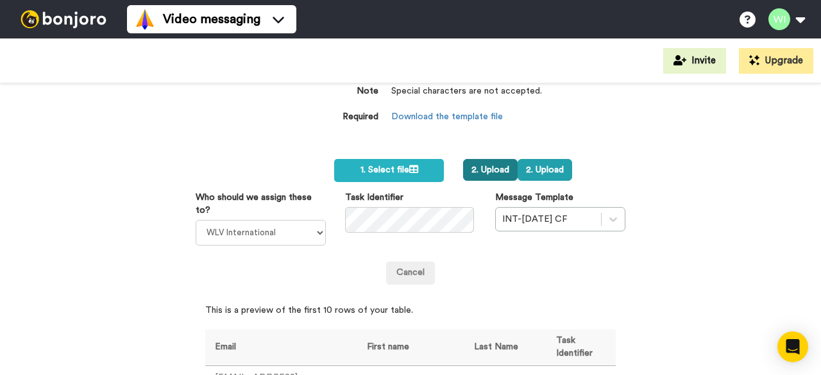
click at [497, 165] on button "2. Upload" at bounding box center [490, 170] width 55 height 22
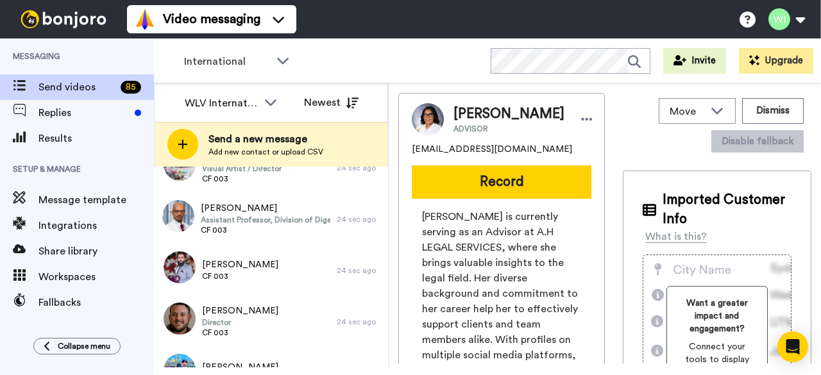
scroll to position [3655, 0]
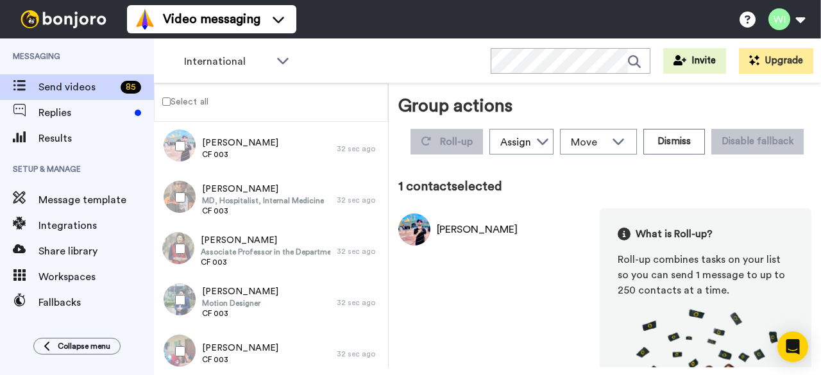
click at [164, 107] on label "Select all" at bounding box center [182, 101] width 54 height 15
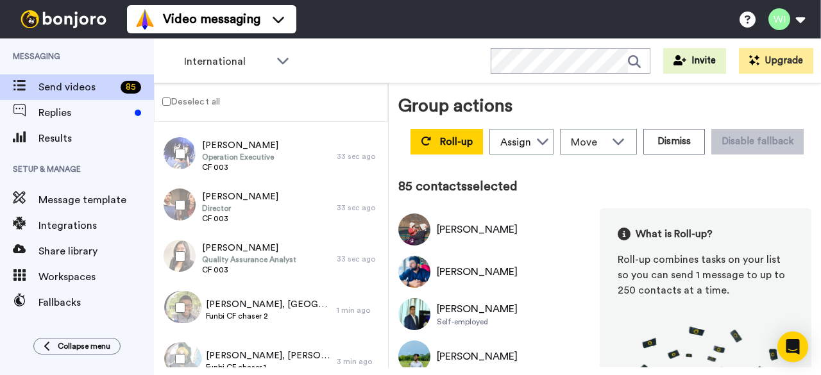
scroll to position [4129, 0]
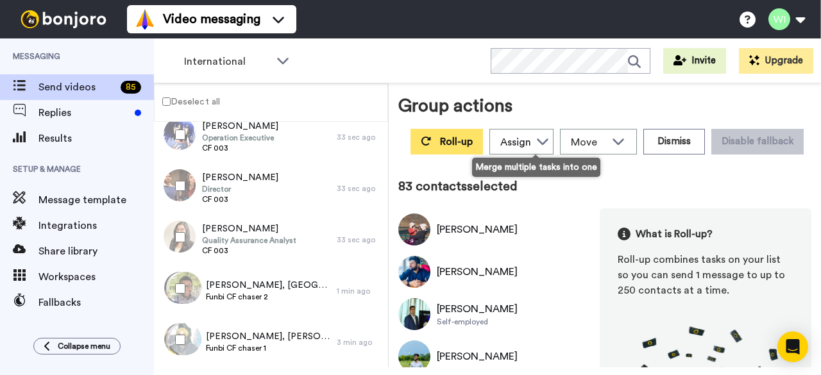
click at [473, 140] on span "Roll-up" at bounding box center [456, 142] width 33 height 10
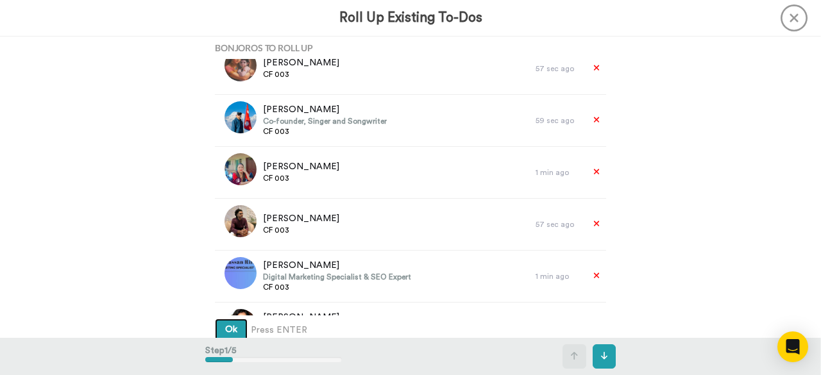
scroll to position [351, 0]
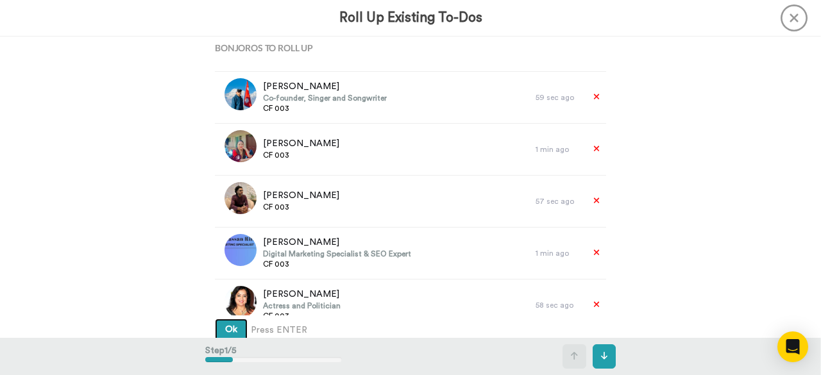
click at [226, 327] on span "Ok" at bounding box center [231, 329] width 12 height 9
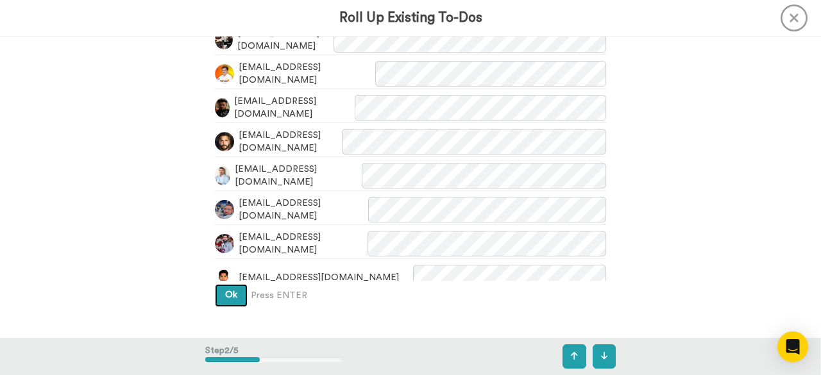
click at [228, 297] on span "Ok" at bounding box center [231, 295] width 12 height 9
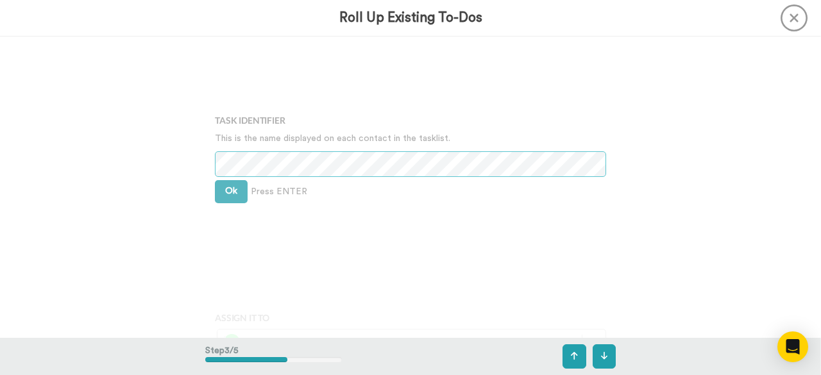
scroll to position [683, 0]
click at [215, 194] on button "Ok" at bounding box center [231, 190] width 33 height 23
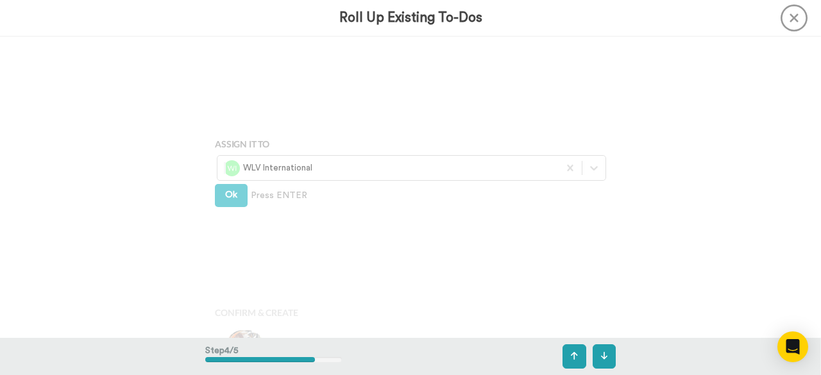
scroll to position [871, 0]
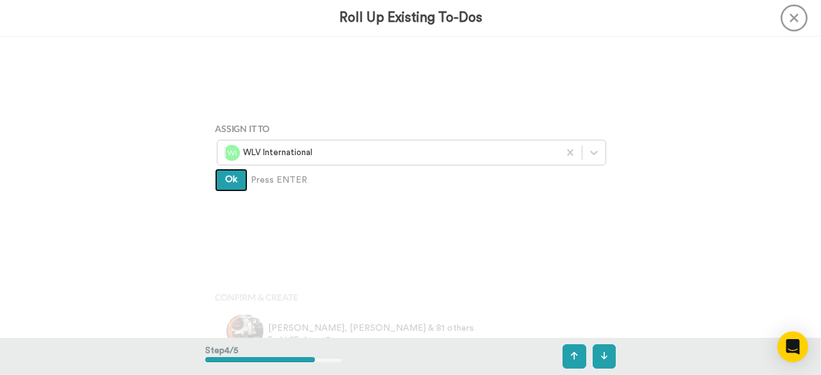
click at [226, 181] on span "Ok" at bounding box center [231, 179] width 12 height 9
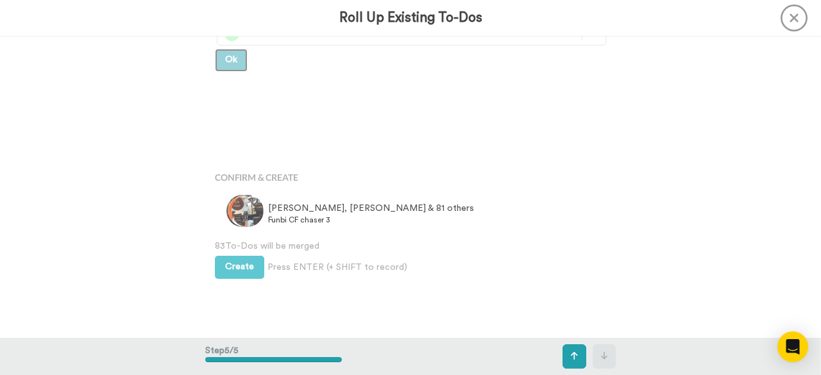
scroll to position [1001, 0]
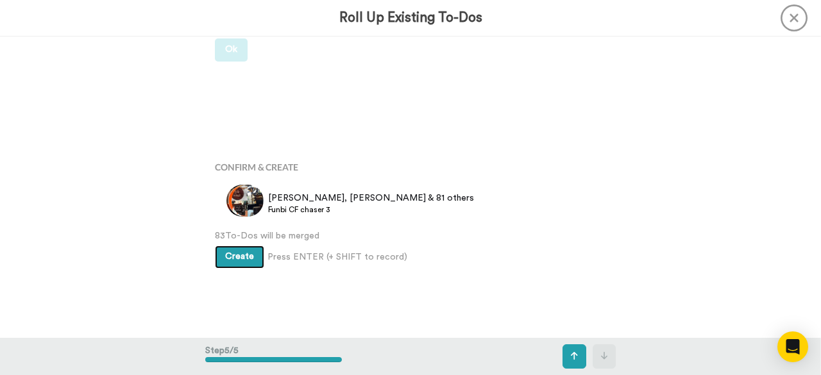
click at [244, 258] on span "Create" at bounding box center [239, 256] width 29 height 9
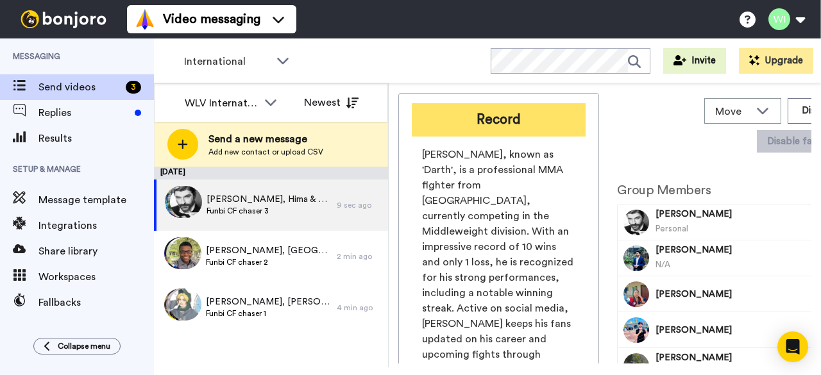
click at [526, 108] on button "Record" at bounding box center [499, 119] width 174 height 33
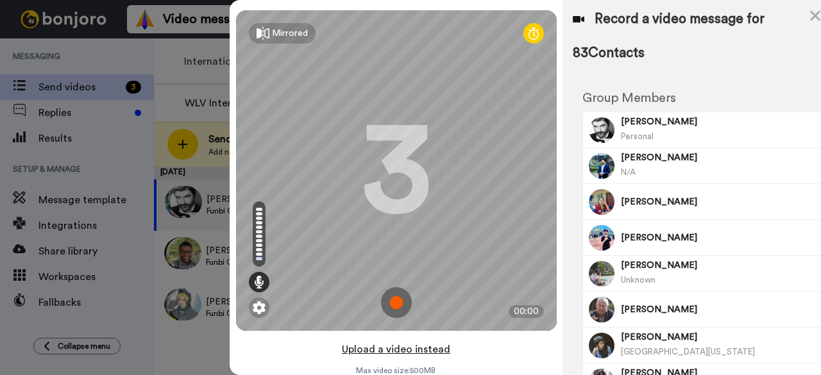
click at [427, 352] on button "Upload a video instead" at bounding box center [396, 349] width 116 height 17
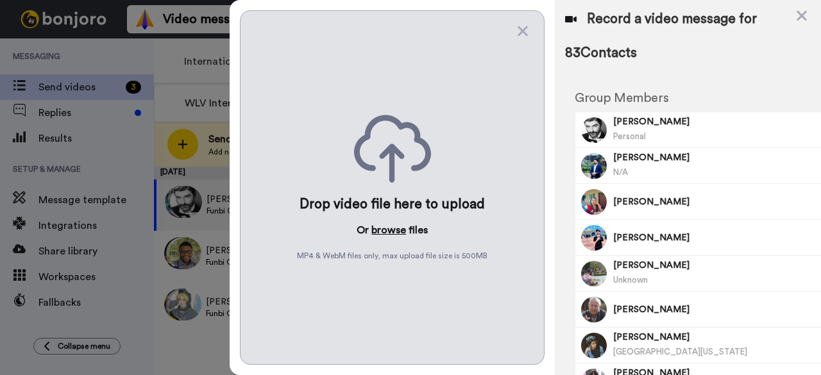
click at [390, 223] on button "browse" at bounding box center [388, 230] width 35 height 15
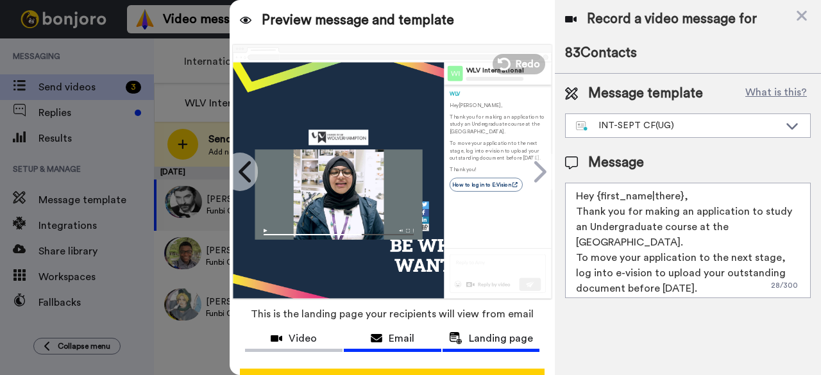
click at [389, 337] on span "Email" at bounding box center [402, 338] width 26 height 15
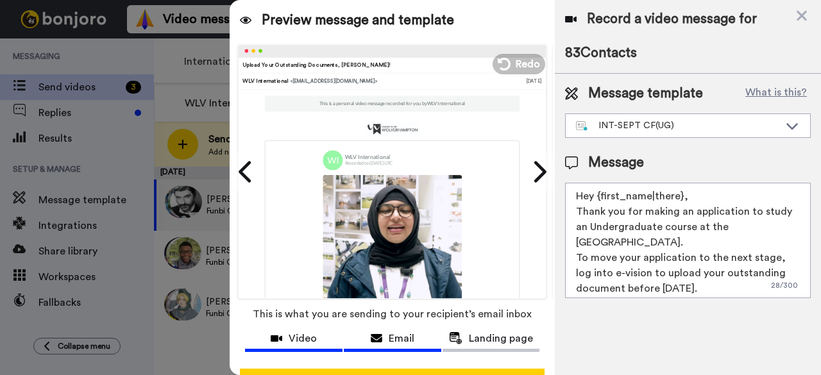
click at [296, 342] on span "Video" at bounding box center [303, 338] width 28 height 15
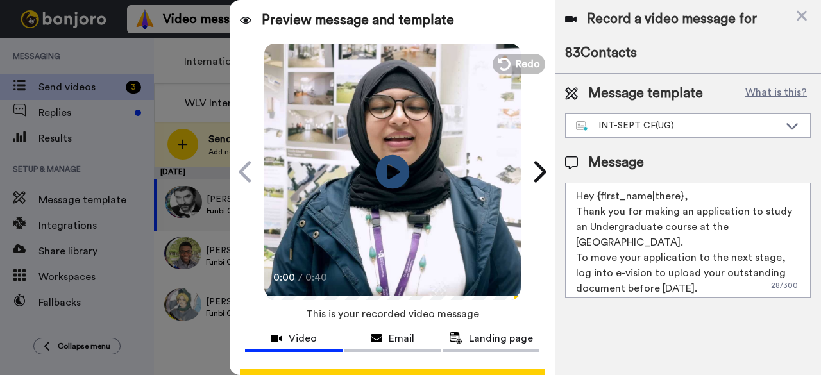
click at [391, 171] on icon "Play/Pause" at bounding box center [393, 171] width 34 height 61
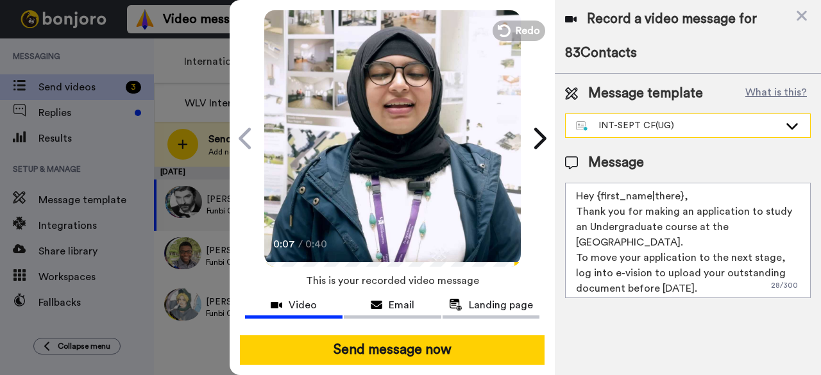
click at [790, 124] on icon at bounding box center [792, 125] width 15 height 13
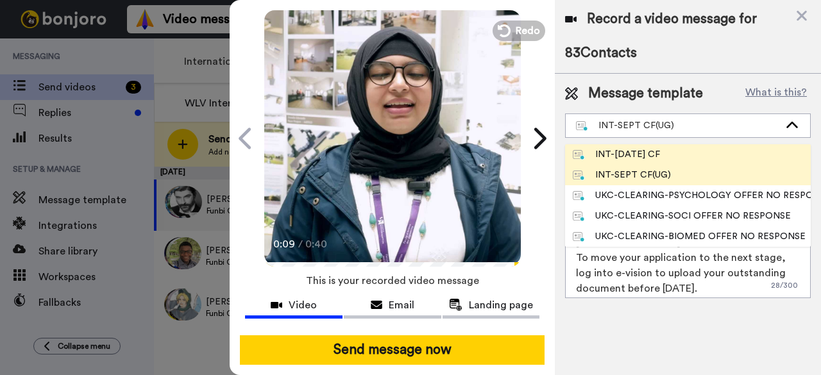
click at [683, 155] on li "INT-[DATE] CF" at bounding box center [688, 154] width 246 height 21
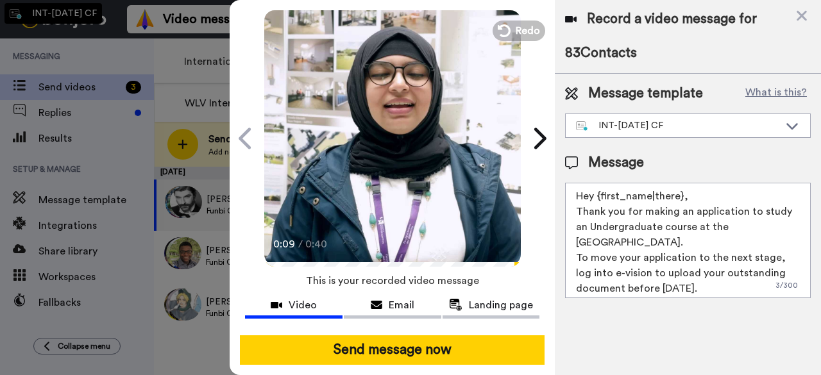
type textarea "Hi {first_name| }, Thank you for applying to study with us. On checking your re…"
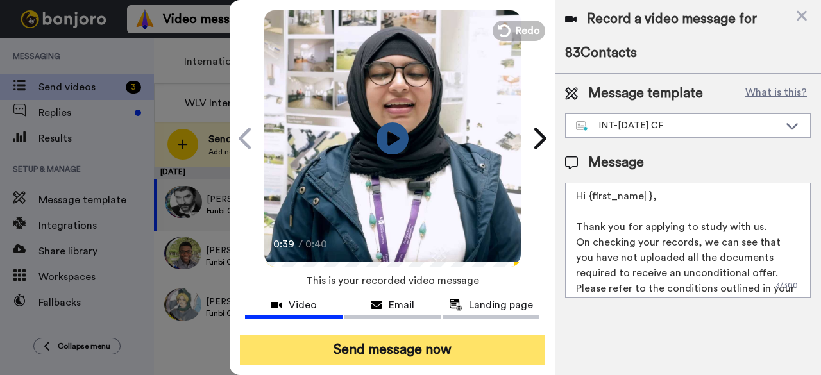
click at [402, 336] on button "Send message now" at bounding box center [392, 351] width 305 height 30
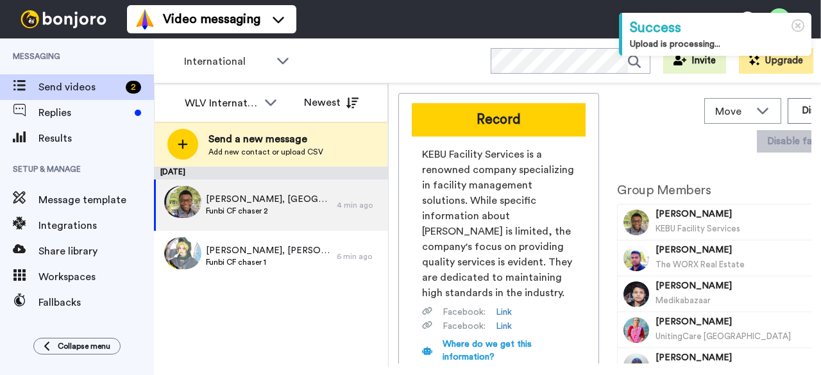
click at [495, 118] on button "Record" at bounding box center [499, 119] width 174 height 33
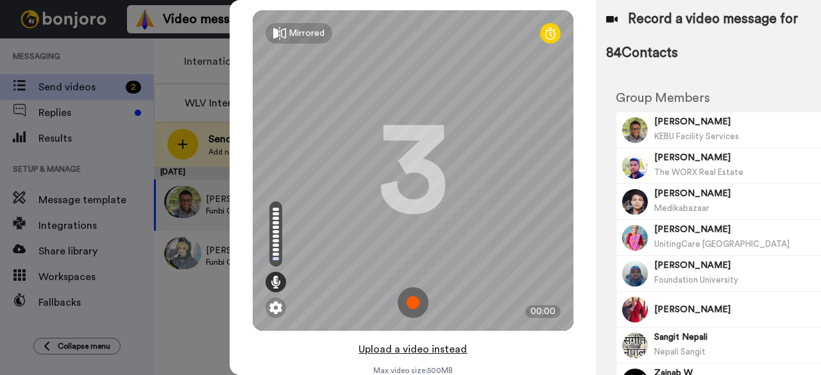
click at [432, 352] on button "Upload a video instead" at bounding box center [413, 349] width 116 height 17
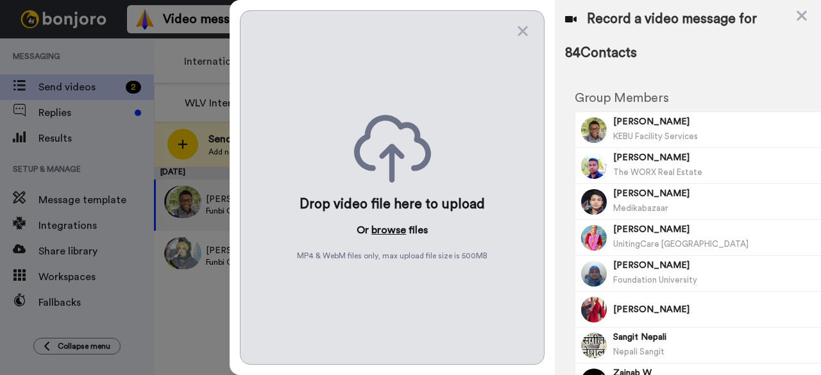
click at [390, 228] on button "browse" at bounding box center [388, 230] width 35 height 15
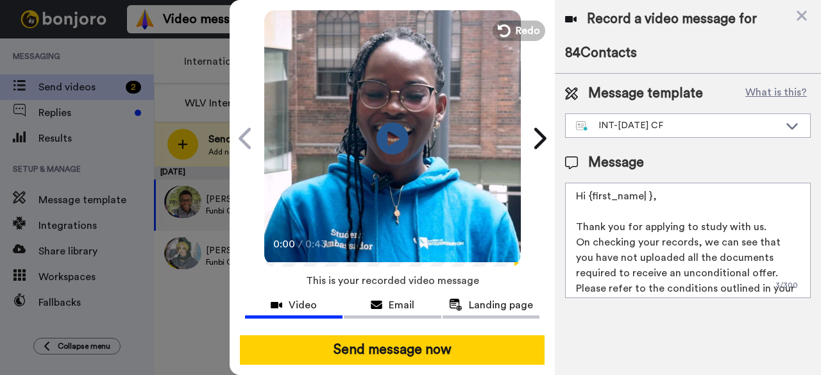
scroll to position [49, 0]
click at [386, 127] on icon "Play/Pause" at bounding box center [393, 138] width 34 height 61
click at [386, 127] on icon at bounding box center [393, 138] width 34 height 34
click at [786, 128] on icon at bounding box center [792, 125] width 15 height 13
click at [643, 331] on div "Record a video message for 84 Contacts Message template What is this? INT-Sept …" at bounding box center [688, 187] width 266 height 375
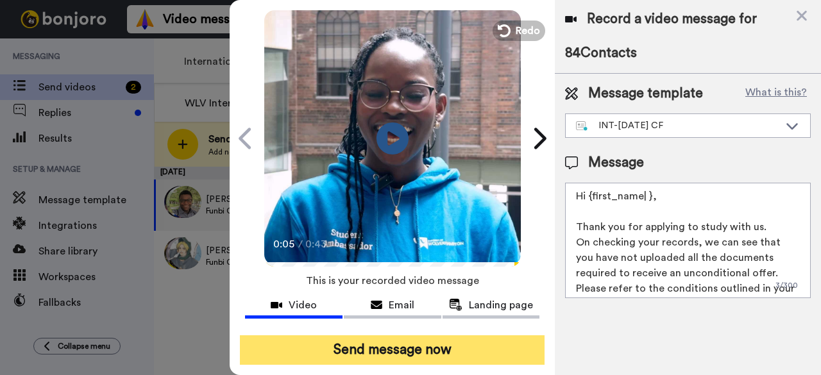
click at [382, 339] on button "Send message now" at bounding box center [392, 351] width 305 height 30
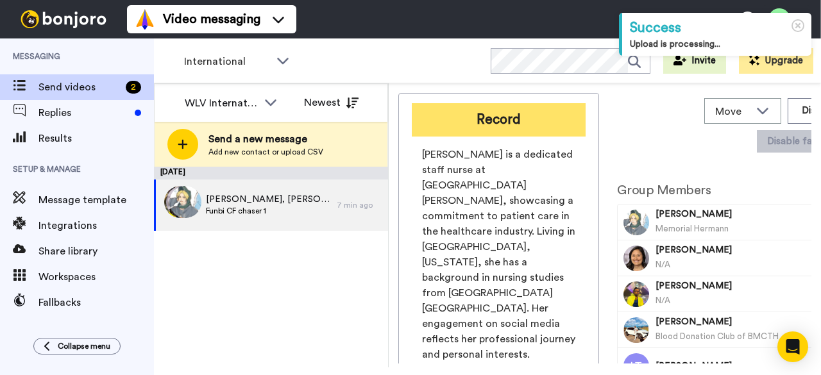
click at [471, 117] on button "Record" at bounding box center [499, 119] width 174 height 33
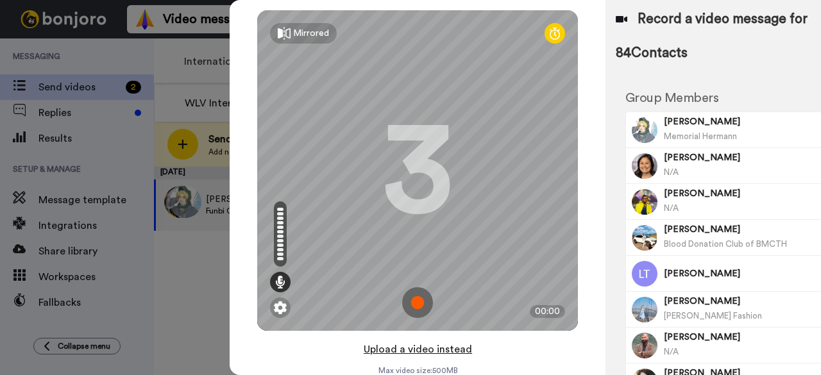
click at [432, 350] on button "Upload a video instead" at bounding box center [418, 349] width 116 height 17
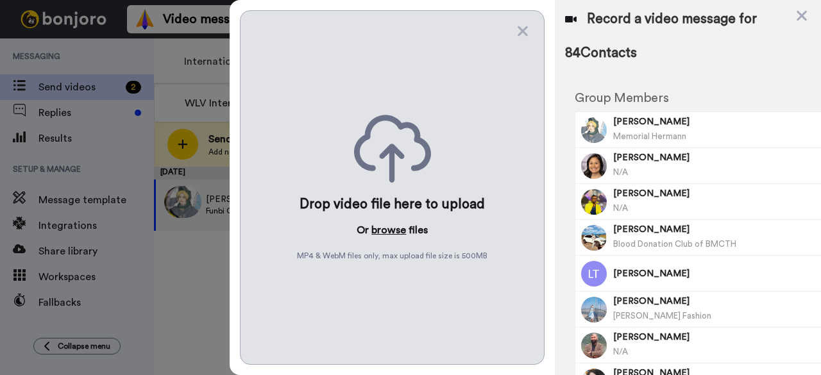
click at [389, 233] on button "browse" at bounding box center [388, 230] width 35 height 15
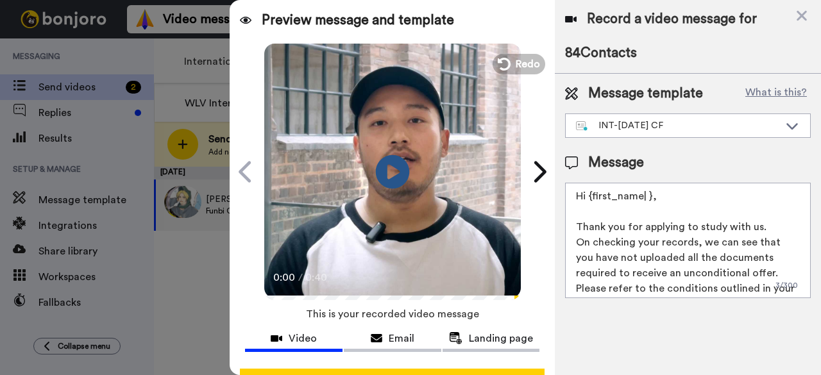
click at [387, 178] on icon at bounding box center [393, 172] width 34 height 34
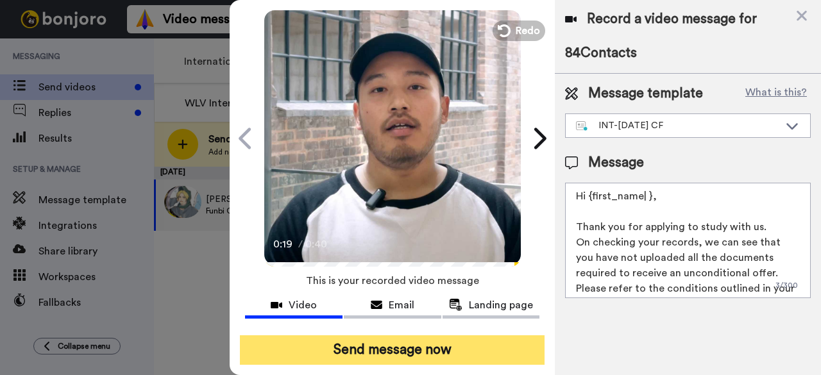
click at [391, 337] on button "Send message now" at bounding box center [392, 351] width 305 height 30
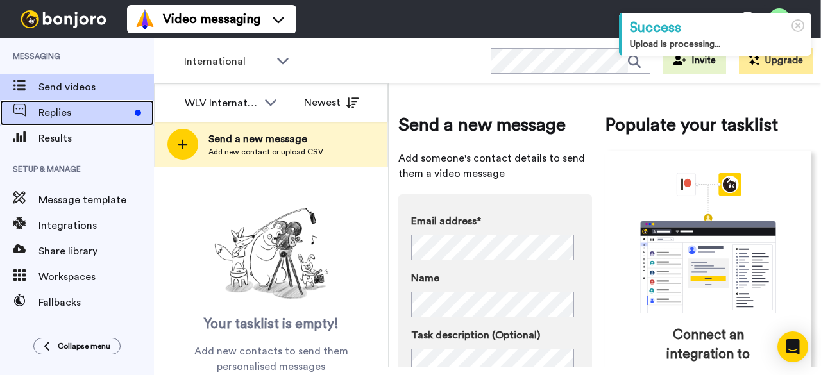
click at [85, 106] on span "Replies" at bounding box center [83, 112] width 91 height 15
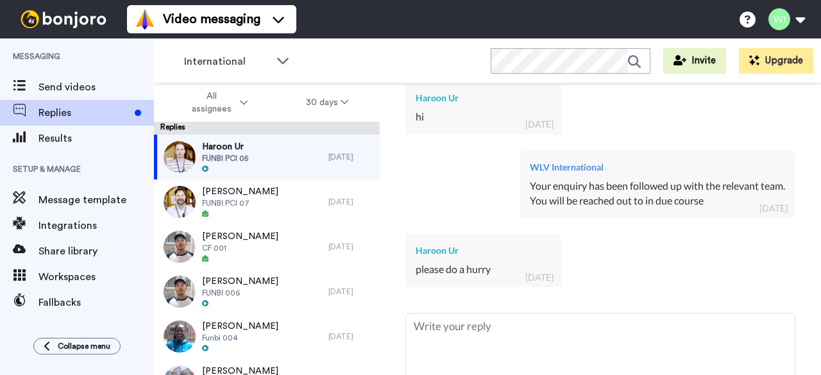
scroll to position [1404, 0]
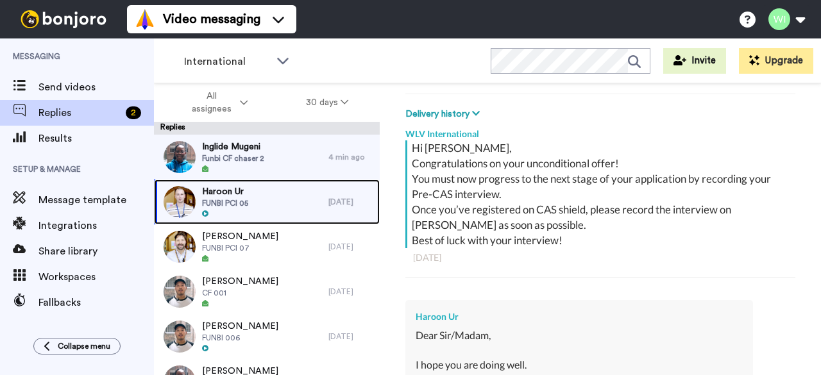
click at [262, 201] on div "Haroon Ur FUNBI PCI 05" at bounding box center [241, 202] width 174 height 45
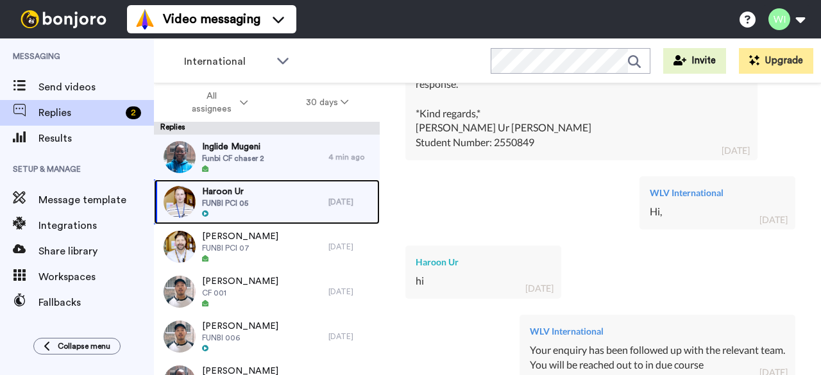
scroll to position [1495, 0]
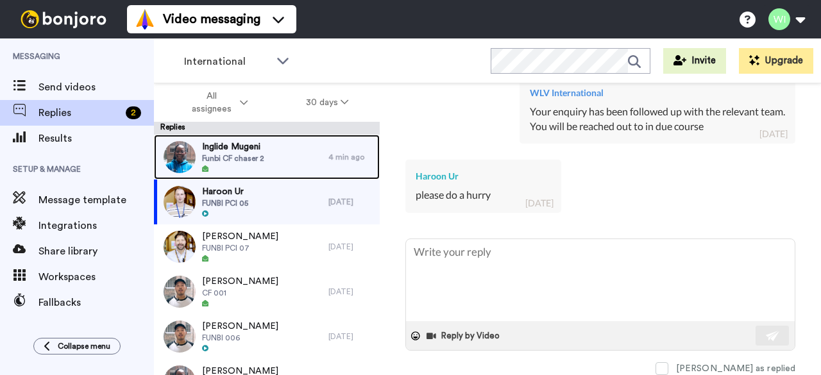
click at [214, 153] on span "Funbi CF chaser 2" at bounding box center [233, 158] width 62 height 10
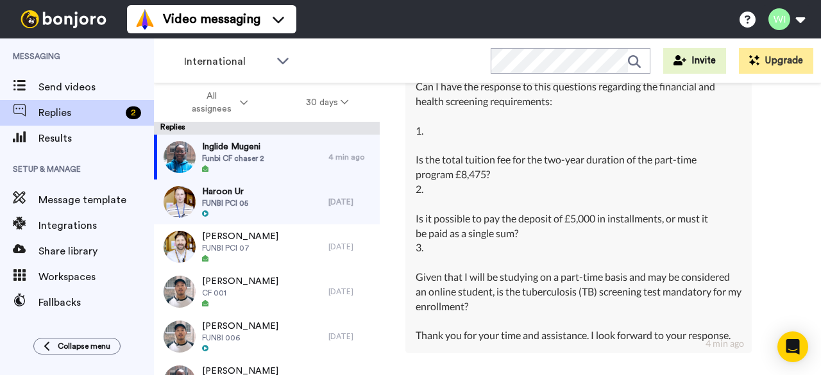
scroll to position [464, 0]
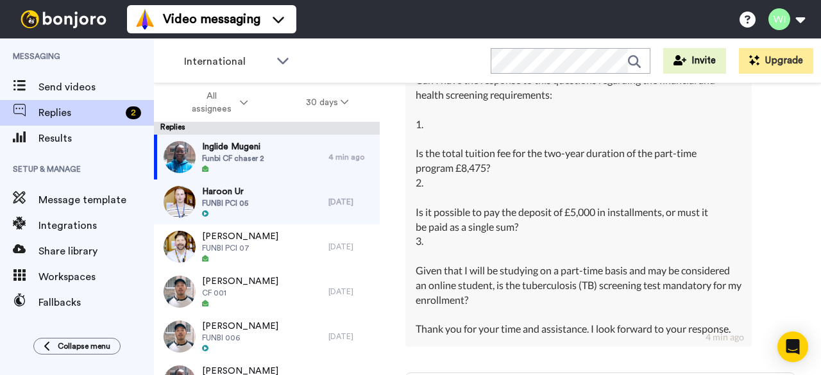
click at [625, 236] on div "hello, yes, I did, and i have received my unconditional offer Can I have the re…" at bounding box center [579, 197] width 326 height 278
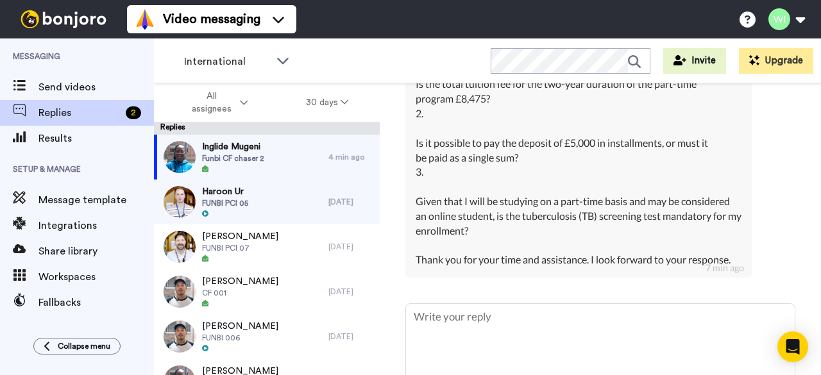
scroll to position [604, 0]
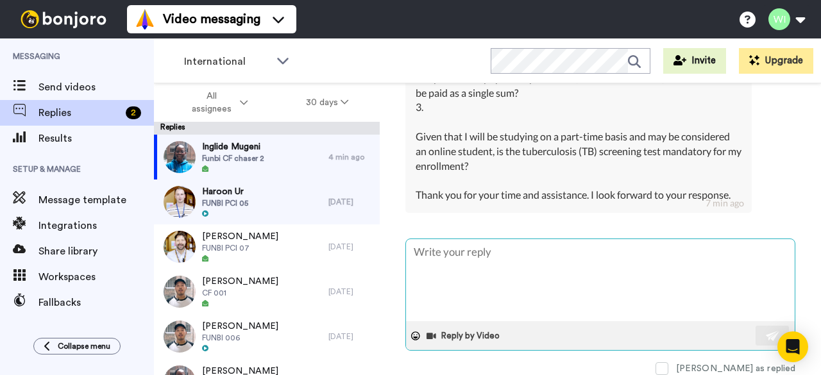
click at [493, 256] on textarea at bounding box center [600, 280] width 389 height 82
type textarea "x"
type textarea "C"
type textarea "x"
type textarea "Ca"
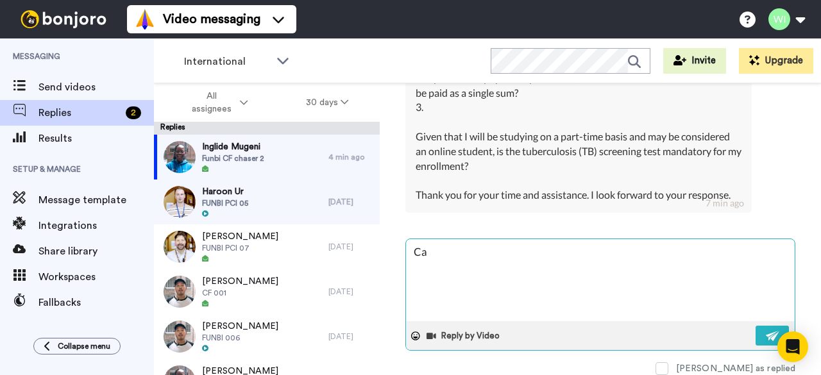
type textarea "x"
type textarea "Can"
type textarea "x"
type textarea "Can"
type textarea "x"
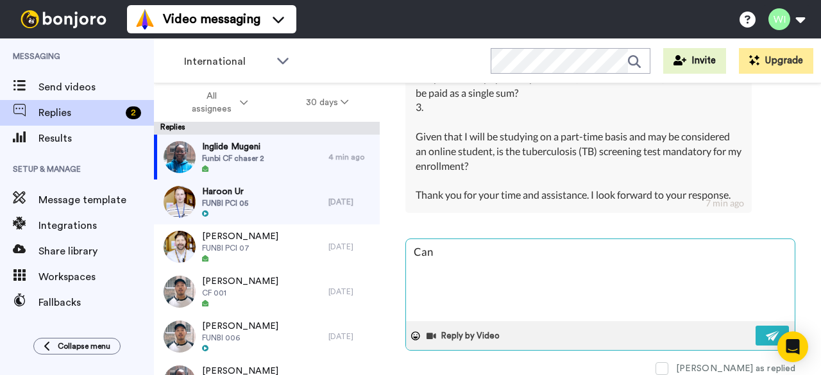
type textarea "Can u"
type textarea "x"
type textarea "Can uy"
type textarea "x"
type textarea "Can u"
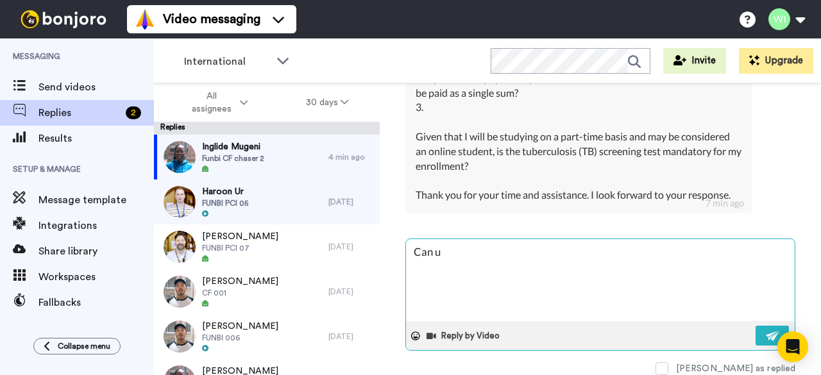
type textarea "x"
type textarea "Can"
type textarea "x"
type textarea "Can y"
type textarea "x"
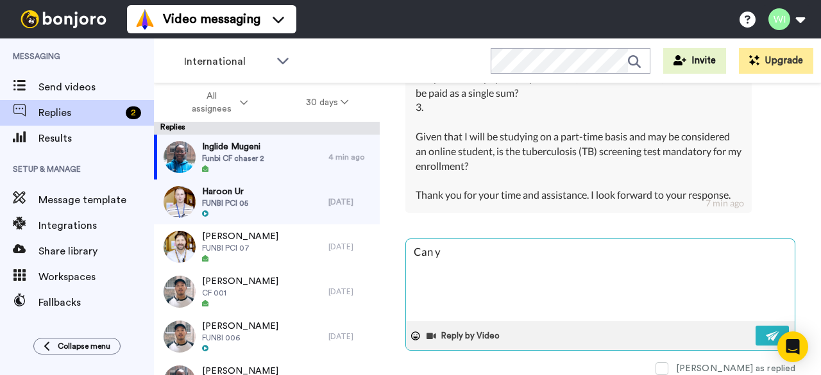
type textarea "Can yo"
type textarea "x"
type textarea "Can you"
type textarea "x"
type textarea "Can you"
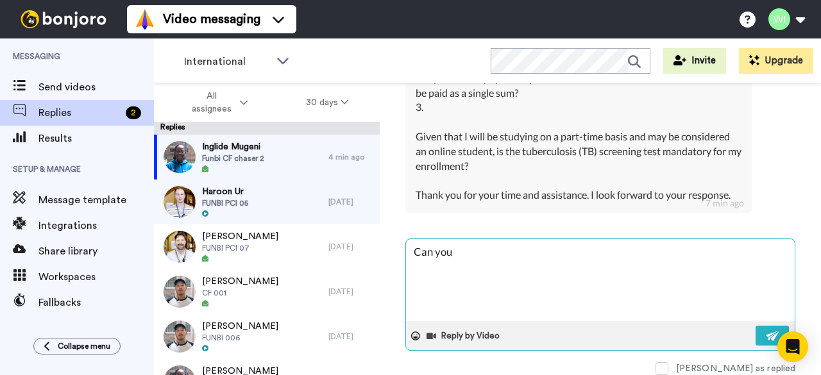
type textarea "x"
type textarea "Can you p"
type textarea "x"
type textarea "Can you pro"
type textarea "x"
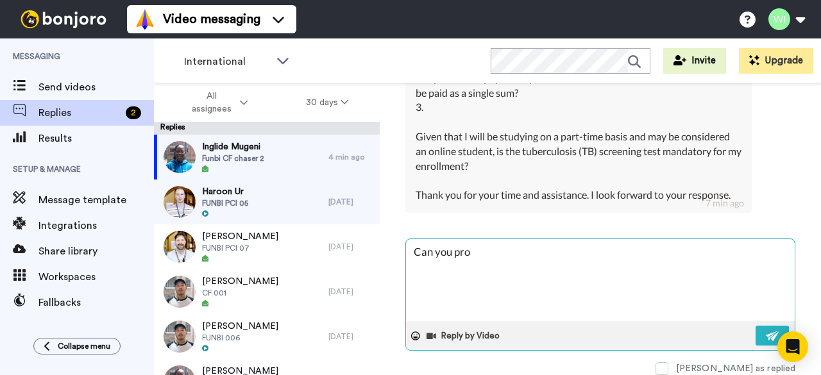
type textarea "Can you prov"
type textarea "x"
type textarea "Can you provi"
type textarea "x"
type textarea "Can you provid"
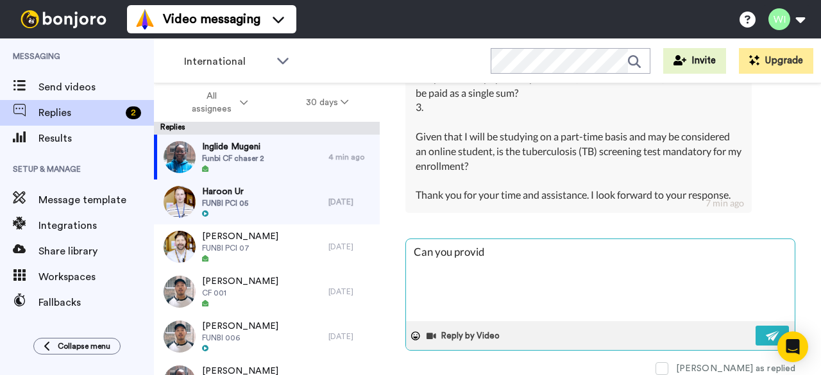
type textarea "x"
type textarea "Can you provide"
type textarea "x"
type textarea "Can you provide"
type textarea "x"
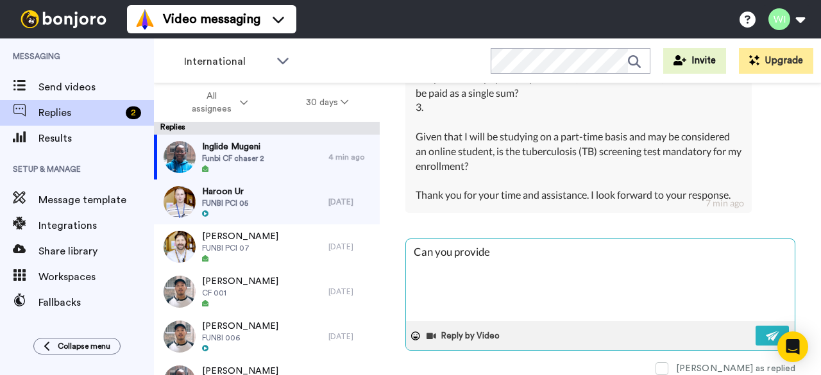
type textarea "Can you provide m"
type textarea "x"
type textarea "Can you provide me"
type textarea "x"
type textarea "Can you provide me"
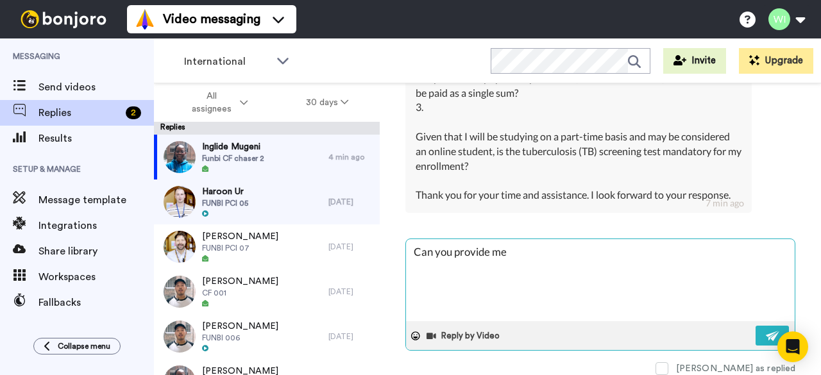
type textarea "x"
type textarea "Can you provide me w"
type textarea "x"
type textarea "Can you provide me wi"
type textarea "x"
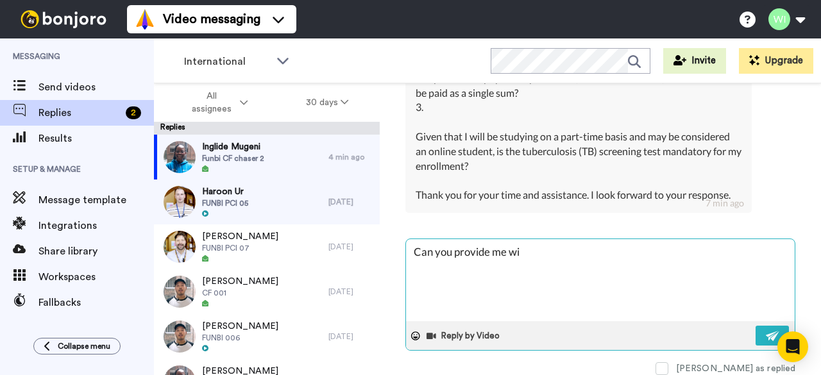
type textarea "Can you provide me wit"
type textarea "x"
type textarea "Can you provide me with"
type textarea "x"
type textarea "Can you provide me with y"
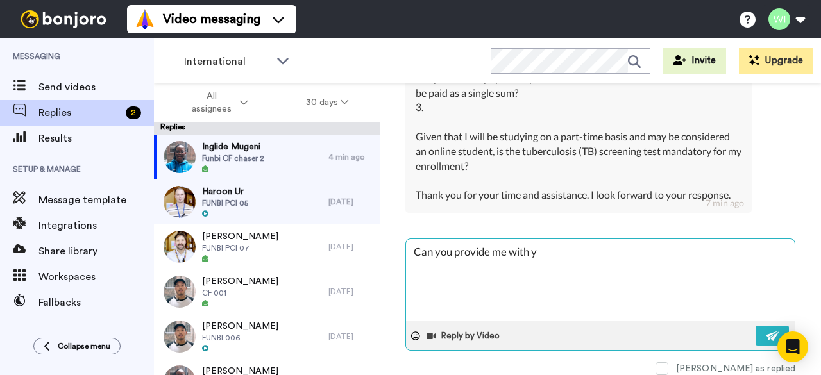
type textarea "x"
type textarea "Can you provide me with yo"
type textarea "x"
type textarea "Can you provide me with you"
type textarea "x"
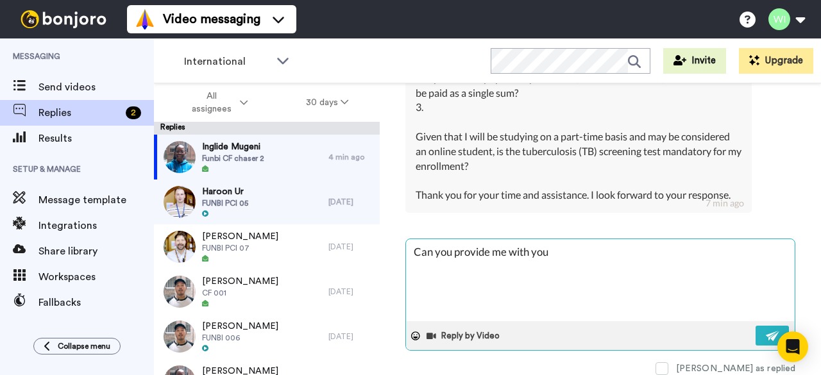
type textarea "Can you provide me with you"
type textarea "x"
type textarea "Can you provide me with you st"
type textarea "x"
type textarea "Can you provide me with you stu"
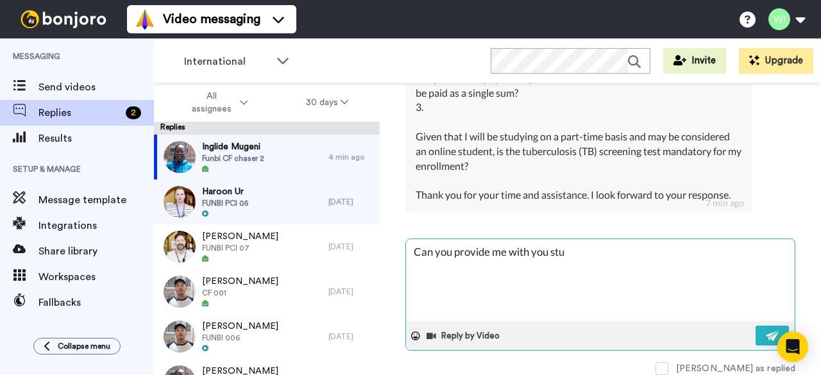
type textarea "x"
type textarea "Can you provide me with you stud"
type textarea "x"
type textarea "Can you provide me with you stude"
type textarea "x"
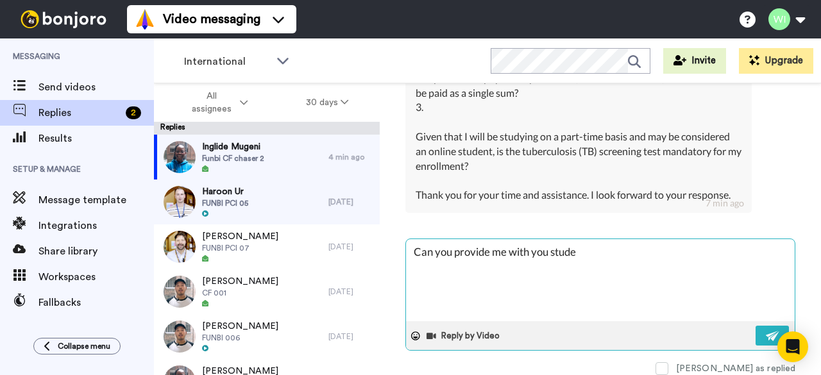
type textarea "Can you provide me with you studen"
type textarea "x"
type textarea "Can you provide me with you student"
type textarea "x"
type textarea "Can you provide me with you student"
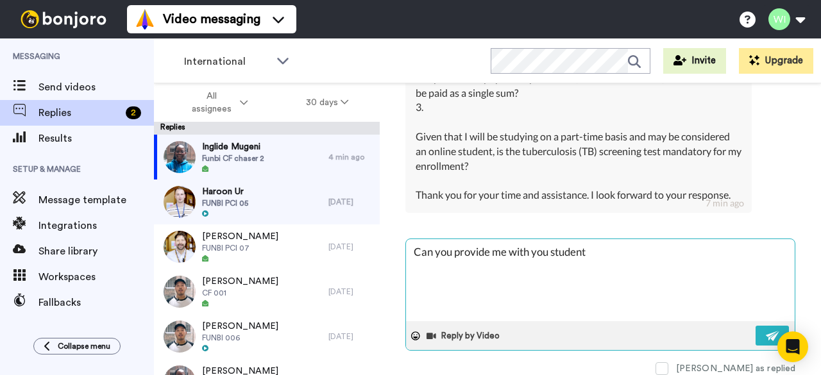
type textarea "x"
type textarea "Can you provide me with you student I"
type textarea "x"
type textarea "Can you provide me with you student ID"
type textarea "x"
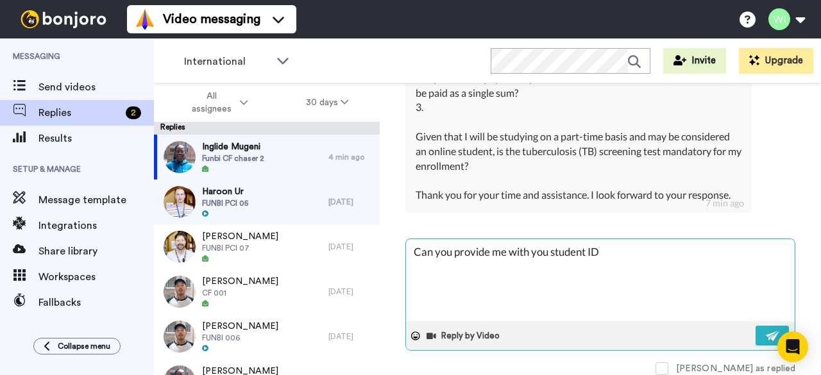
type textarea "Can you provide me with you student ID"
type textarea "x"
type textarea "Can you provide me with you student ID p"
type textarea "x"
type textarea "Can you provide me with you student ID pl"
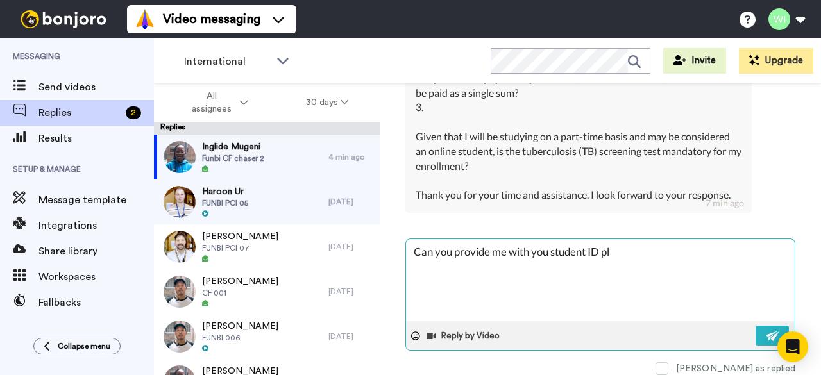
type textarea "x"
type textarea "Can you provide me with you student ID ple"
type textarea "x"
type textarea "Can you provide me with you student ID plea"
type textarea "x"
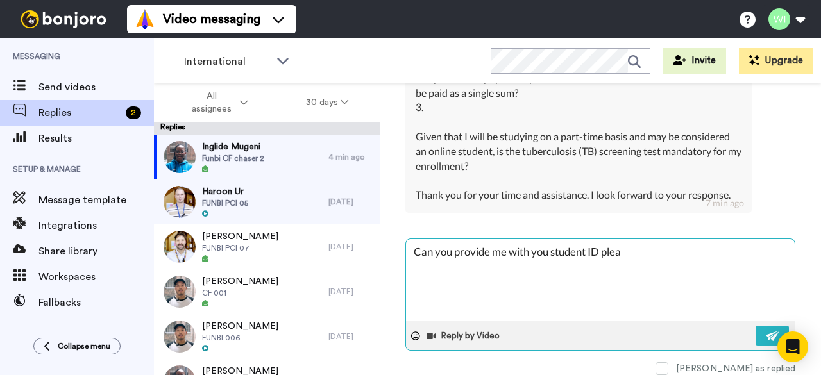
type textarea "Can you provide me with you student ID pleas"
type textarea "x"
type textarea "Can you provide me with you student ID please"
type textarea "x"
type textarea "Can you provide me with you student ID please"
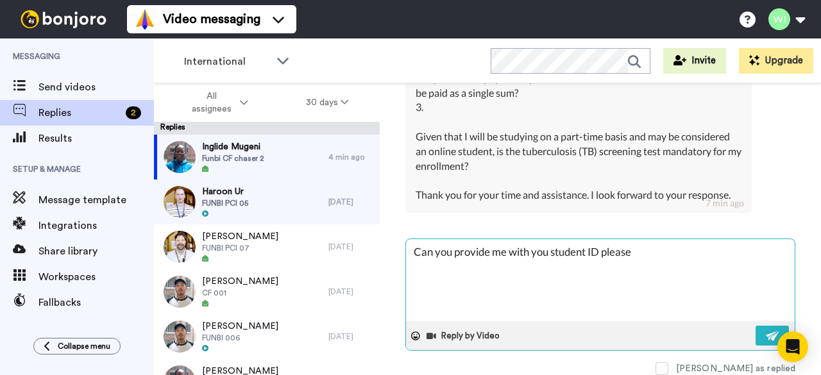
drag, startPoint x: 754, startPoint y: 325, endPoint x: 548, endPoint y: 249, distance: 219.0
click at [548, 249] on div "Can you provide me with you student ID please Reply by Video" at bounding box center [600, 295] width 390 height 112
click at [548, 249] on textarea "Can you provide me with you student ID please" at bounding box center [600, 280] width 389 height 82
type textarea "x"
type textarea "Can you provide me with your student ID please"
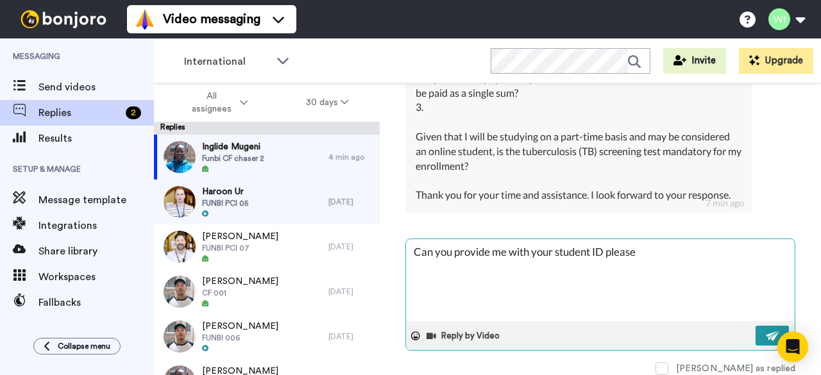
click at [769, 334] on button at bounding box center [772, 336] width 33 height 20
type textarea "x"
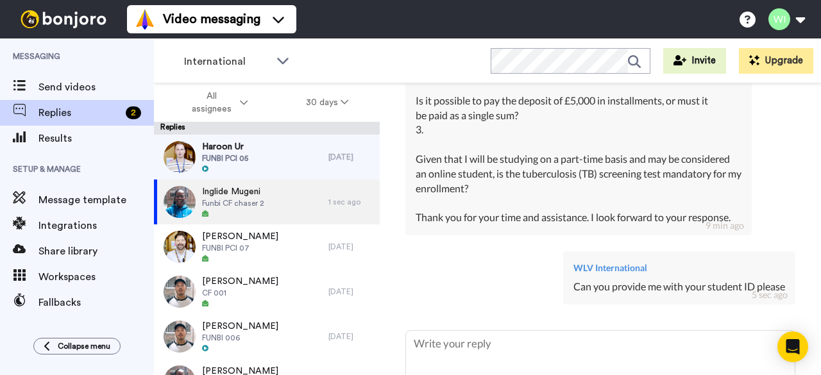
scroll to position [575, 0]
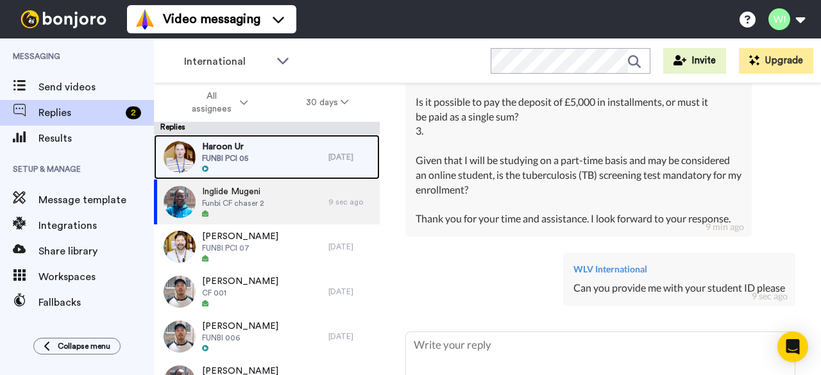
click at [257, 168] on div "Haroon Ur FUNBI PCI 05" at bounding box center [241, 157] width 174 height 45
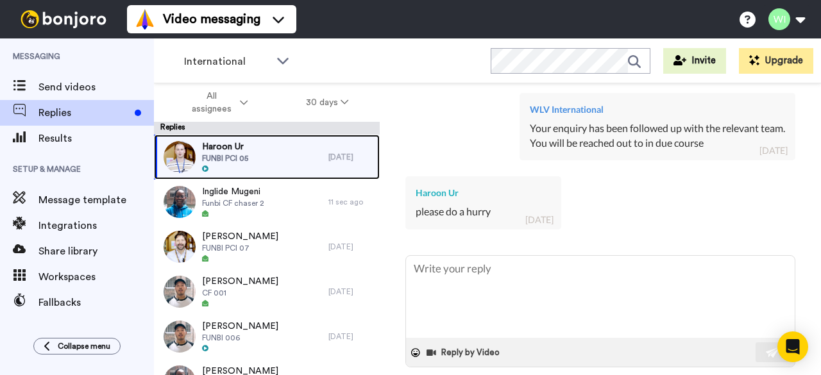
scroll to position [1471, 0]
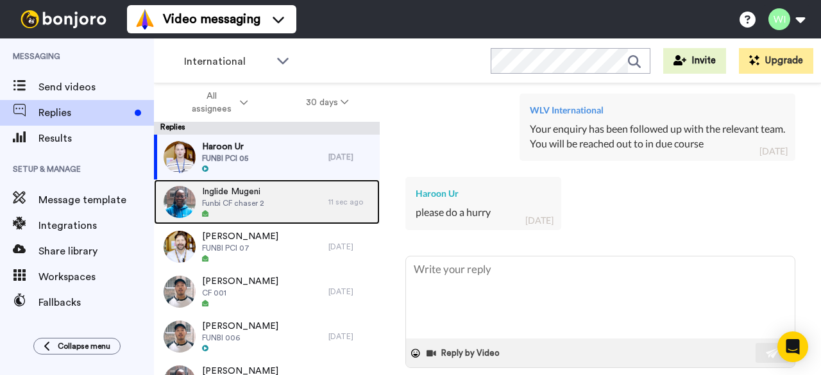
click at [226, 208] on div "Inglide Mugeni Funbi CF chaser 2" at bounding box center [233, 201] width 62 height 33
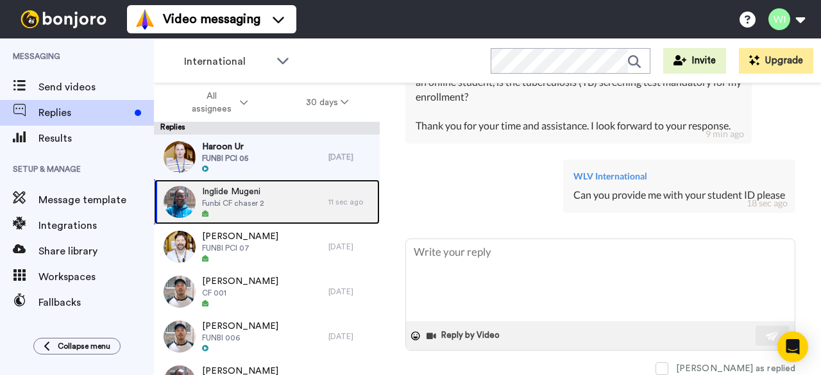
scroll to position [674, 0]
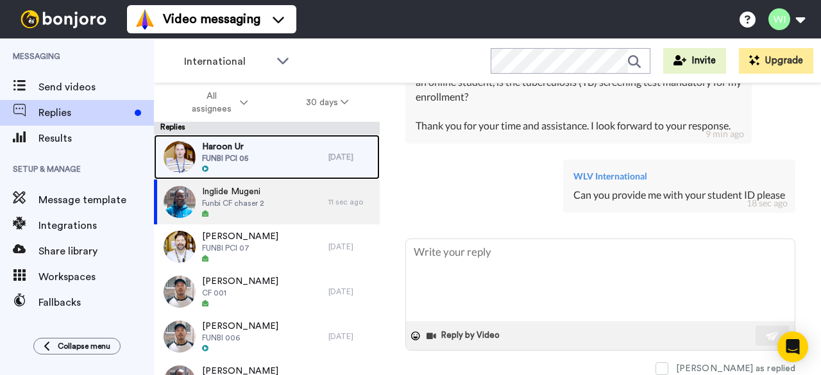
click at [303, 154] on div "Haroon Ur FUNBI PCI 05" at bounding box center [241, 157] width 174 height 45
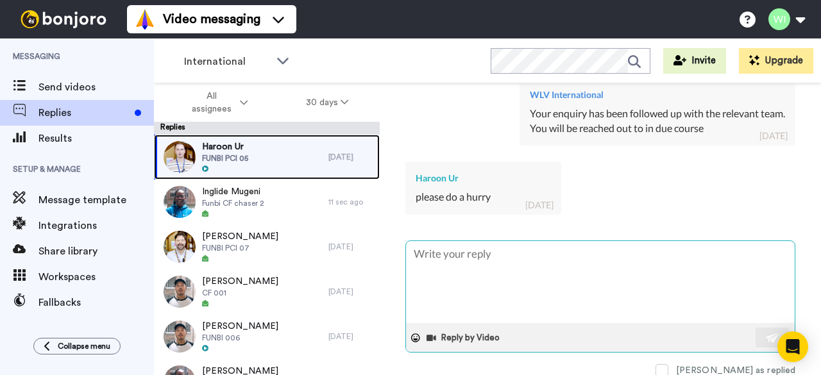
scroll to position [1495, 0]
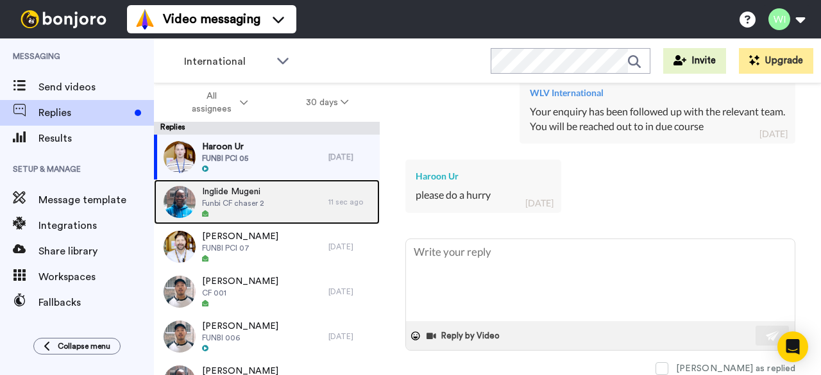
click at [246, 204] on span "Funbi CF chaser 2" at bounding box center [233, 203] width 62 height 10
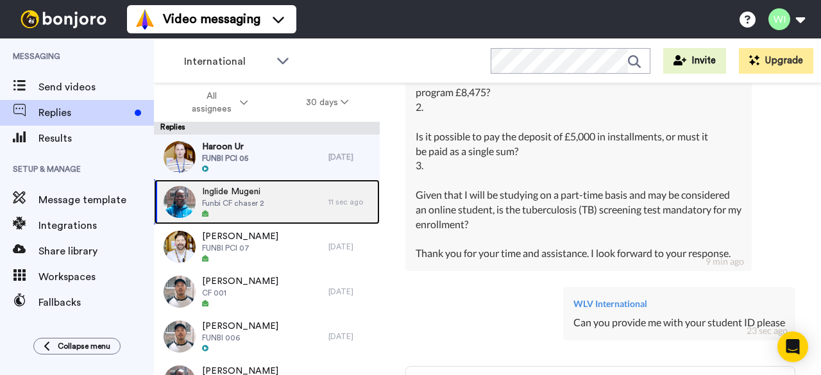
scroll to position [674, 0]
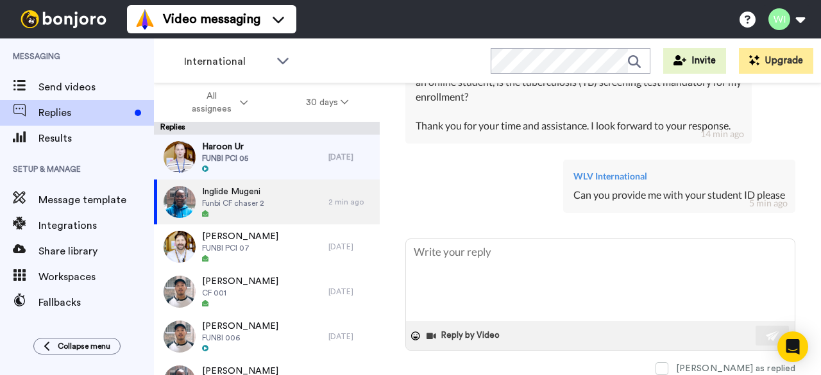
type textarea "x"
